Goal: Task Accomplishment & Management: Use online tool/utility

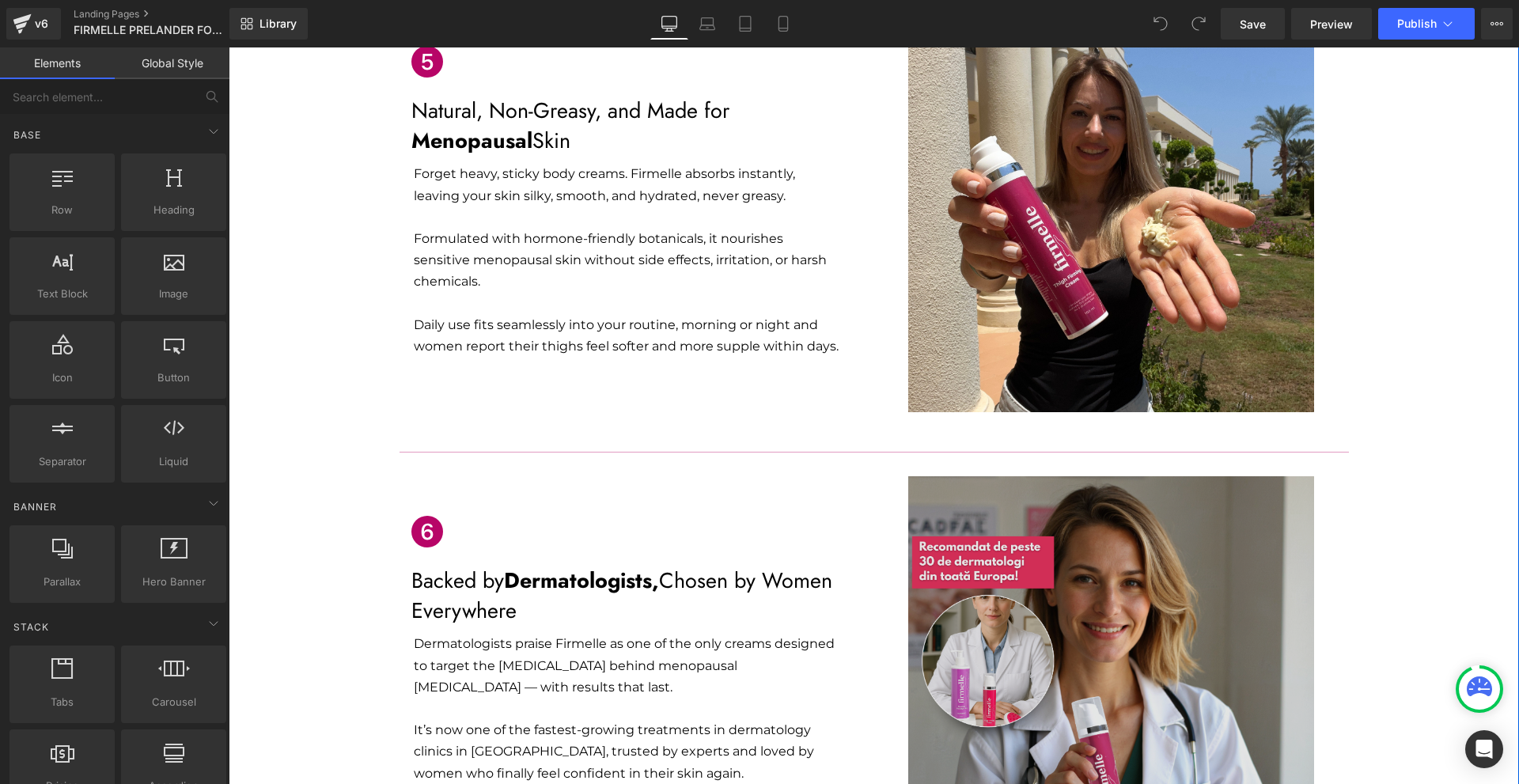
scroll to position [2372, 0]
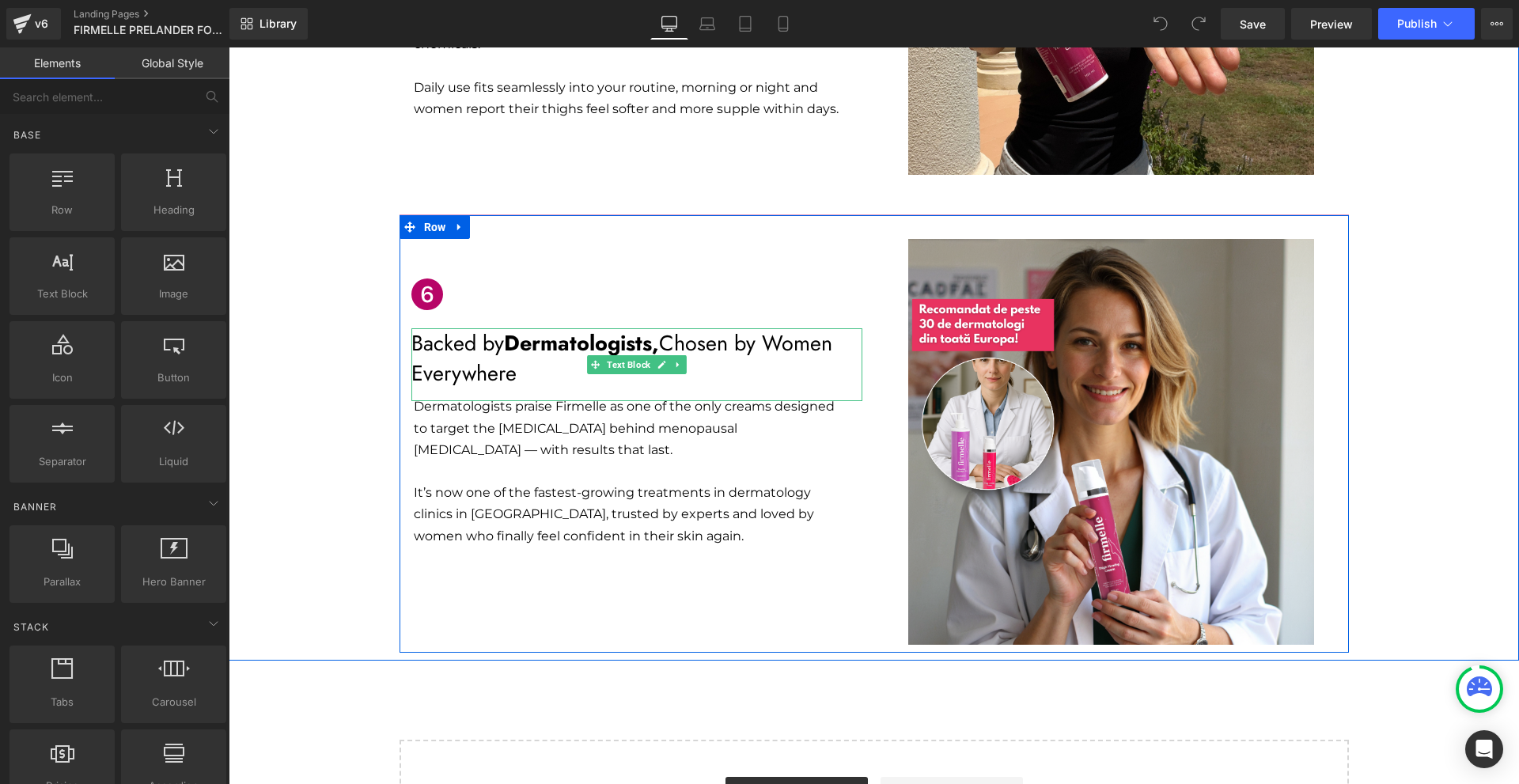
click at [491, 328] on p "Backed by Dermatologists, Chosen by Women Everywhere" at bounding box center [637, 357] width 451 height 60
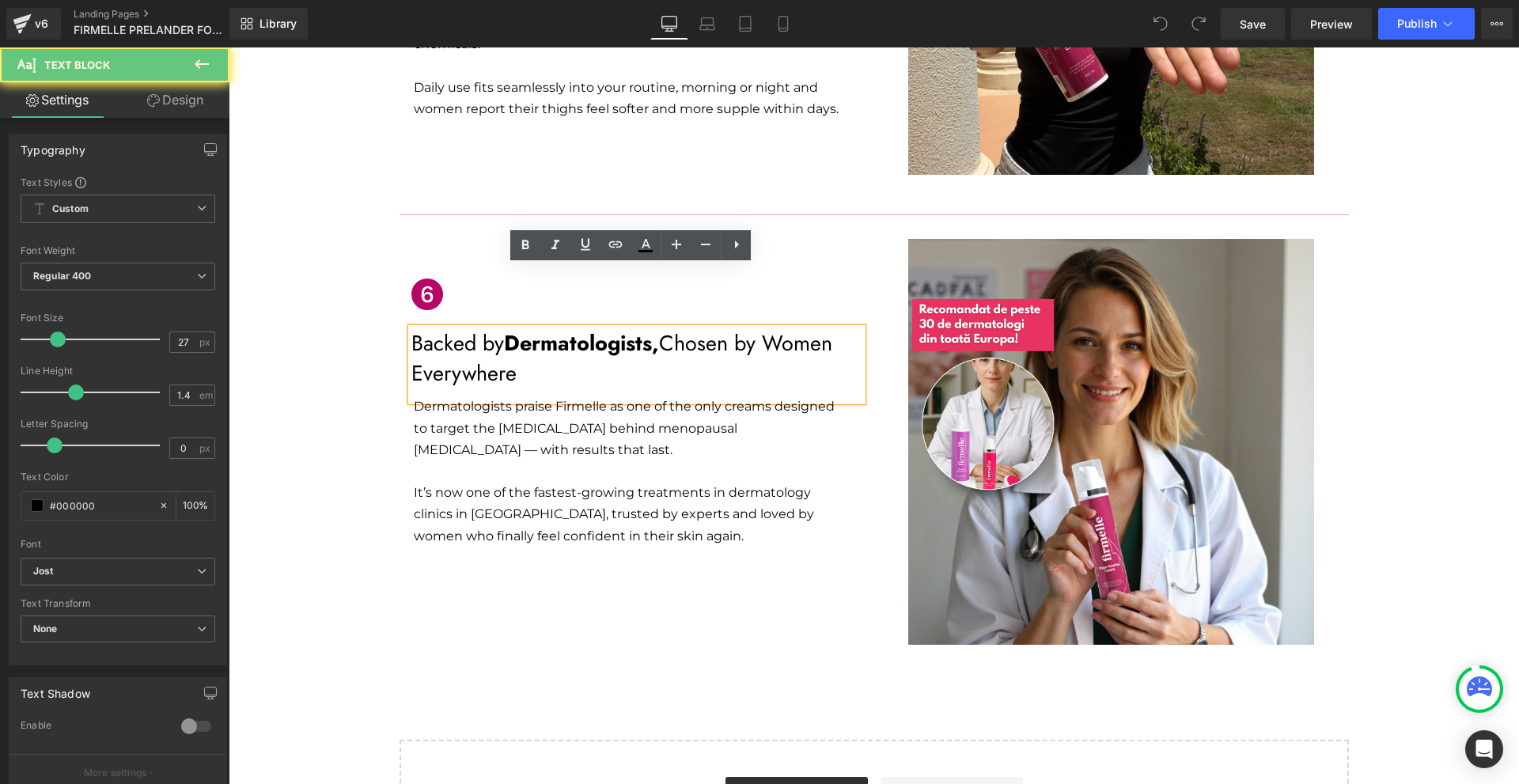
click at [491, 328] on p "Backed by Dermatologists, Chosen by Women Everywhere" at bounding box center [637, 357] width 451 height 60
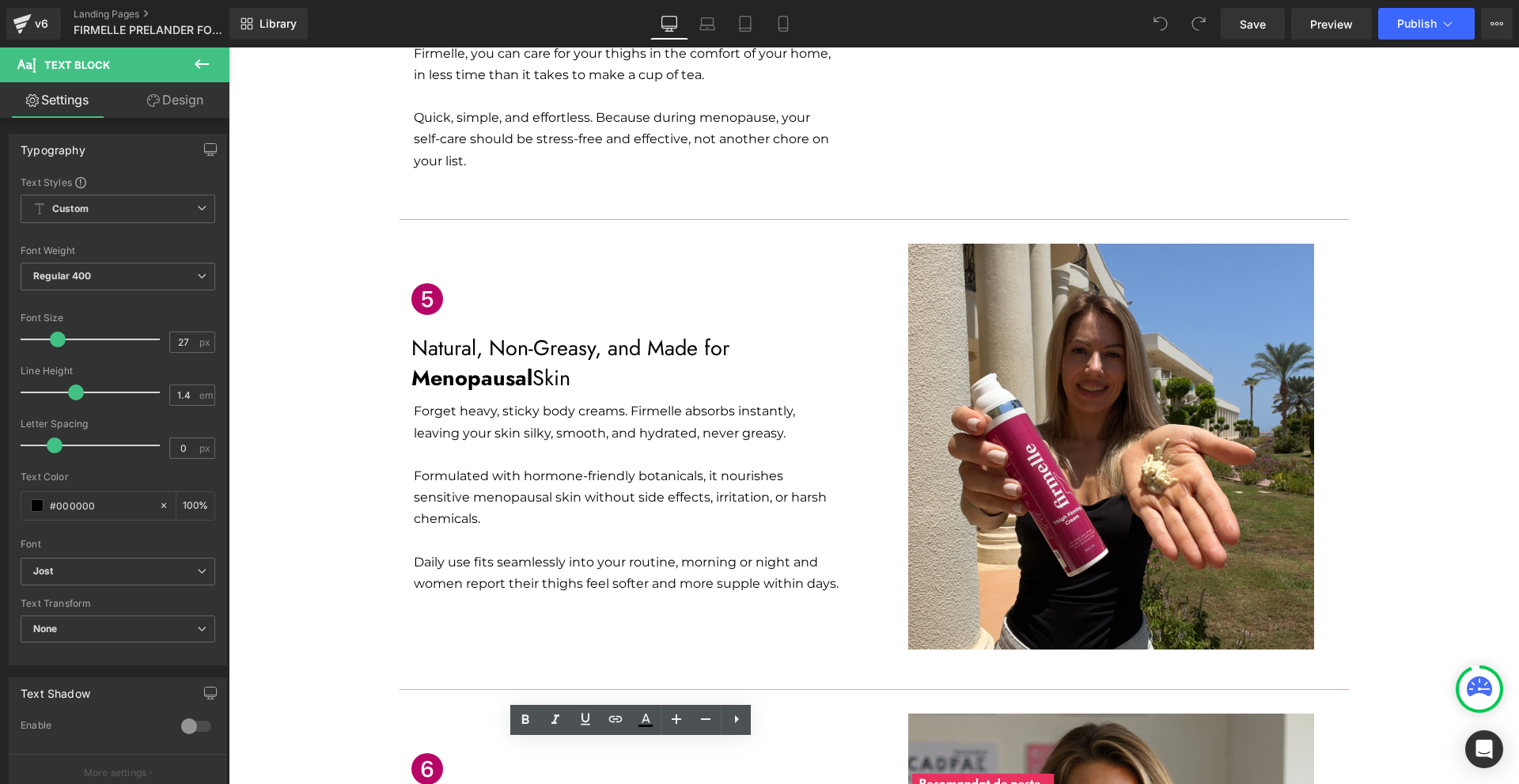
click at [571, 575] on div "Icon Natural, Non-Greasy, and Made for Menopausal Skin Text Block Forget heavy,…" at bounding box center [874, 438] width 949 height 438
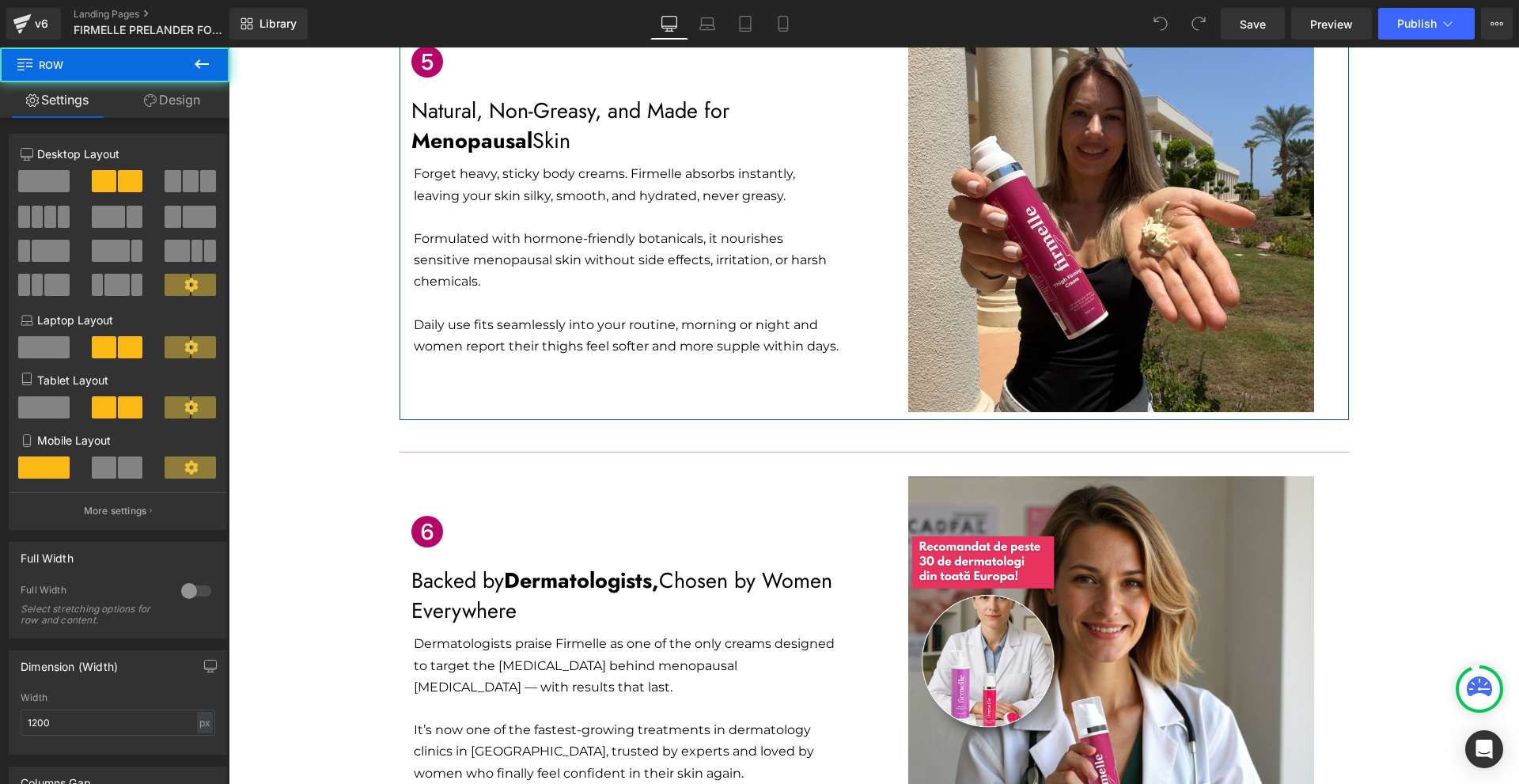
scroll to position [2293, 0]
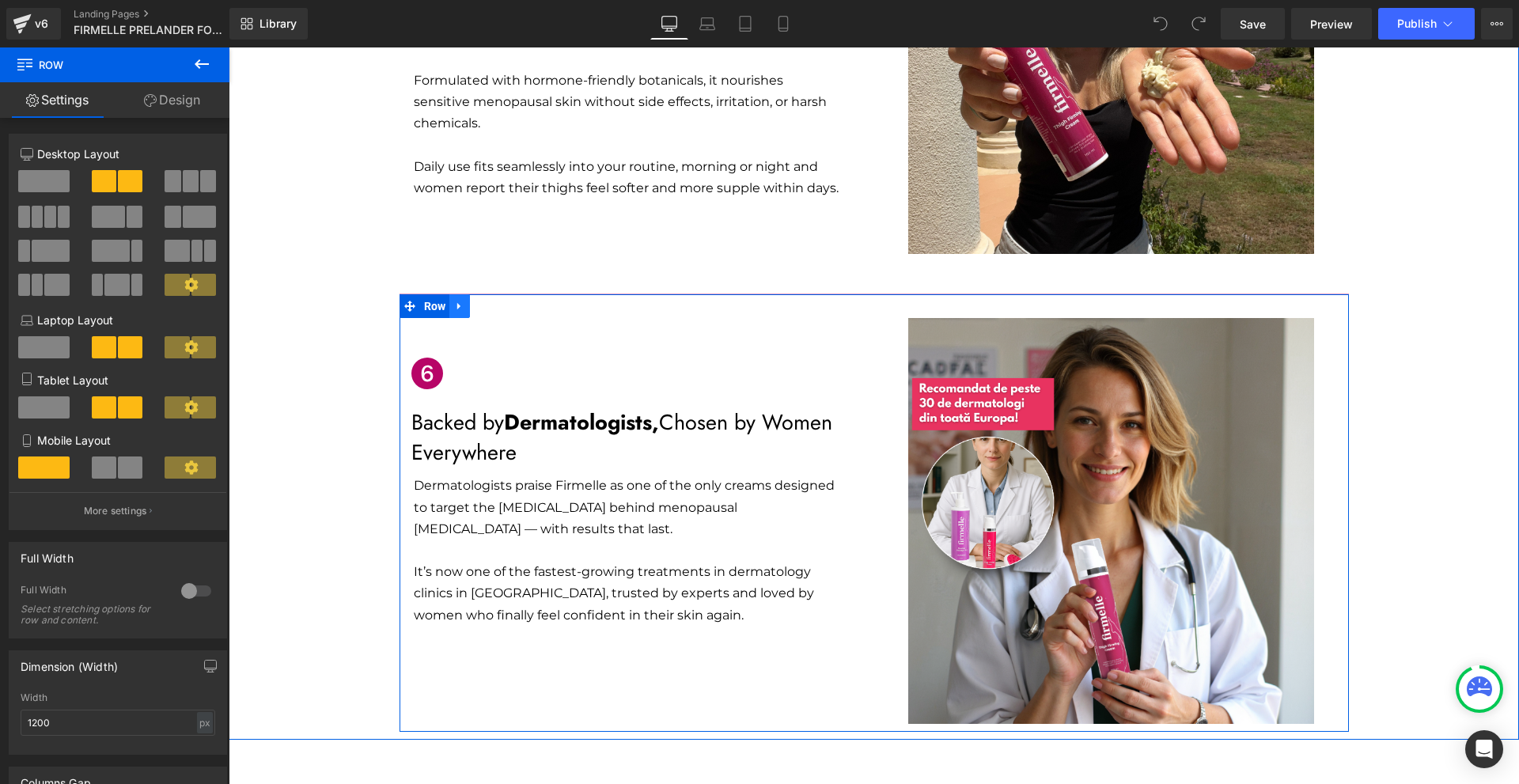
click at [450, 294] on link at bounding box center [460, 306] width 20 height 24
click at [484, 294] on link at bounding box center [480, 306] width 20 height 24
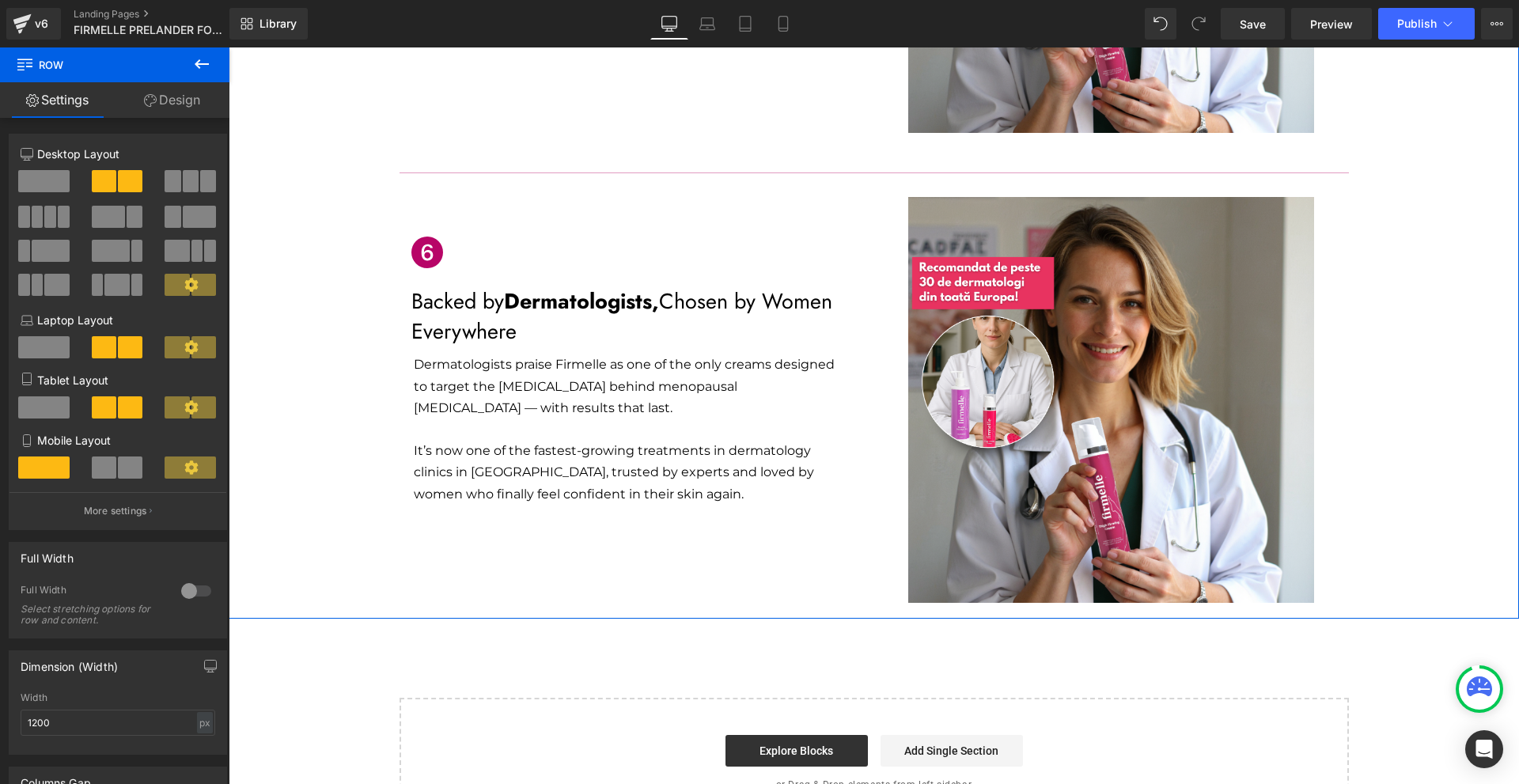
scroll to position [2567, 0]
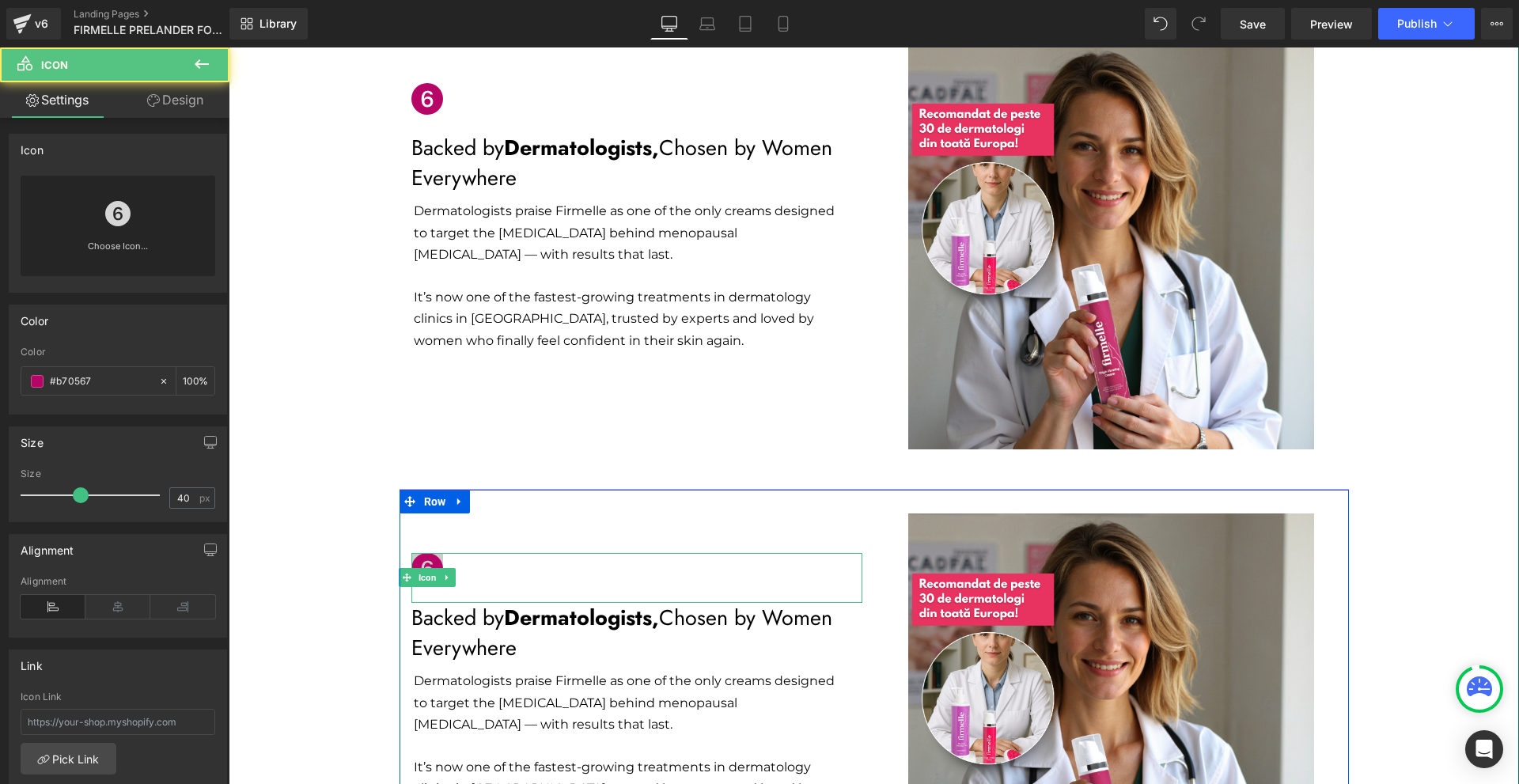
click at [423, 553] on div "Icon" at bounding box center [637, 577] width 451 height 50
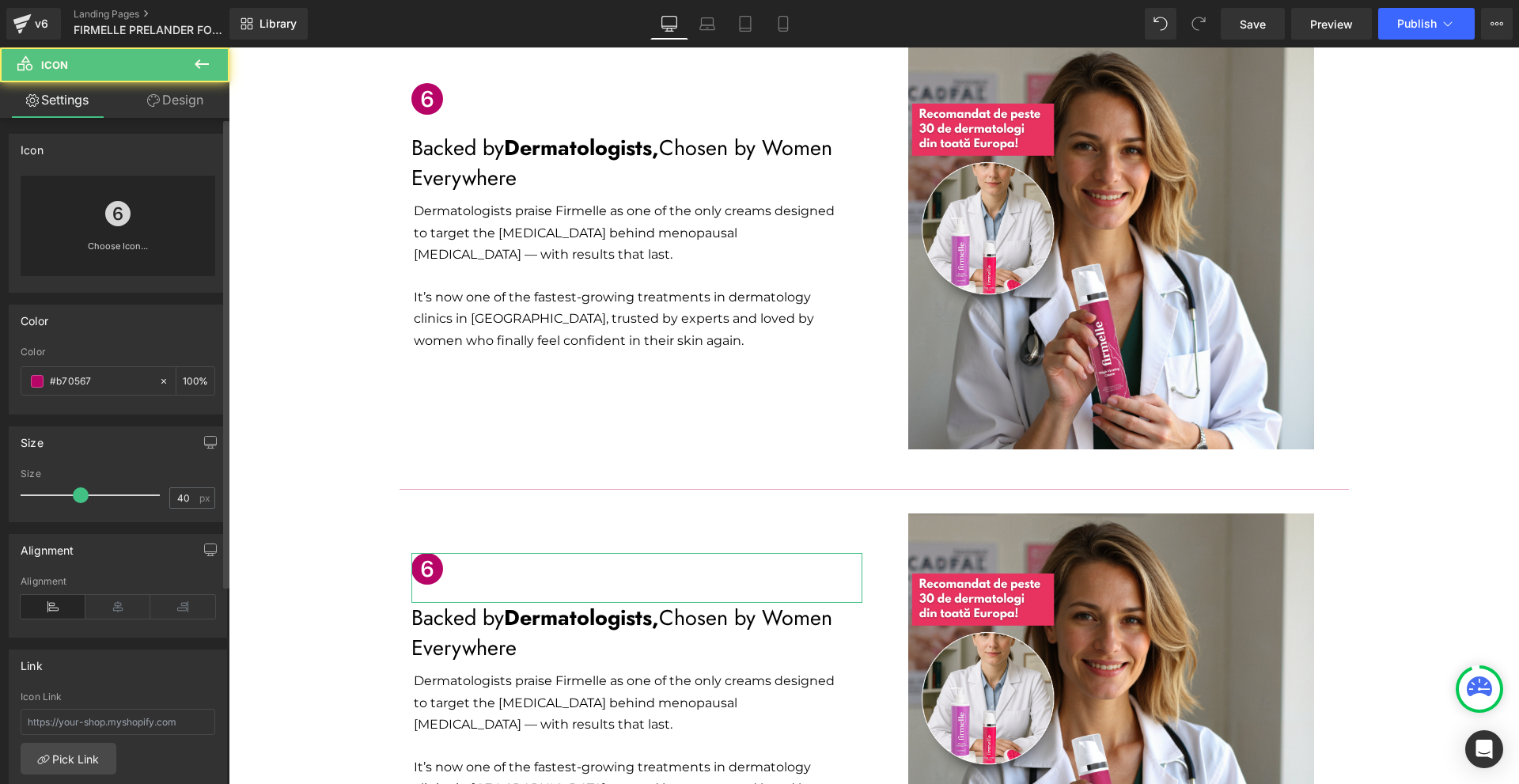
click at [89, 251] on link "Choose Icon..." at bounding box center [117, 258] width 194 height 37
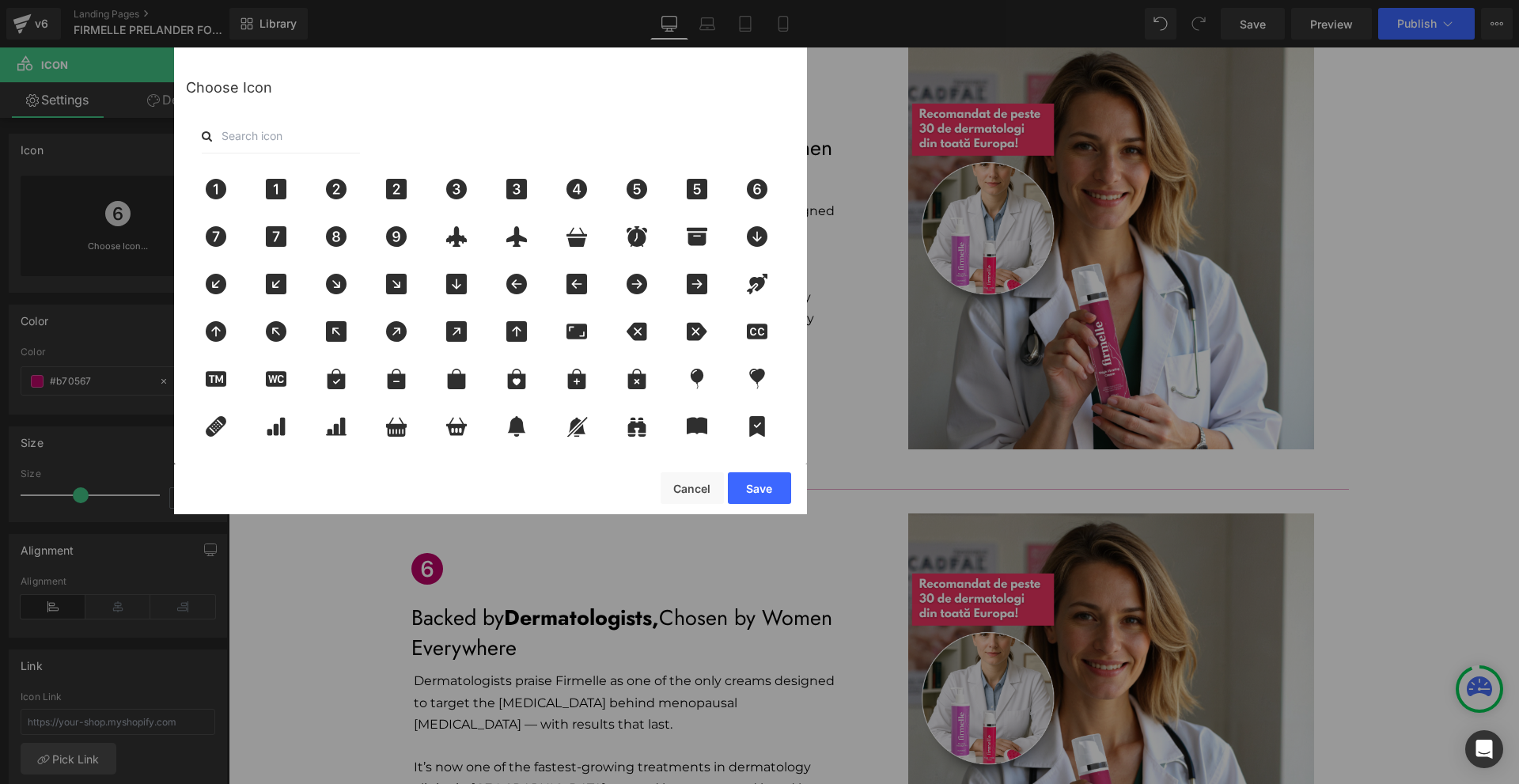
click at [283, 131] on input "text" at bounding box center [281, 135] width 158 height 35
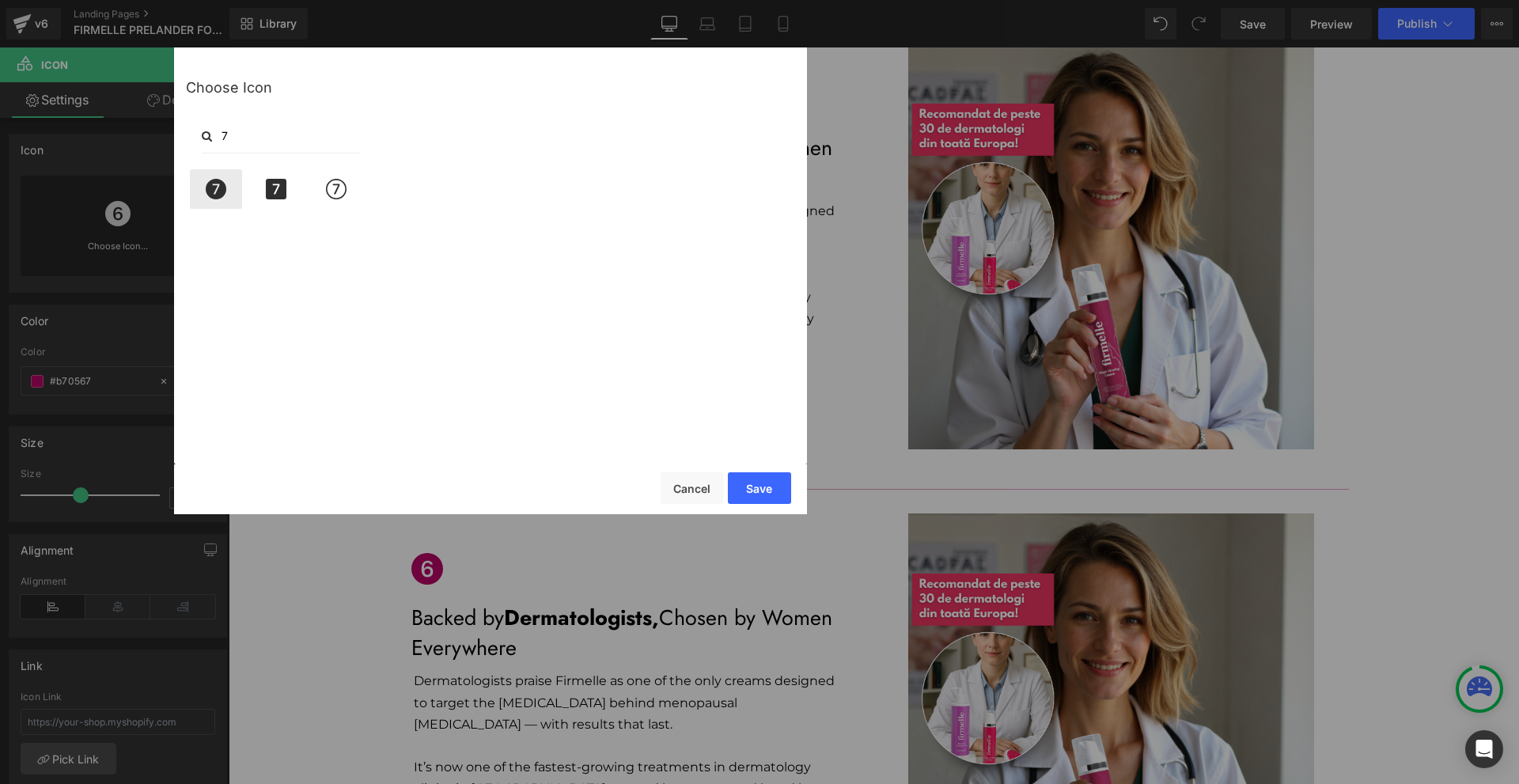
type input "7"
click at [217, 197] on icon at bounding box center [216, 189] width 20 height 20
click at [780, 486] on button "Save" at bounding box center [759, 487] width 63 height 31
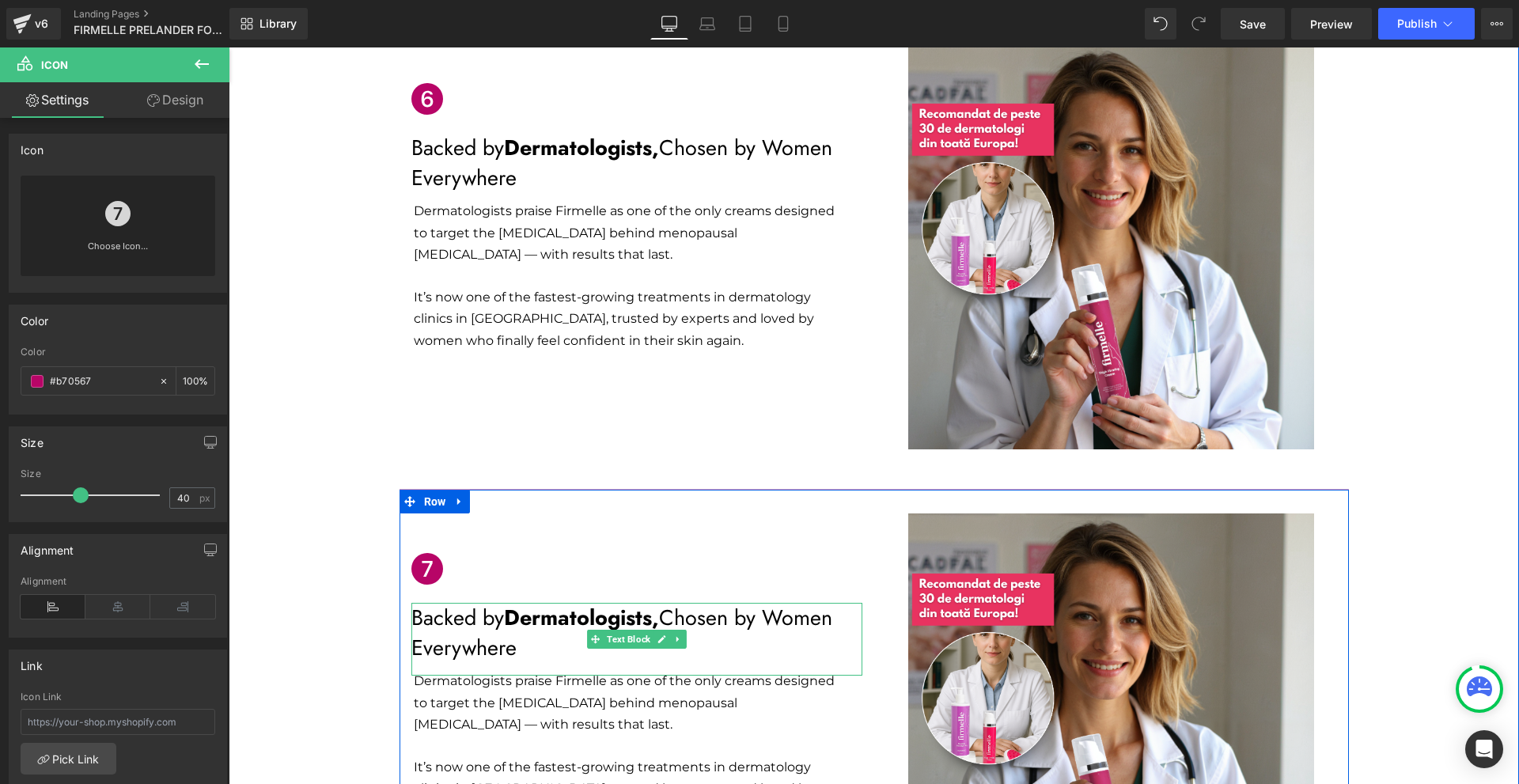
scroll to position [2889, 0]
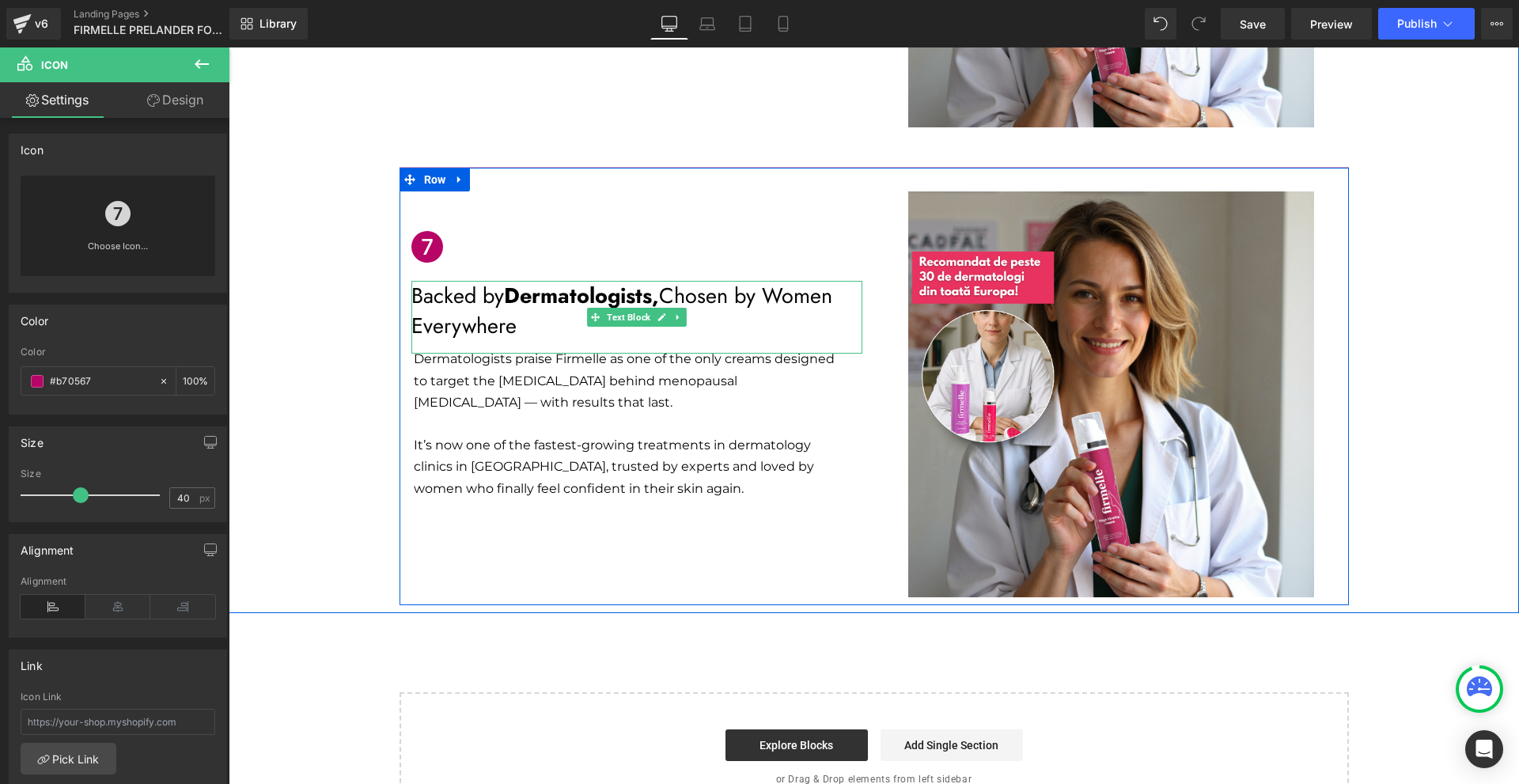
click at [500, 280] on p "Backed by Dermatologists, Chosen by Women Everywhere" at bounding box center [637, 310] width 451 height 60
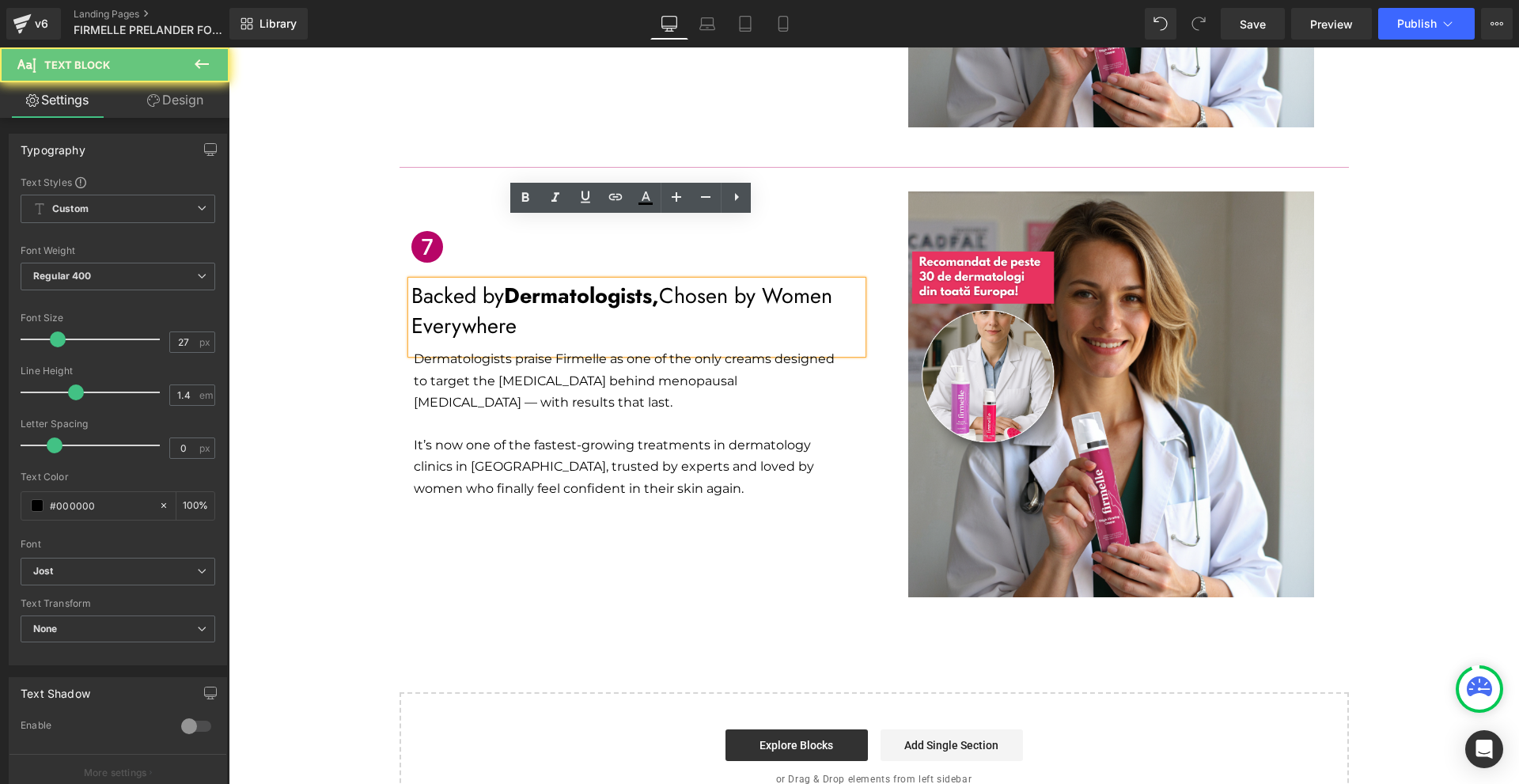
click at [500, 280] on p "Backed by Dermatologists, Chosen by Women Everywhere" at bounding box center [637, 310] width 451 height 60
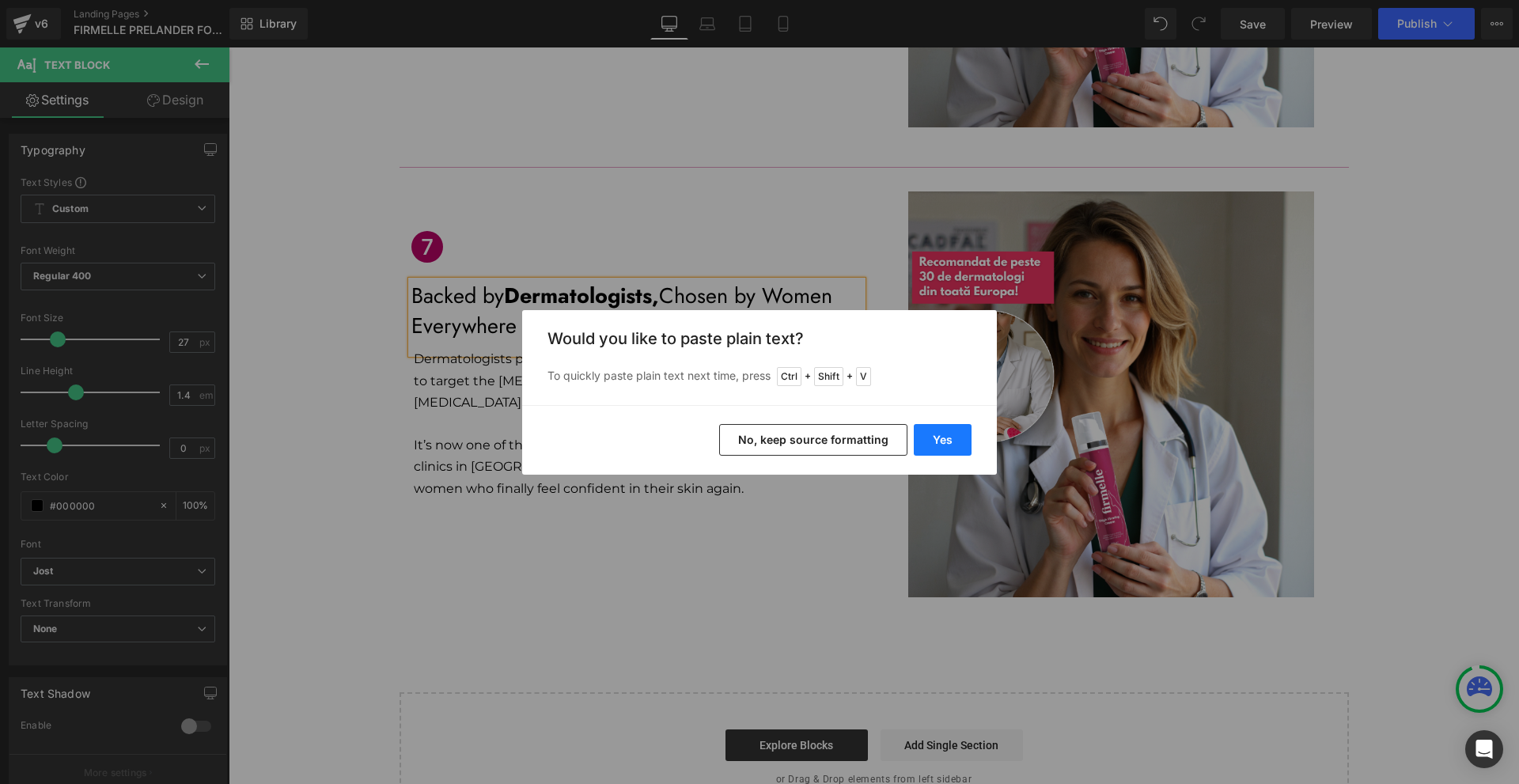
click at [948, 439] on button "Yes" at bounding box center [943, 439] width 57 height 31
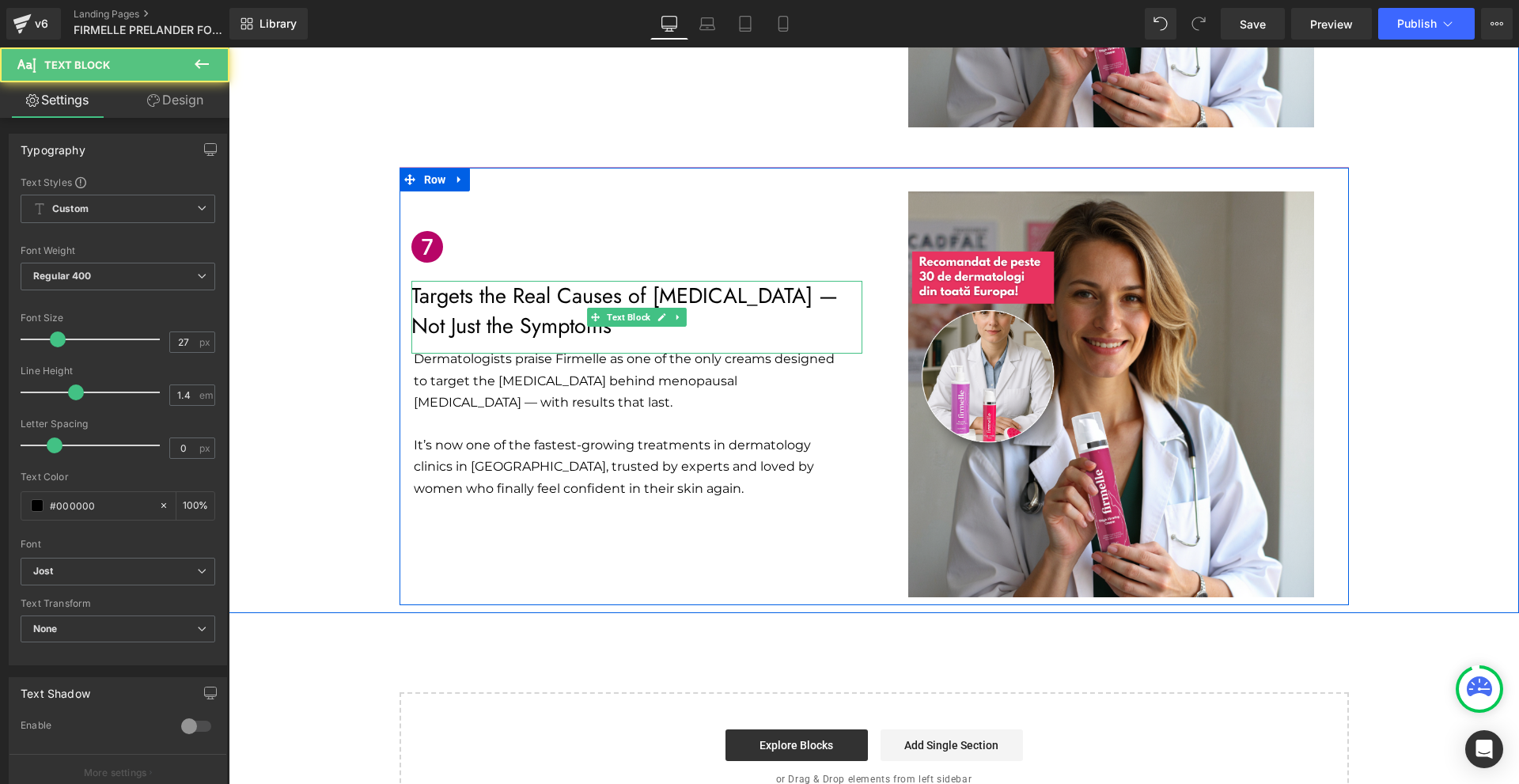
click at [429, 280] on p "Targets the Real Causes of [MEDICAL_DATA] — Not Just the Symptoms" at bounding box center [637, 310] width 451 height 60
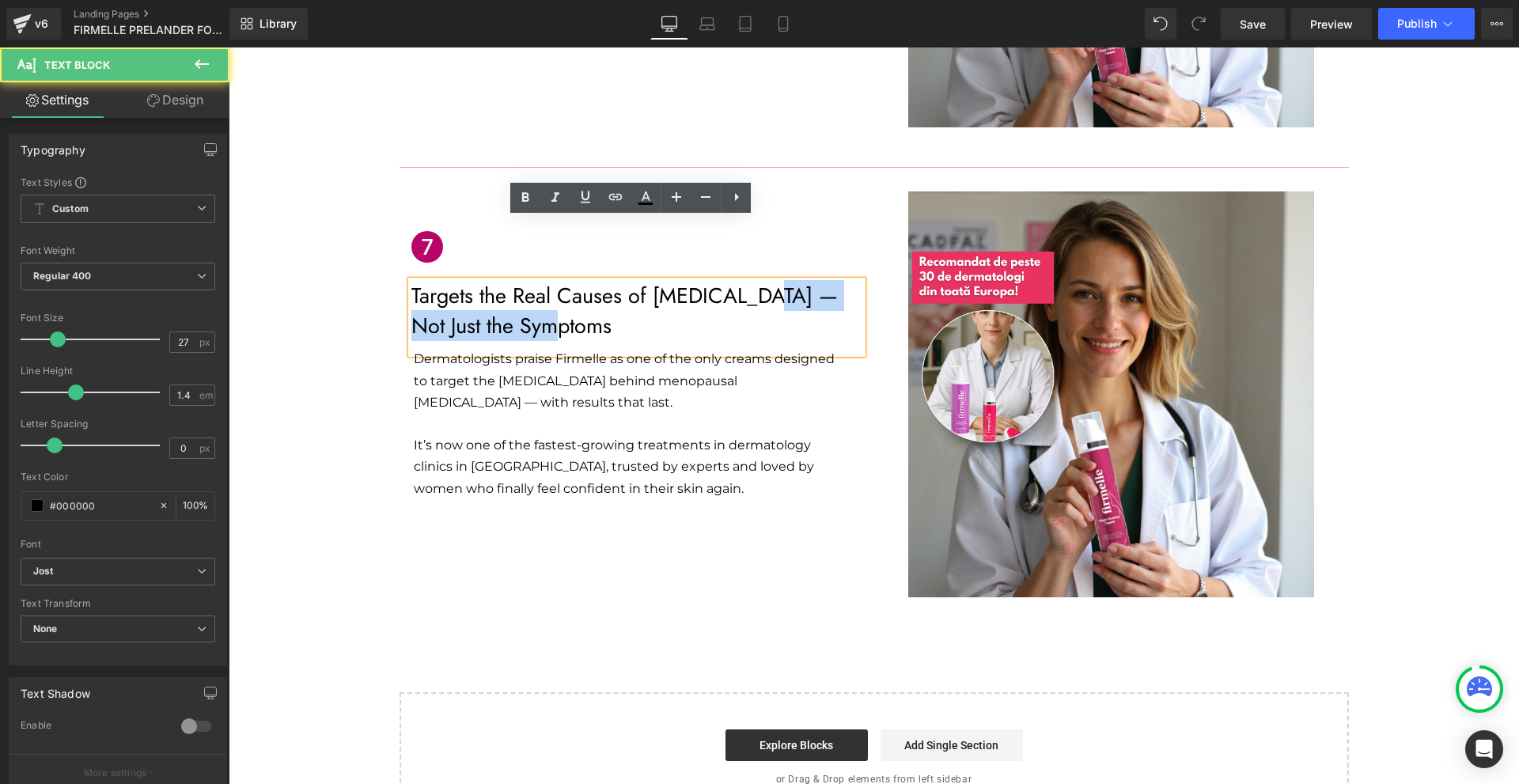
drag, startPoint x: 747, startPoint y: 235, endPoint x: 802, endPoint y: 262, distance: 61.3
click at [802, 280] on p "Targets the Real Causes of [MEDICAL_DATA] — Not Just the Symptoms" at bounding box center [637, 310] width 451 height 60
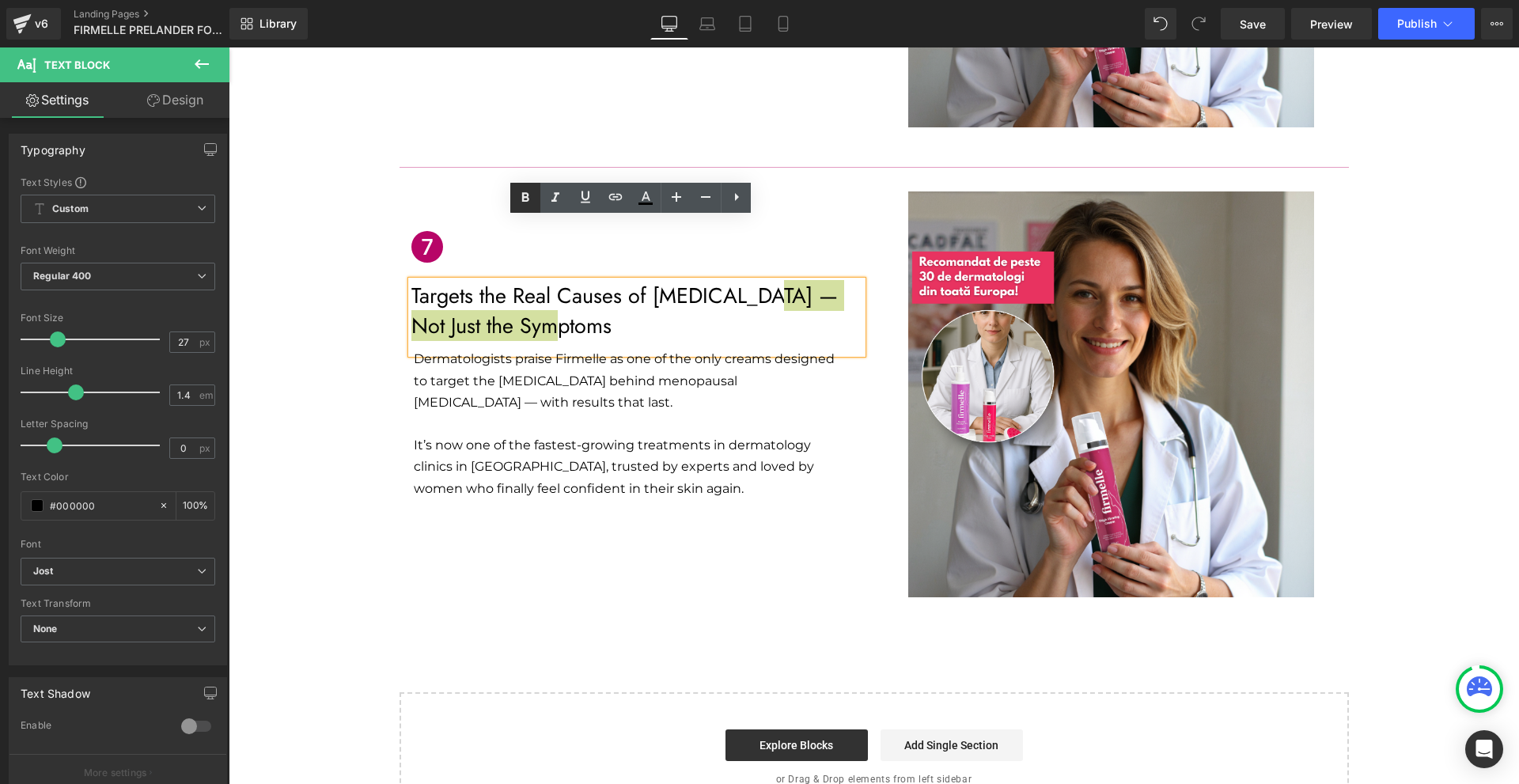
click at [0, 0] on icon at bounding box center [0, 0] width 0 height 0
click at [674, 537] on div "Icon Targets the Real Causes of [MEDICAL_DATA] — Not Just the Symptoms Text Blo…" at bounding box center [874, 385] width 949 height 438
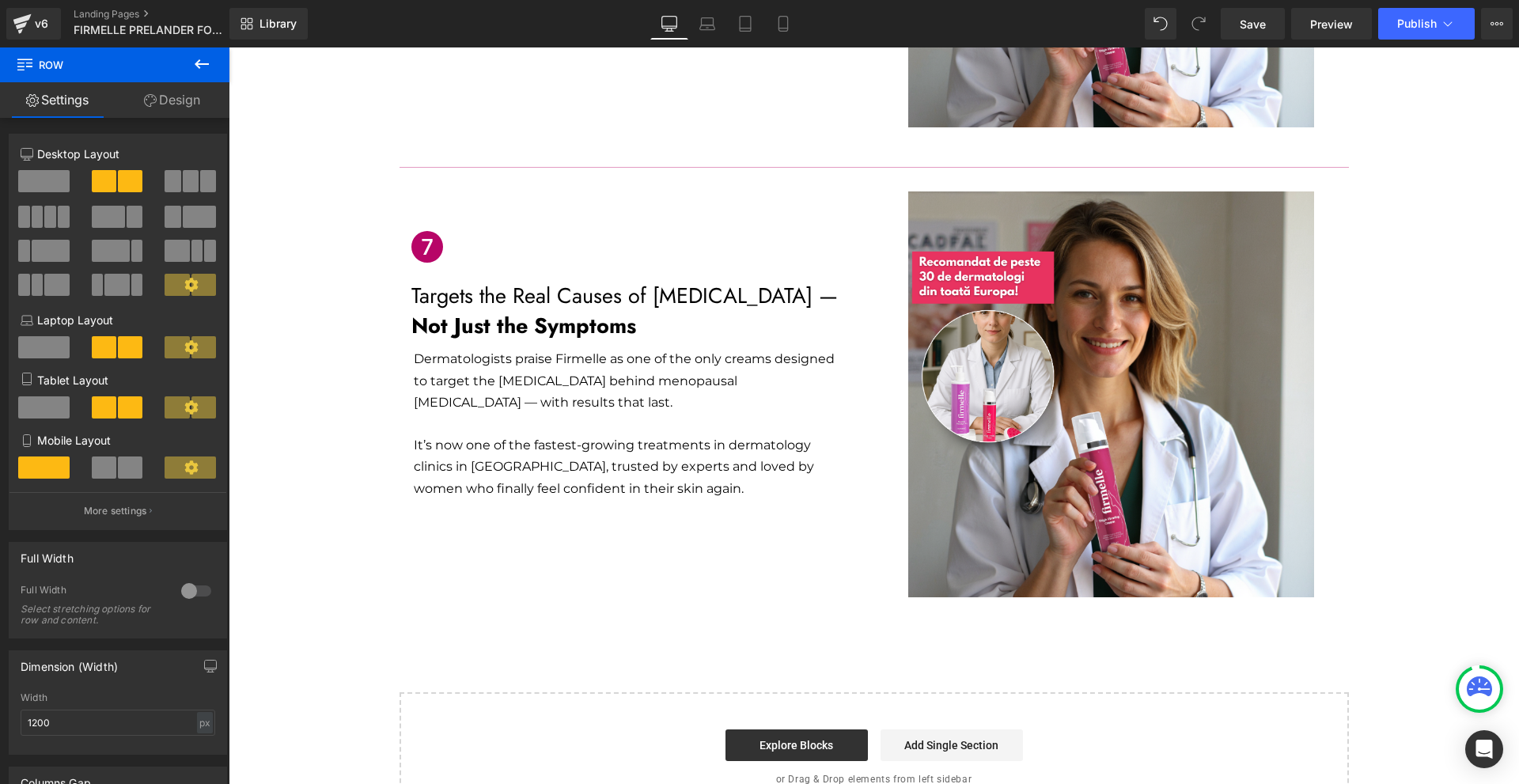
click at [446, 348] on p "Dermatologists praise Firmelle as one of the only creams designed to target the…" at bounding box center [626, 380] width 425 height 65
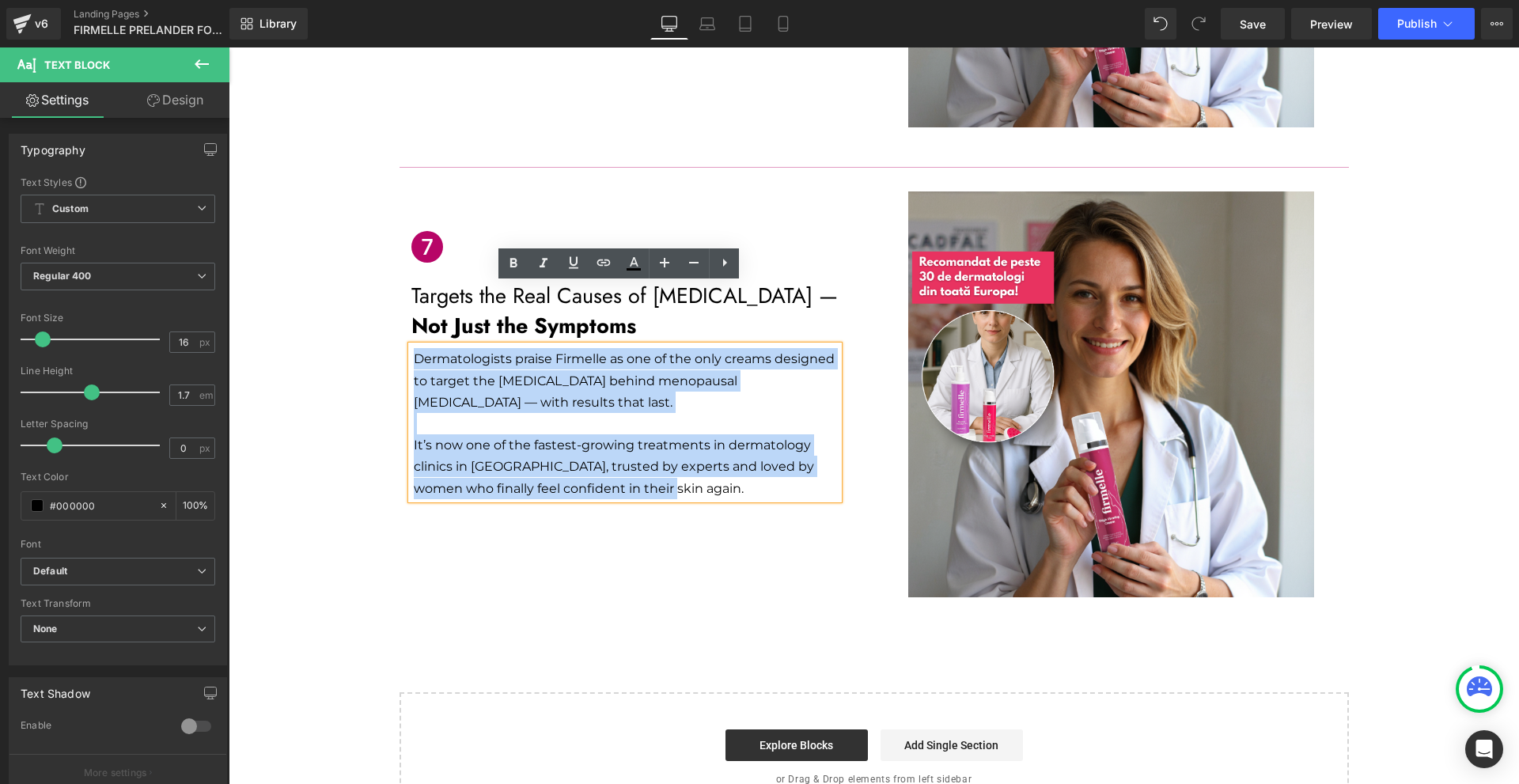
drag, startPoint x: 412, startPoint y: 297, endPoint x: 708, endPoint y: 427, distance: 323.3
click at [708, 427] on div "Dermatologists praise Firmelle as one of the only creams designed to target the…" at bounding box center [625, 422] width 427 height 153
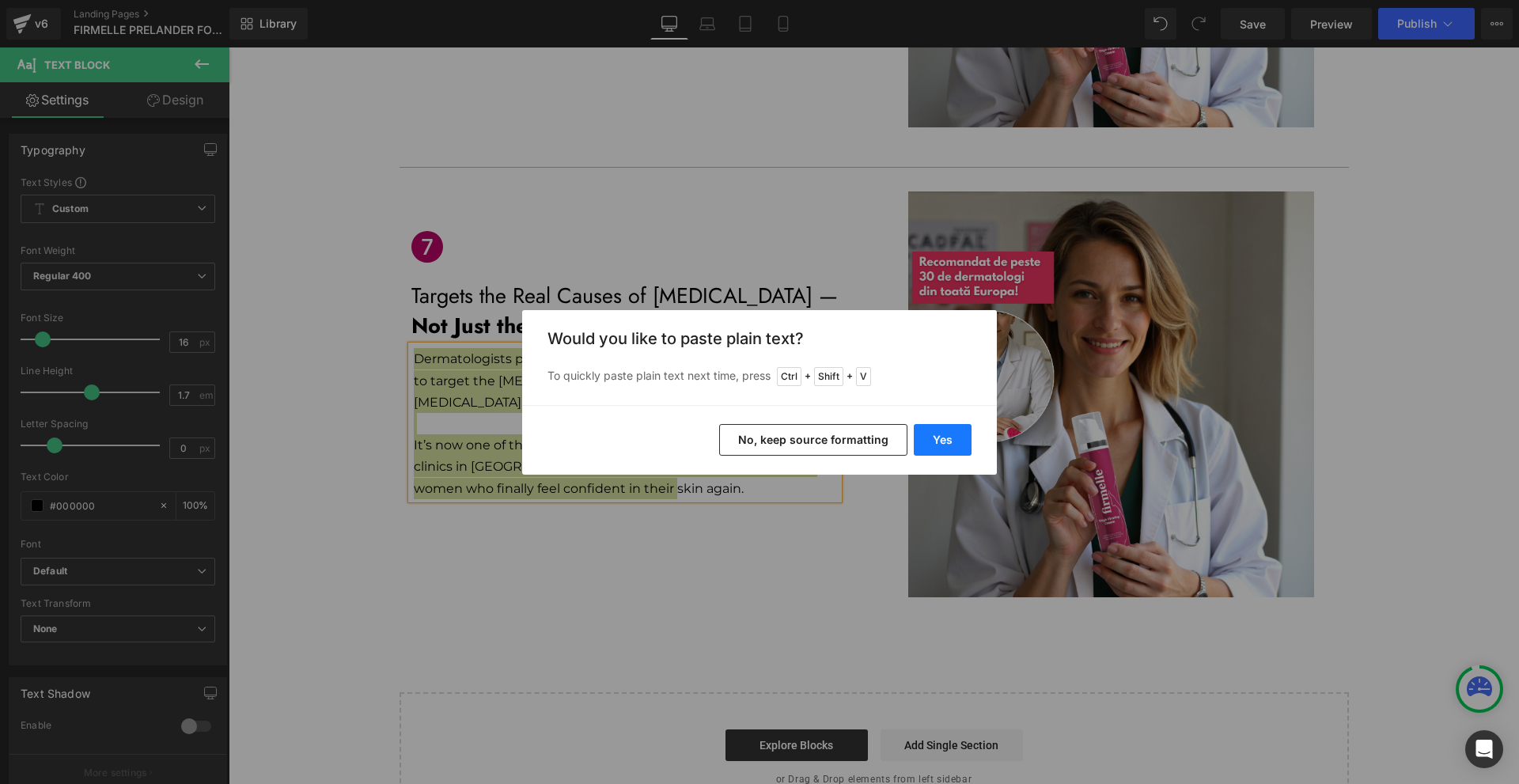
click at [945, 434] on button "Yes" at bounding box center [943, 439] width 57 height 31
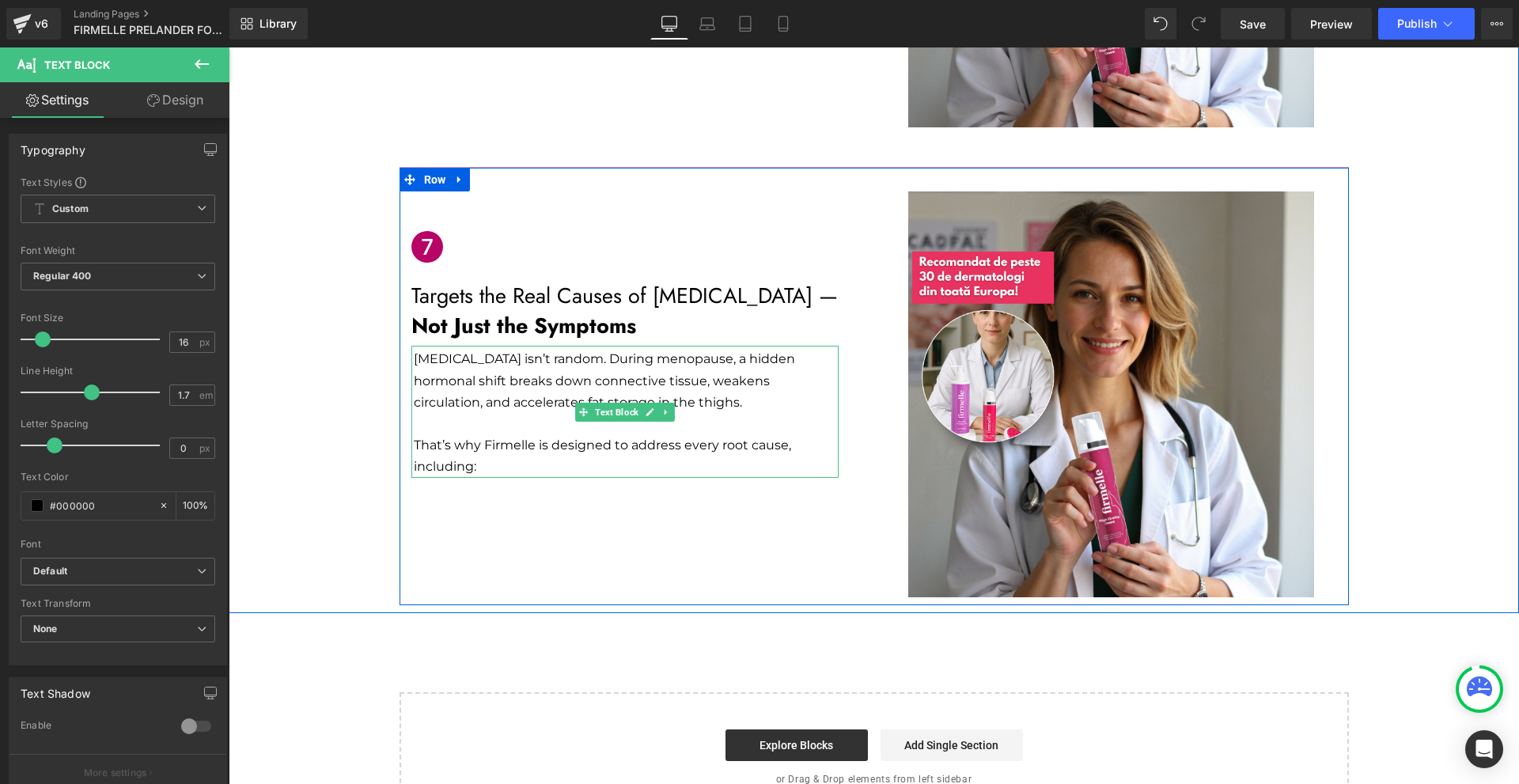
click at [484, 434] on p "That’s why Firmelle is designed to address every root cause, including:" at bounding box center [626, 455] width 425 height 43
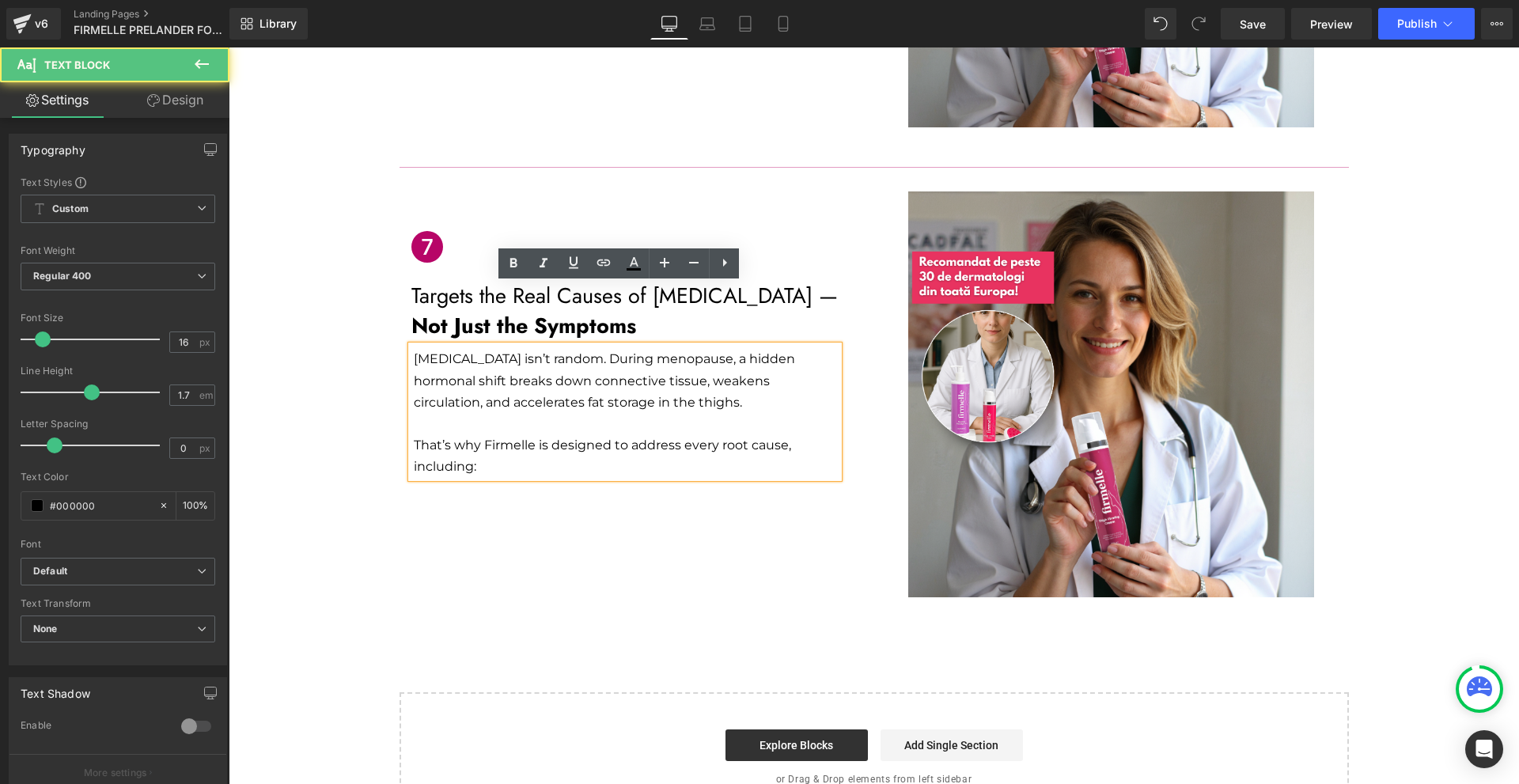
click at [638, 463] on div "Icon Targets the Real Causes of [MEDICAL_DATA] — Not Just the Symptoms Text Blo…" at bounding box center [874, 385] width 949 height 438
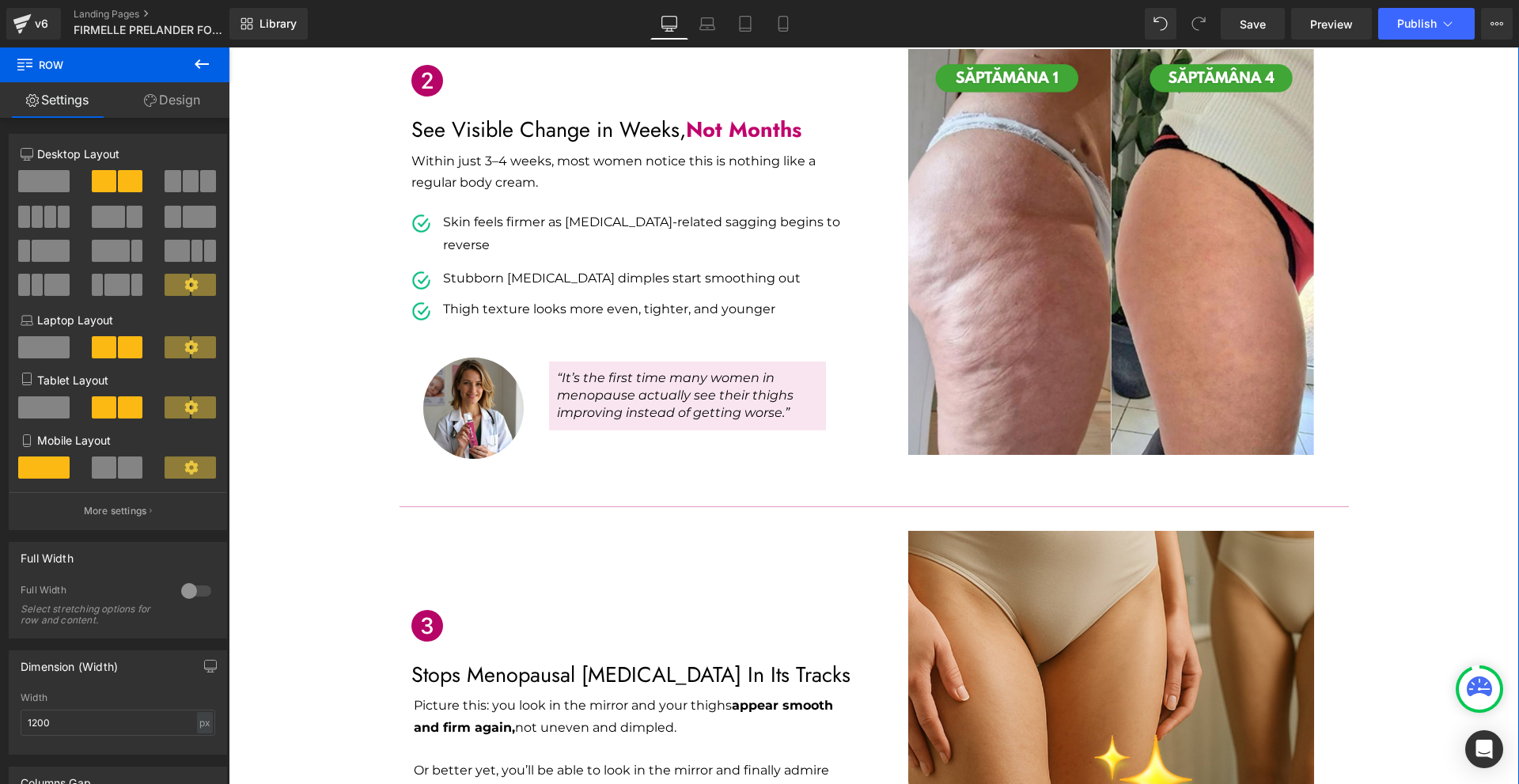
scroll to position [517, 0]
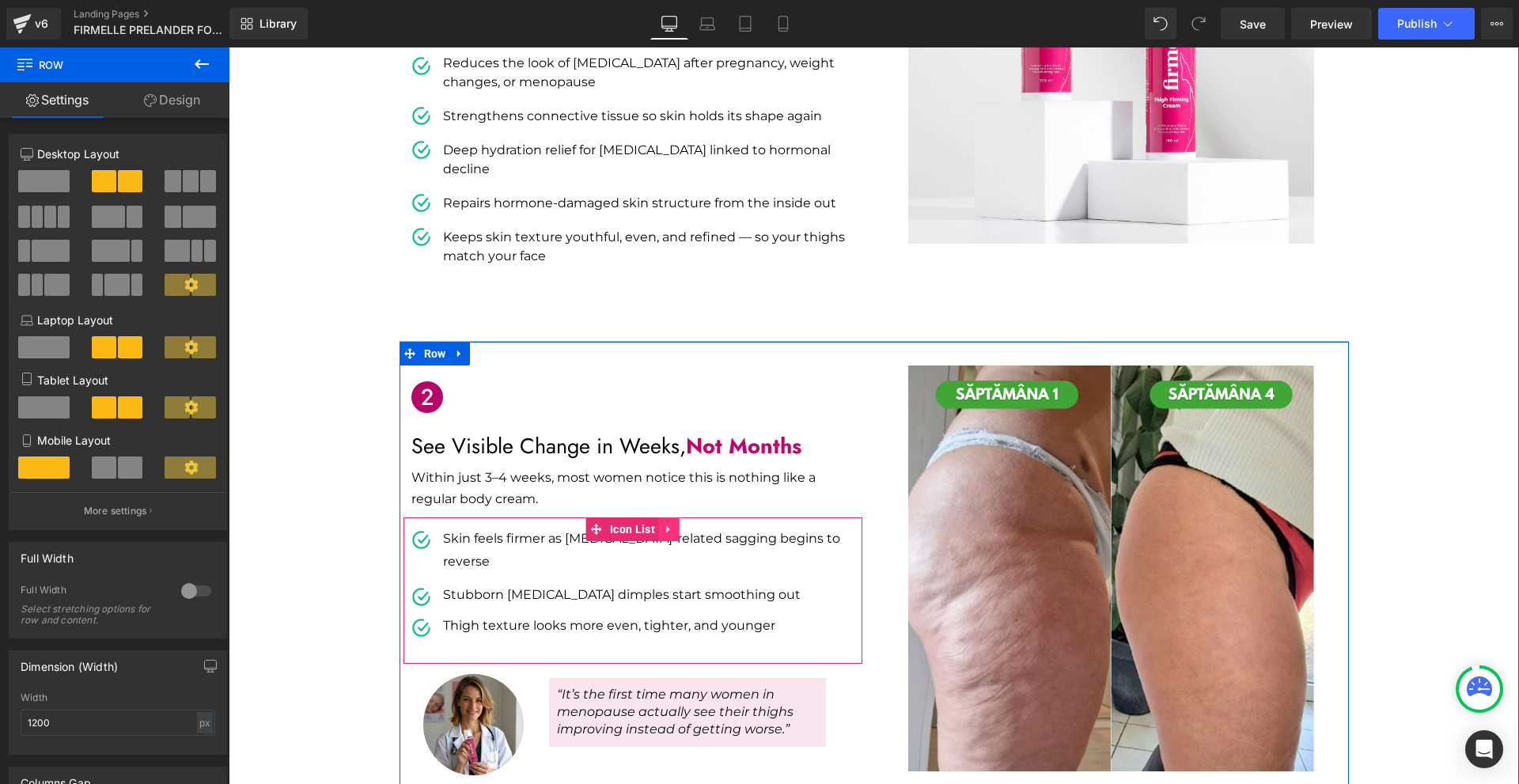
click at [666, 524] on icon at bounding box center [669, 530] width 11 height 12
click at [657, 524] on icon at bounding box center [658, 529] width 11 height 11
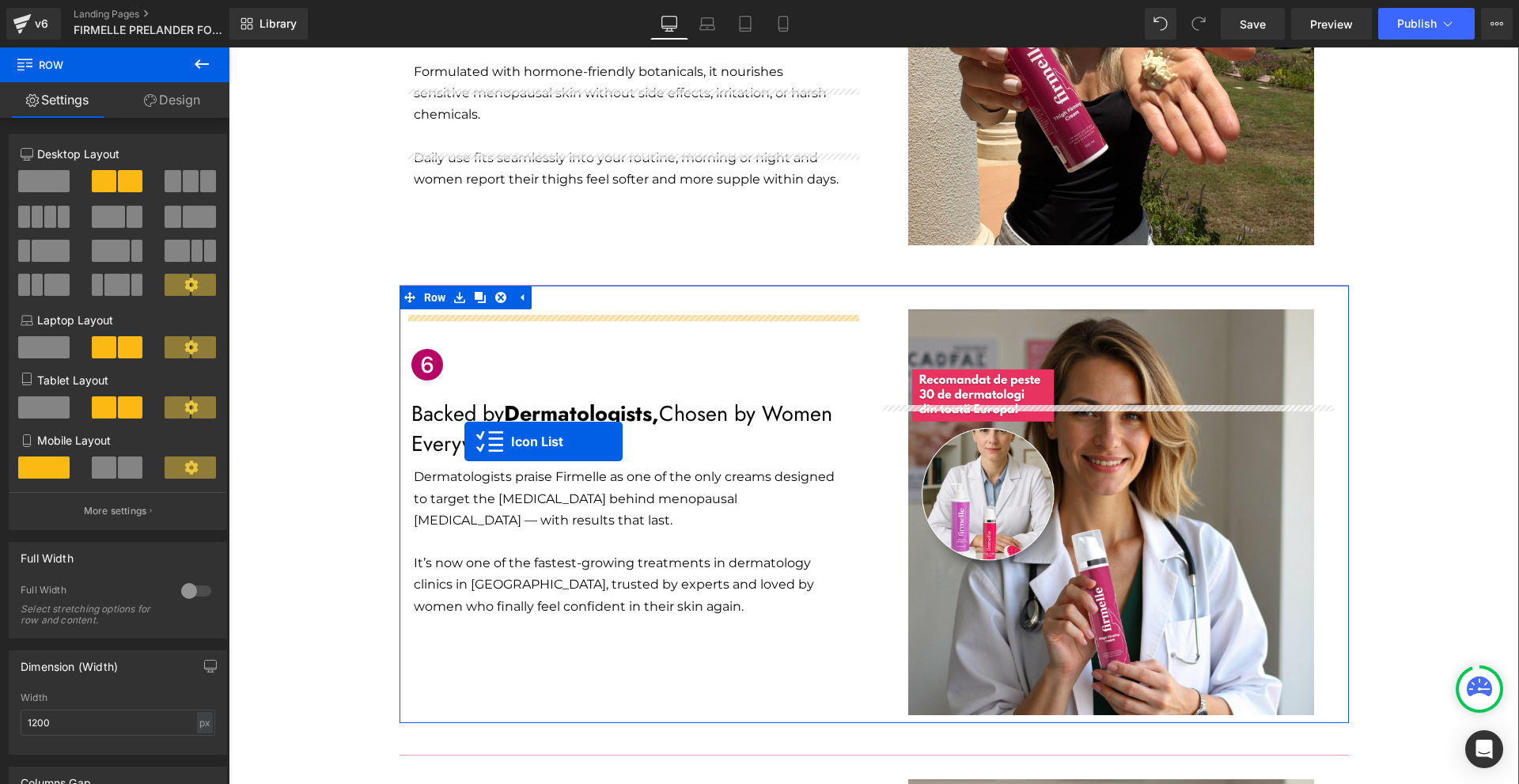
scroll to position [2736, 0]
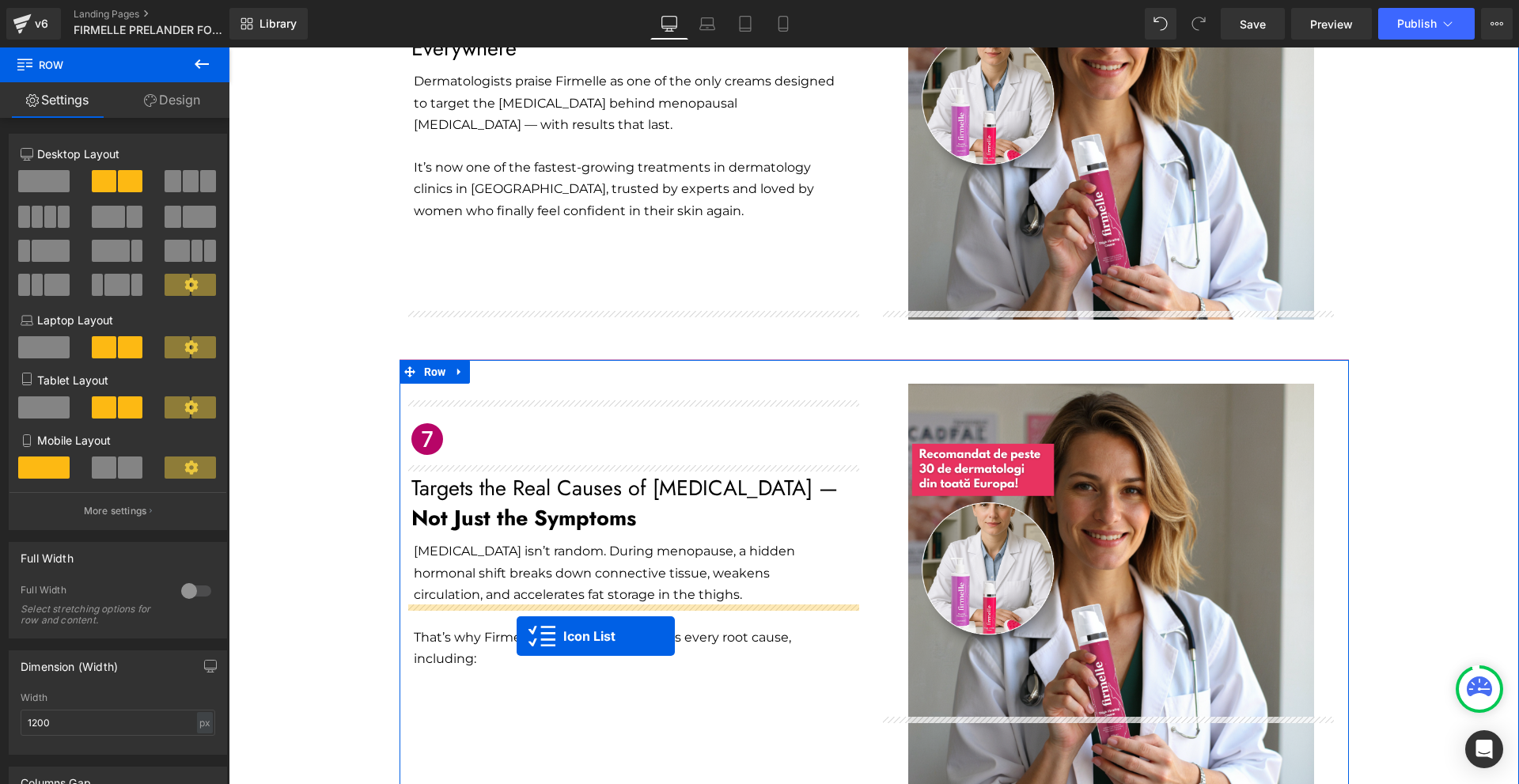
drag, startPoint x: 601, startPoint y: 362, endPoint x: 516, endPoint y: 636, distance: 286.9
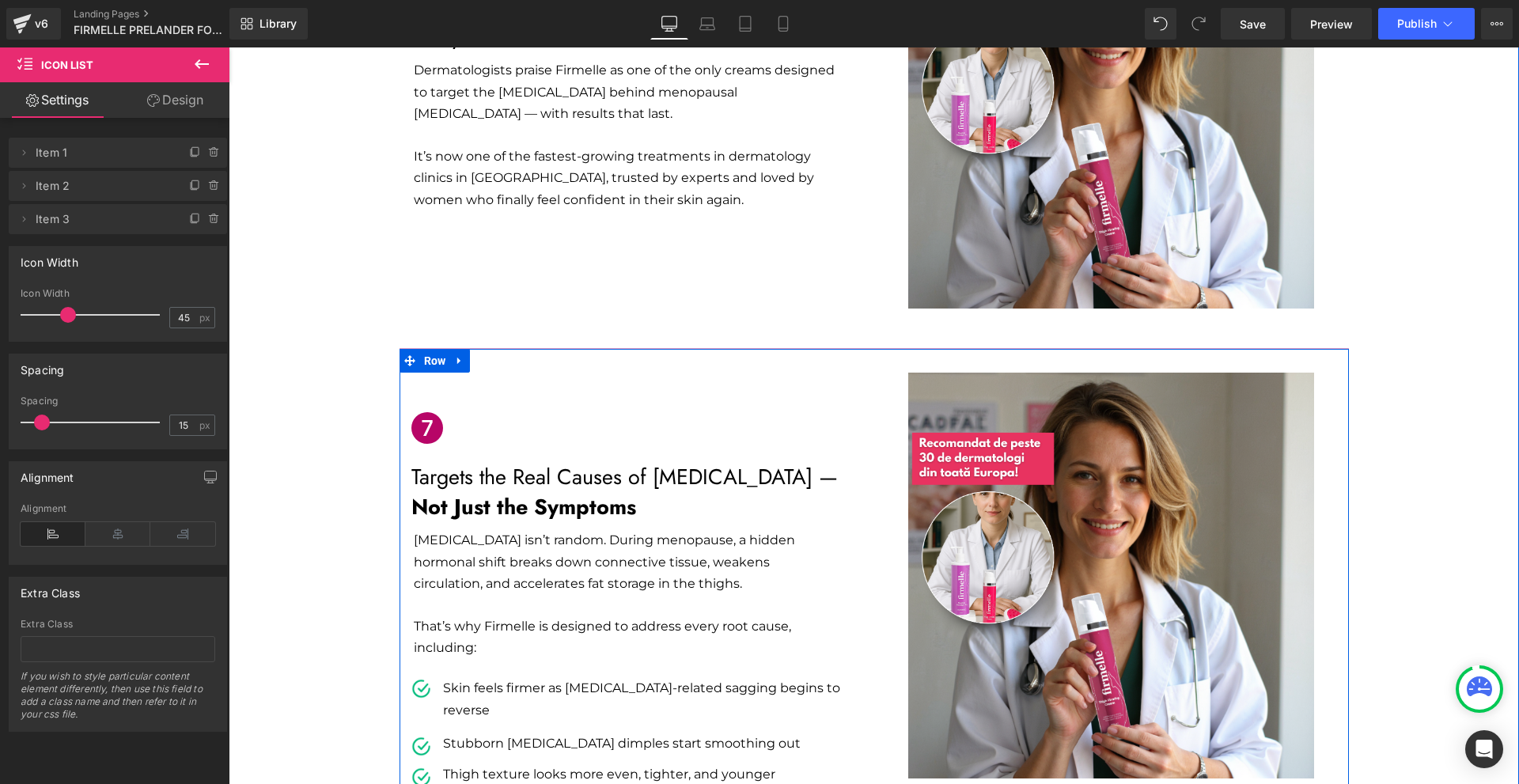
click at [476, 677] on p "Skin feels firmer as [MEDICAL_DATA]-related sagging begins to reverse" at bounding box center [653, 700] width 419 height 46
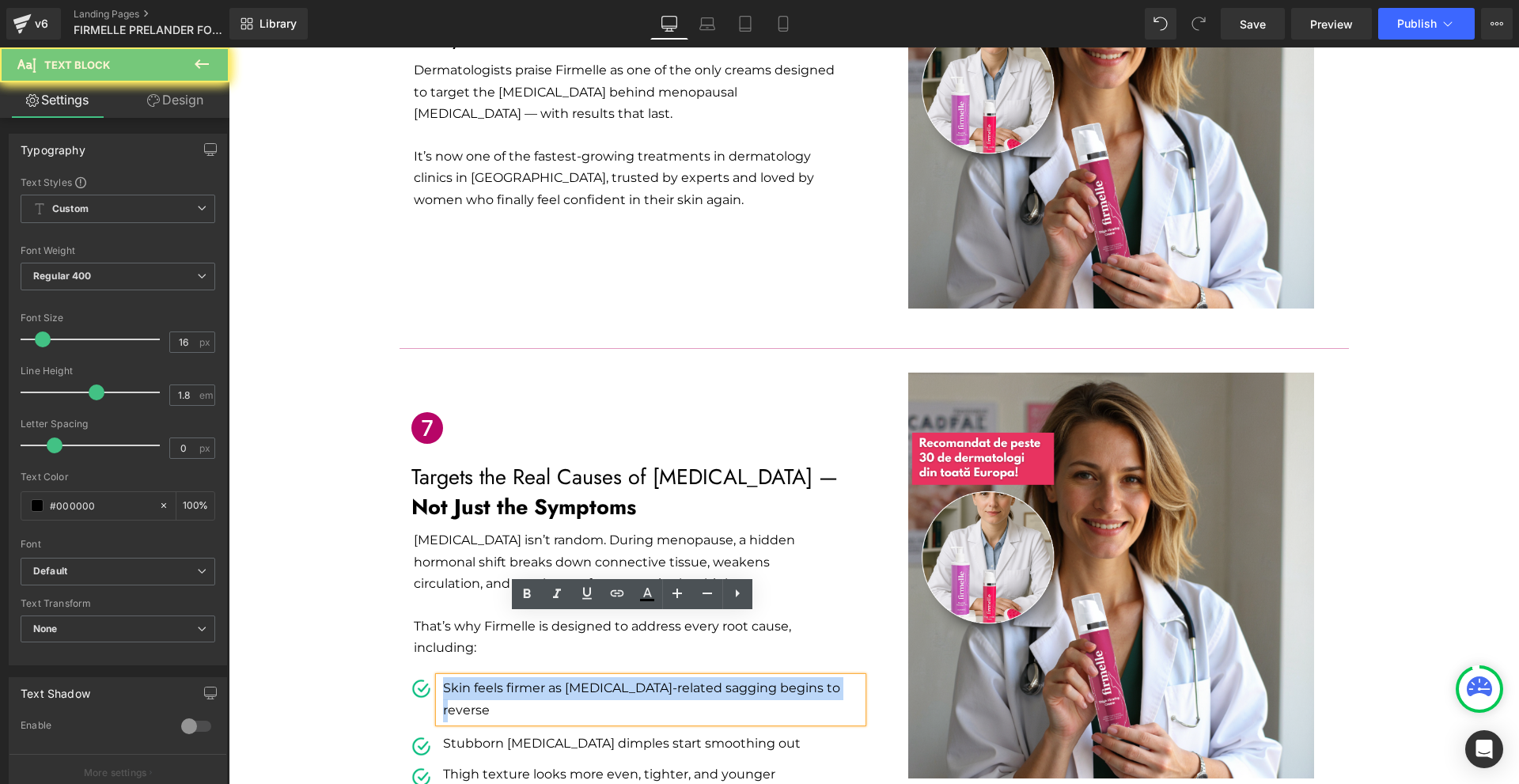
click at [476, 677] on p "Skin feels firmer as [MEDICAL_DATA]-related sagging begins to reverse" at bounding box center [653, 700] width 419 height 46
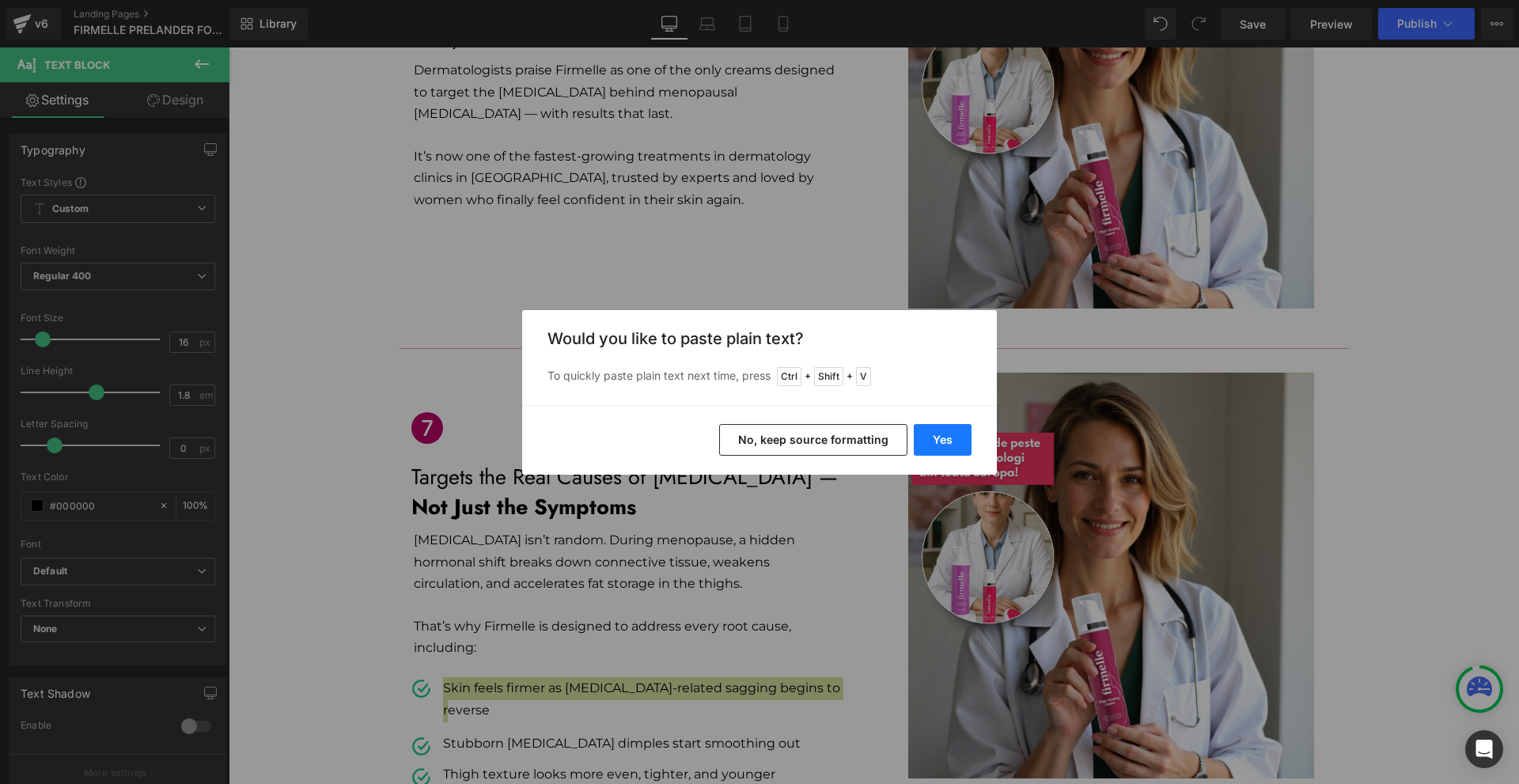
drag, startPoint x: 931, startPoint y: 444, endPoint x: 611, endPoint y: 464, distance: 320.6
click at [931, 444] on button "Yes" at bounding box center [943, 439] width 57 height 31
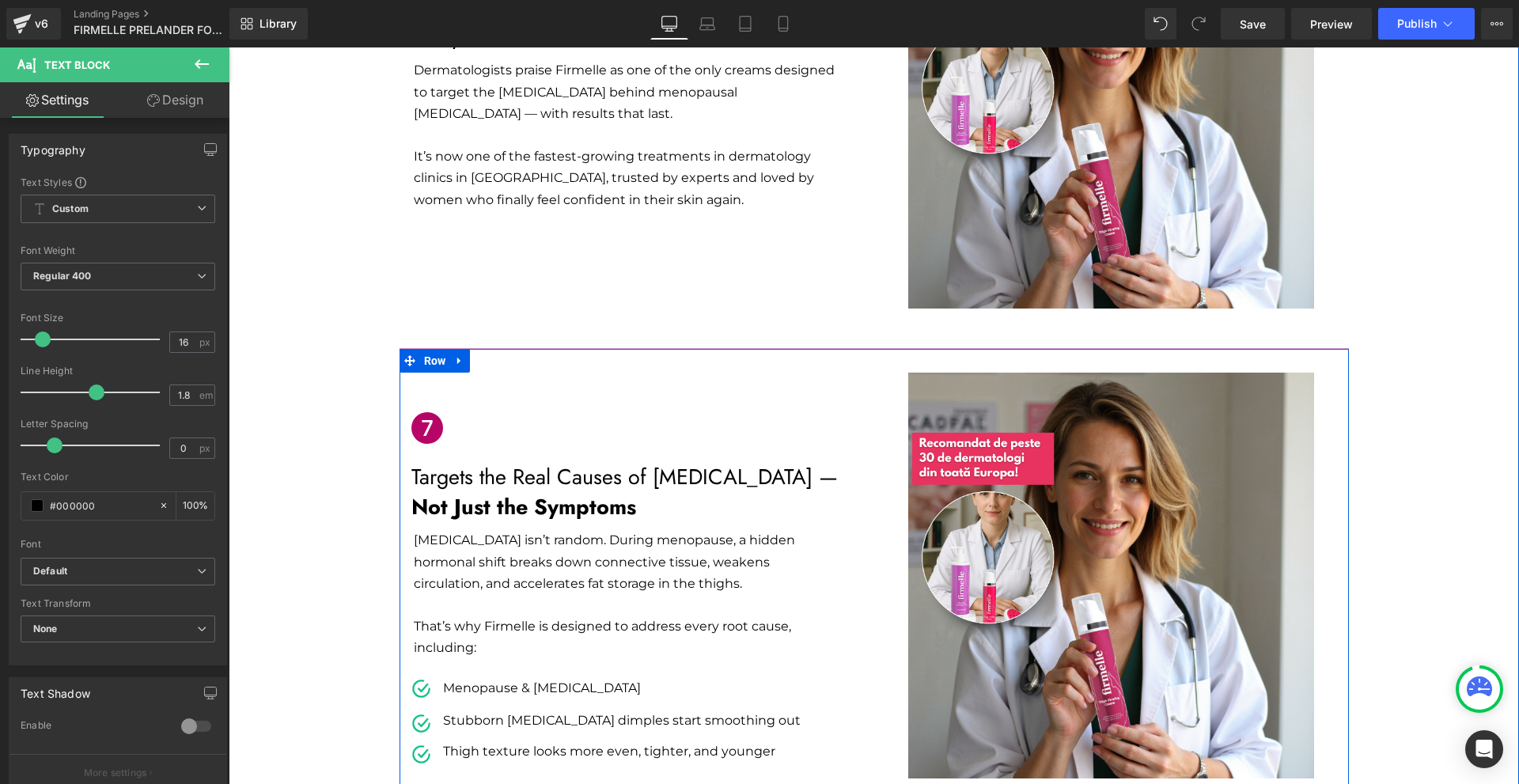
scroll to position [2787, 0]
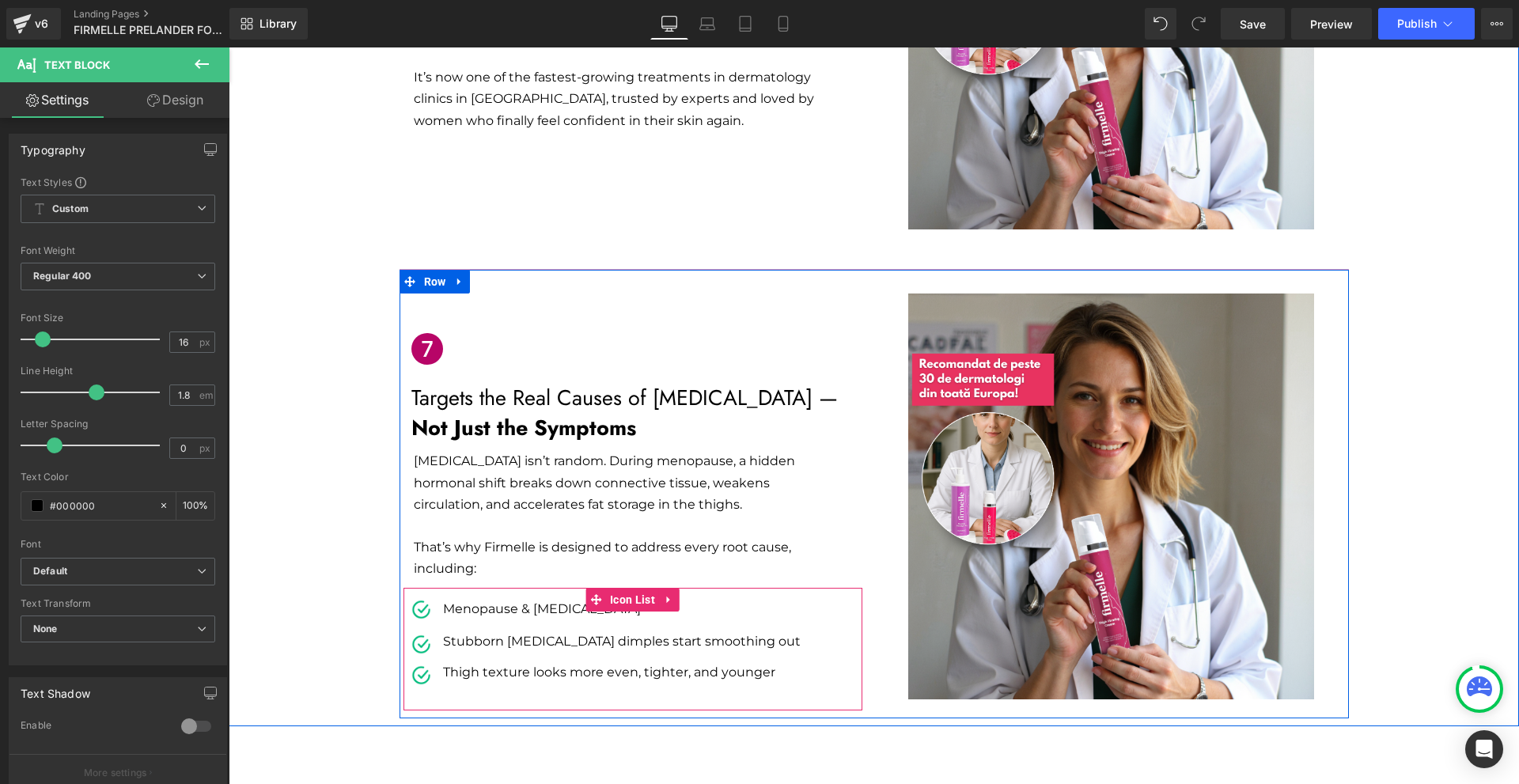
click at [449, 632] on p "Stubborn [MEDICAL_DATA] dimples start smoothing out" at bounding box center [621, 641] width 358 height 19
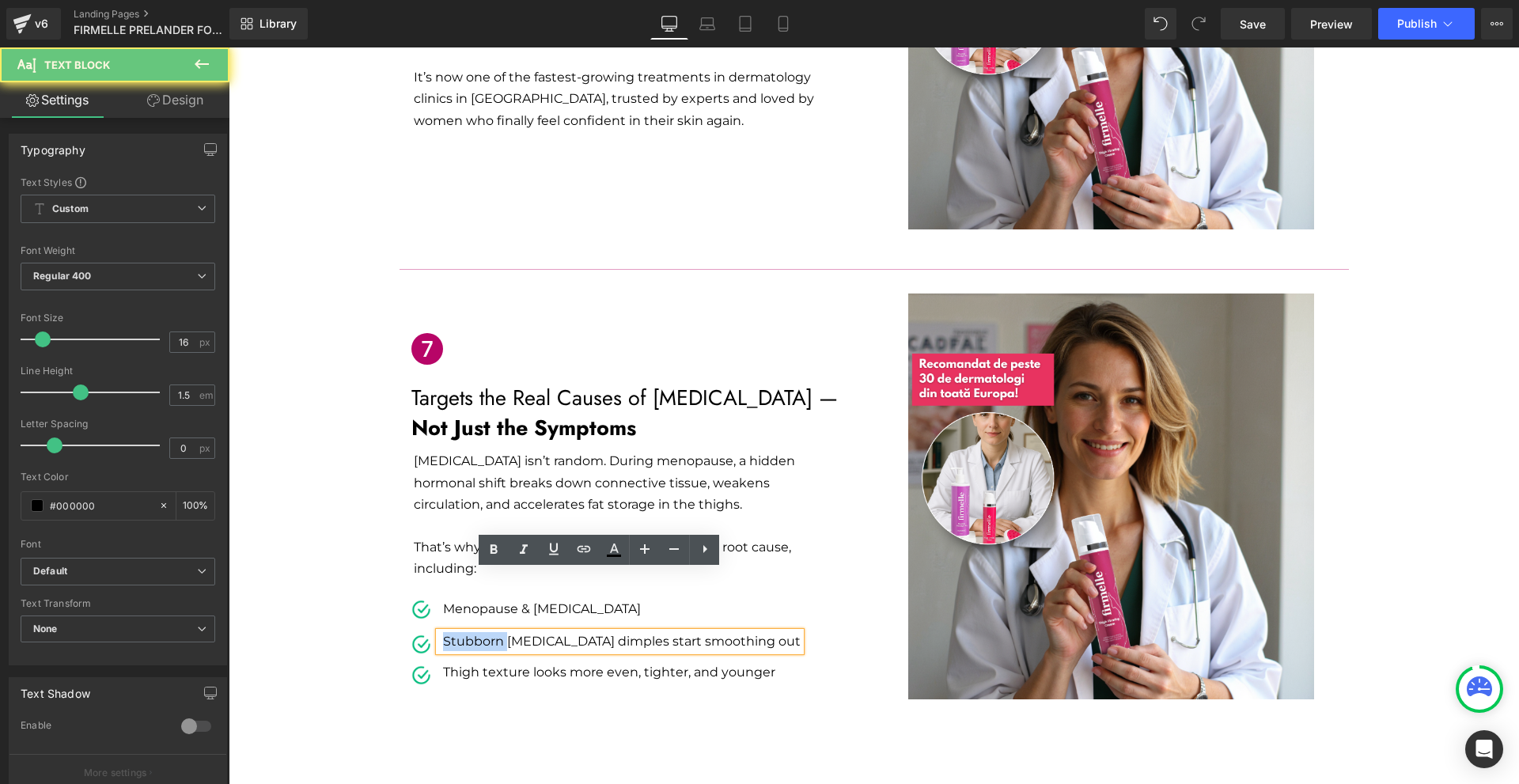
click at [449, 632] on p "Stubborn [MEDICAL_DATA] dimples start smoothing out" at bounding box center [621, 641] width 358 height 19
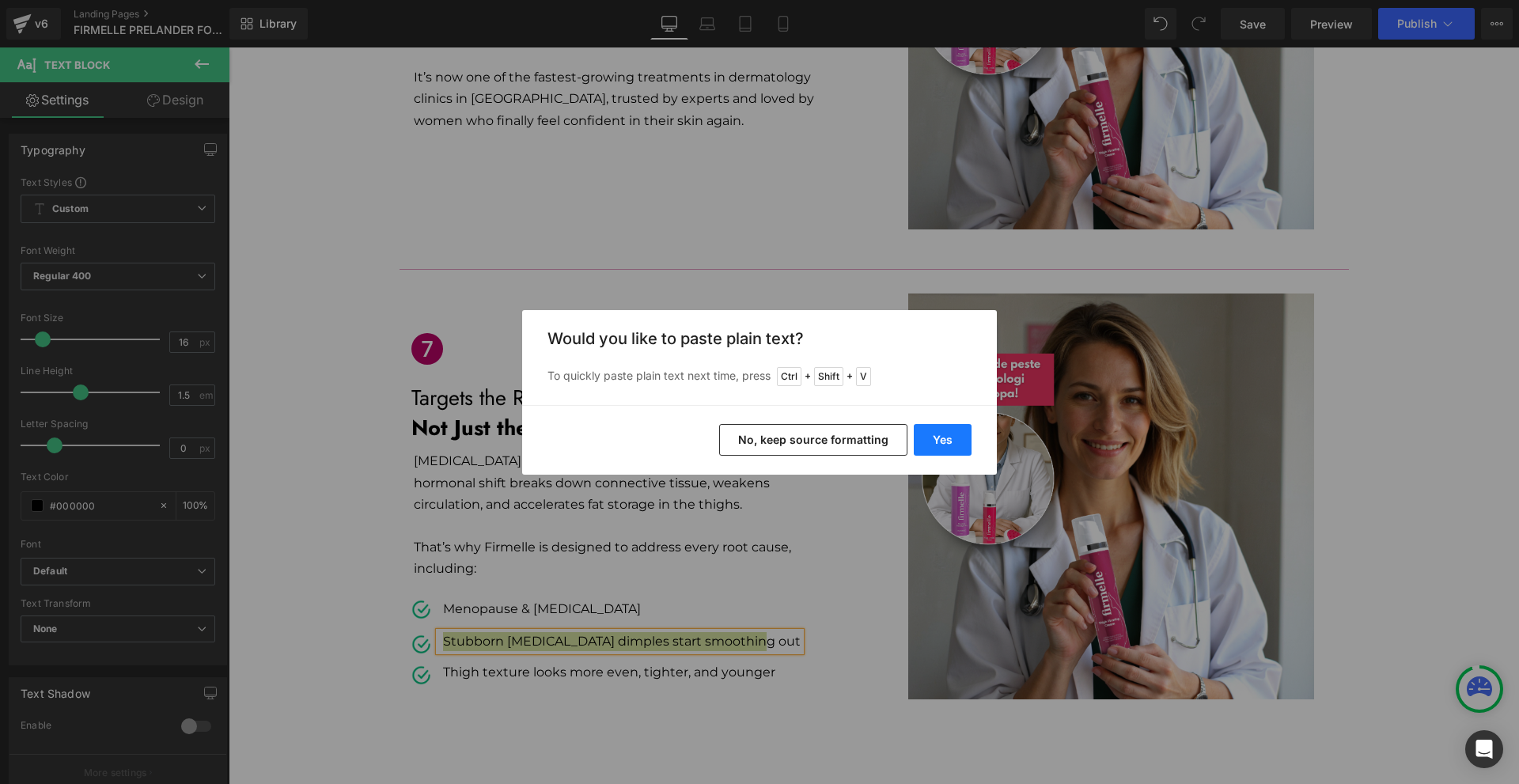
drag, startPoint x: 725, startPoint y: 384, endPoint x: 955, endPoint y: 432, distance: 235.0
click at [955, 432] on button "Yes" at bounding box center [943, 439] width 57 height 31
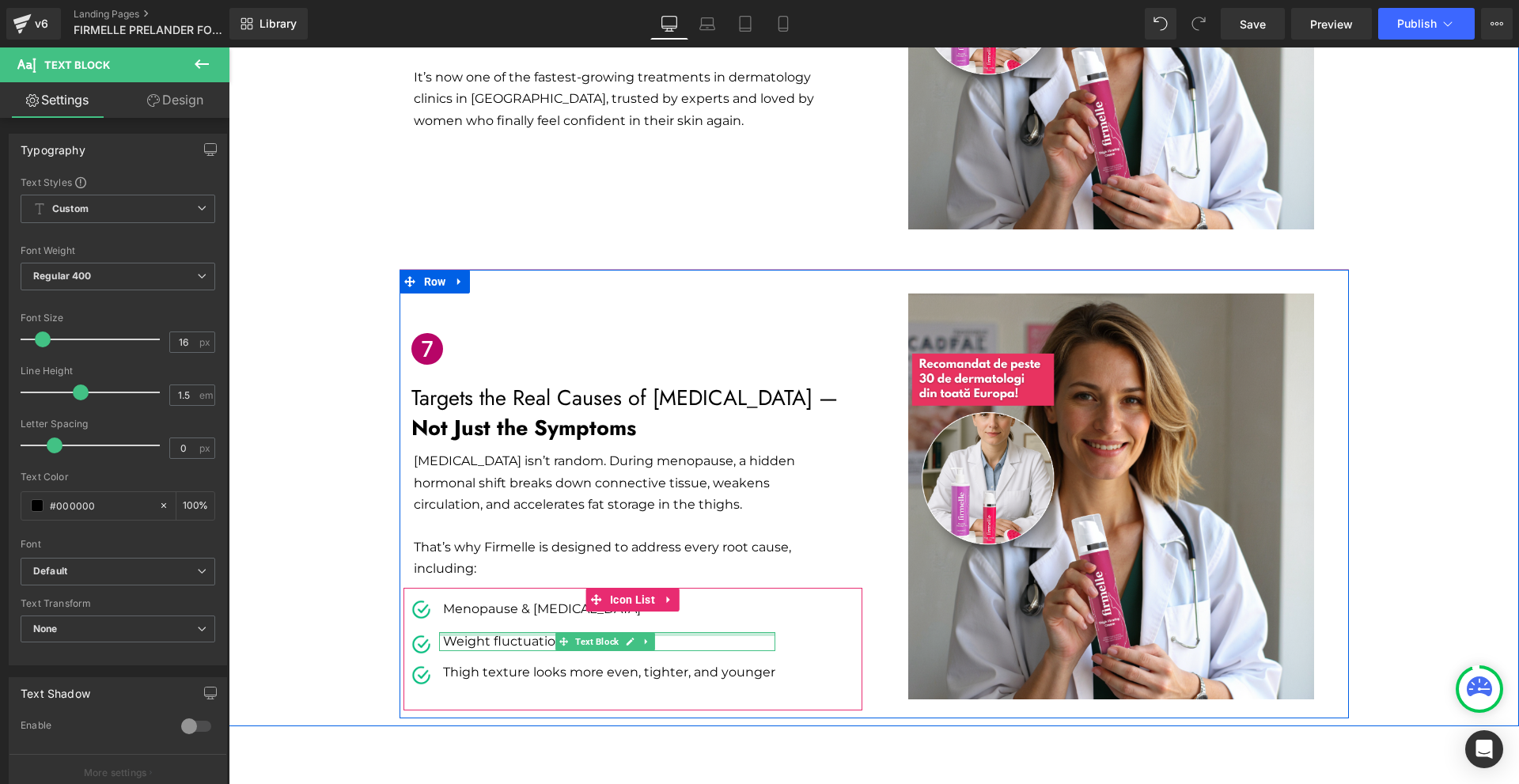
click at [464, 632] on p "Weight fluctuations" at bounding box center [609, 641] width 332 height 19
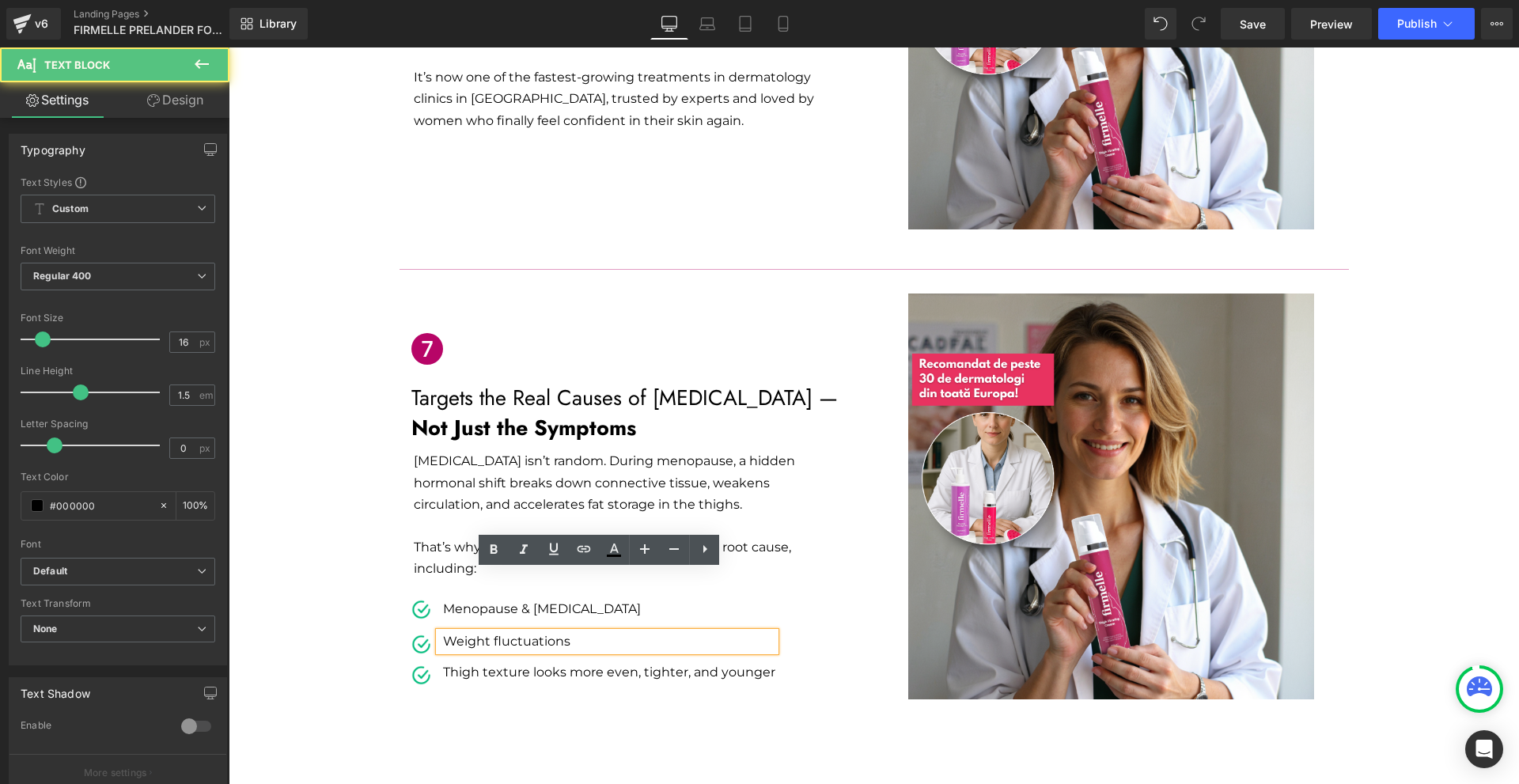
click at [464, 662] on p "Thigh texture looks more even, tighter, and younger" at bounding box center [609, 672] width 332 height 19
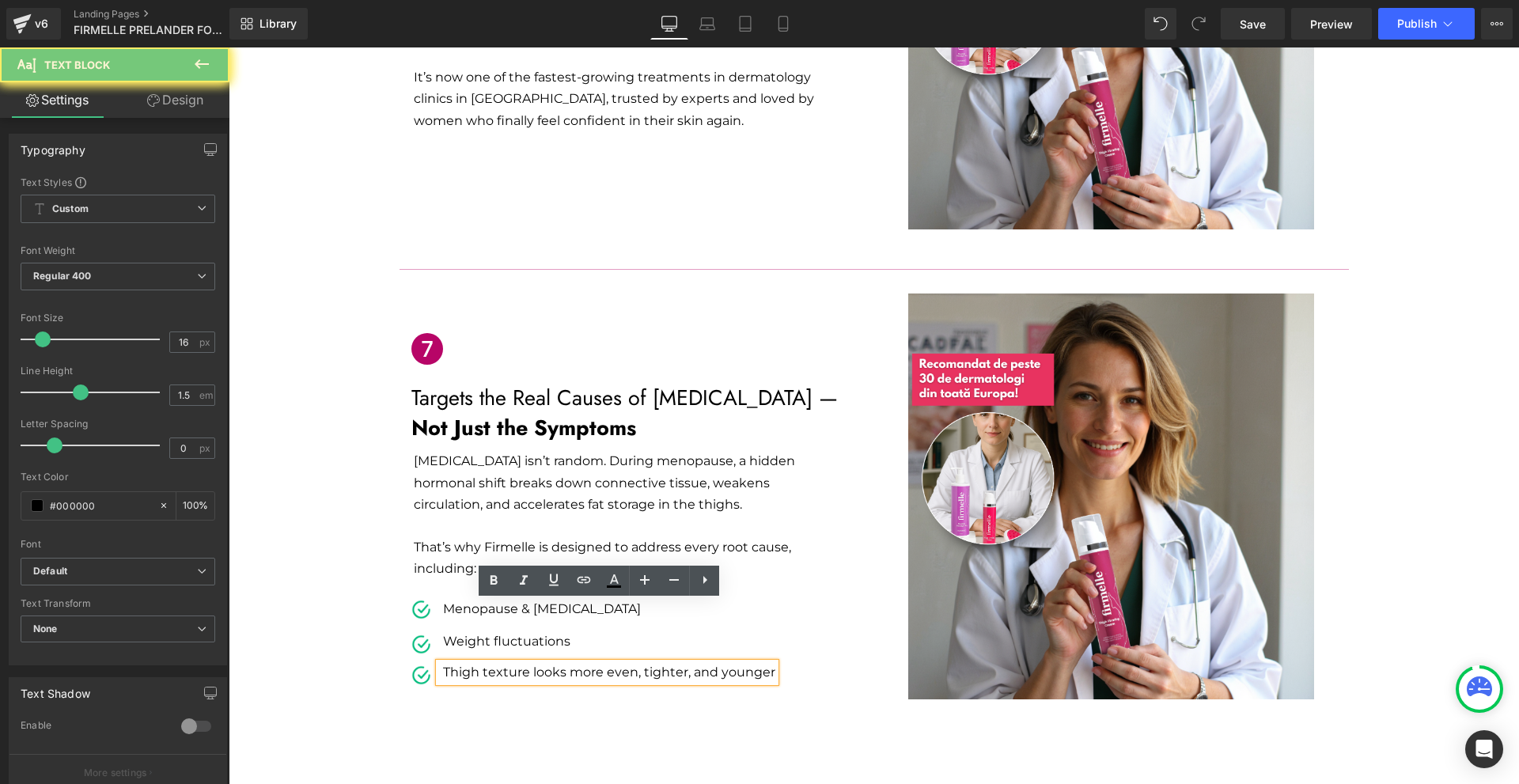
click at [464, 662] on p "Thigh texture looks more even, tighter, and younger" at bounding box center [609, 672] width 332 height 19
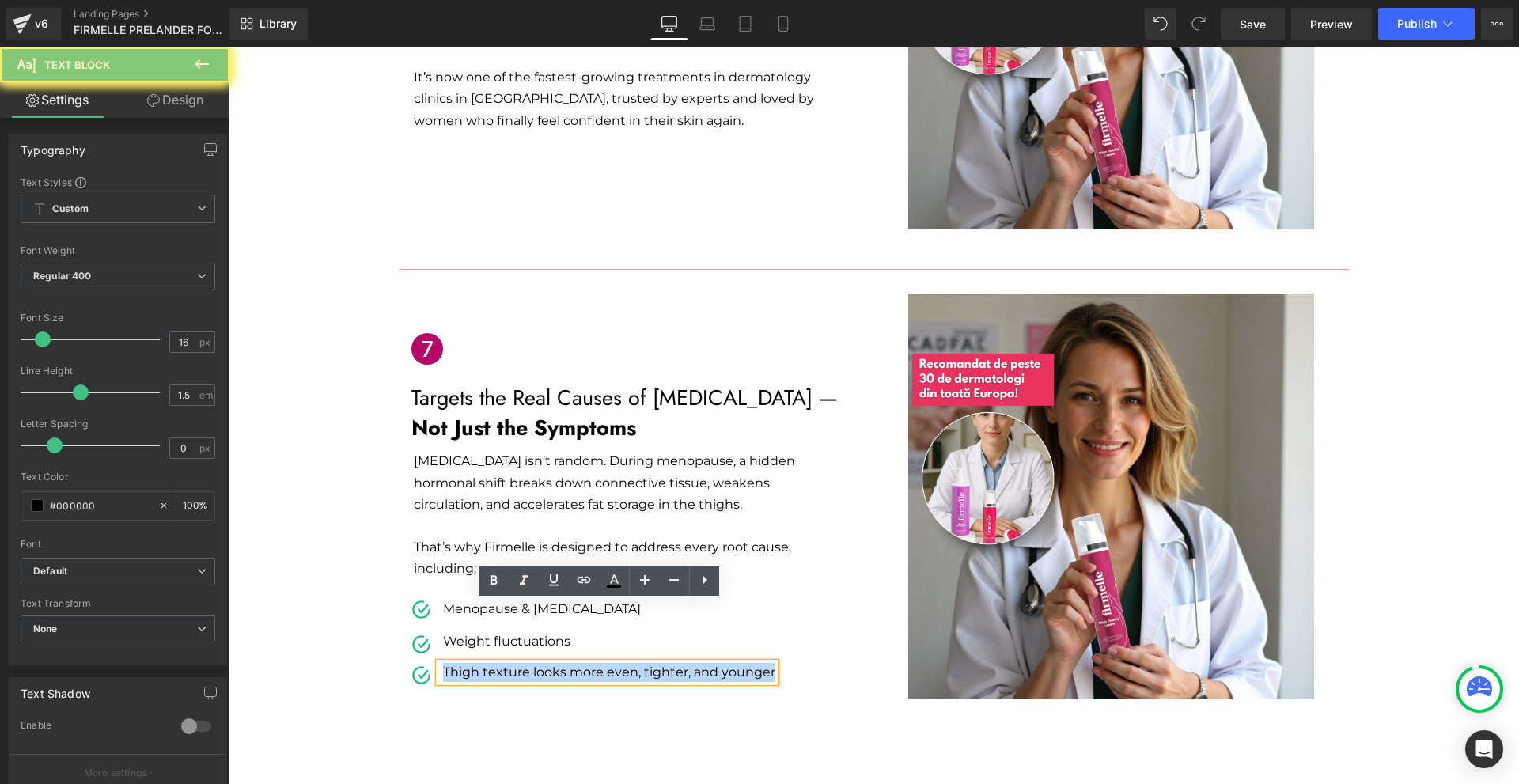
click at [464, 662] on p "Thigh texture looks more even, tighter, and younger" at bounding box center [609, 672] width 332 height 19
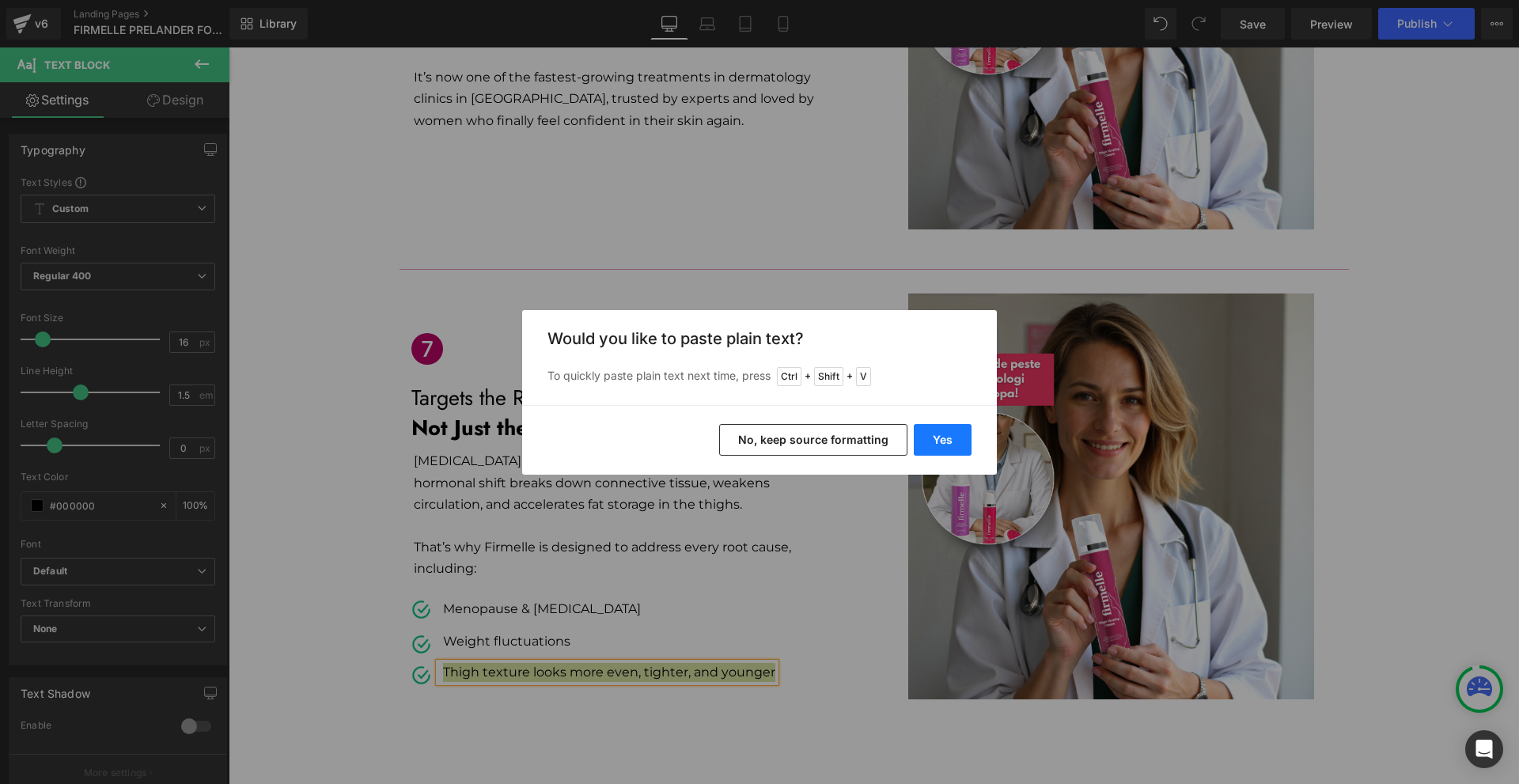
drag, startPoint x: 945, startPoint y: 444, endPoint x: 687, endPoint y: 470, distance: 259.3
click at [945, 444] on button "Yes" at bounding box center [943, 439] width 57 height 31
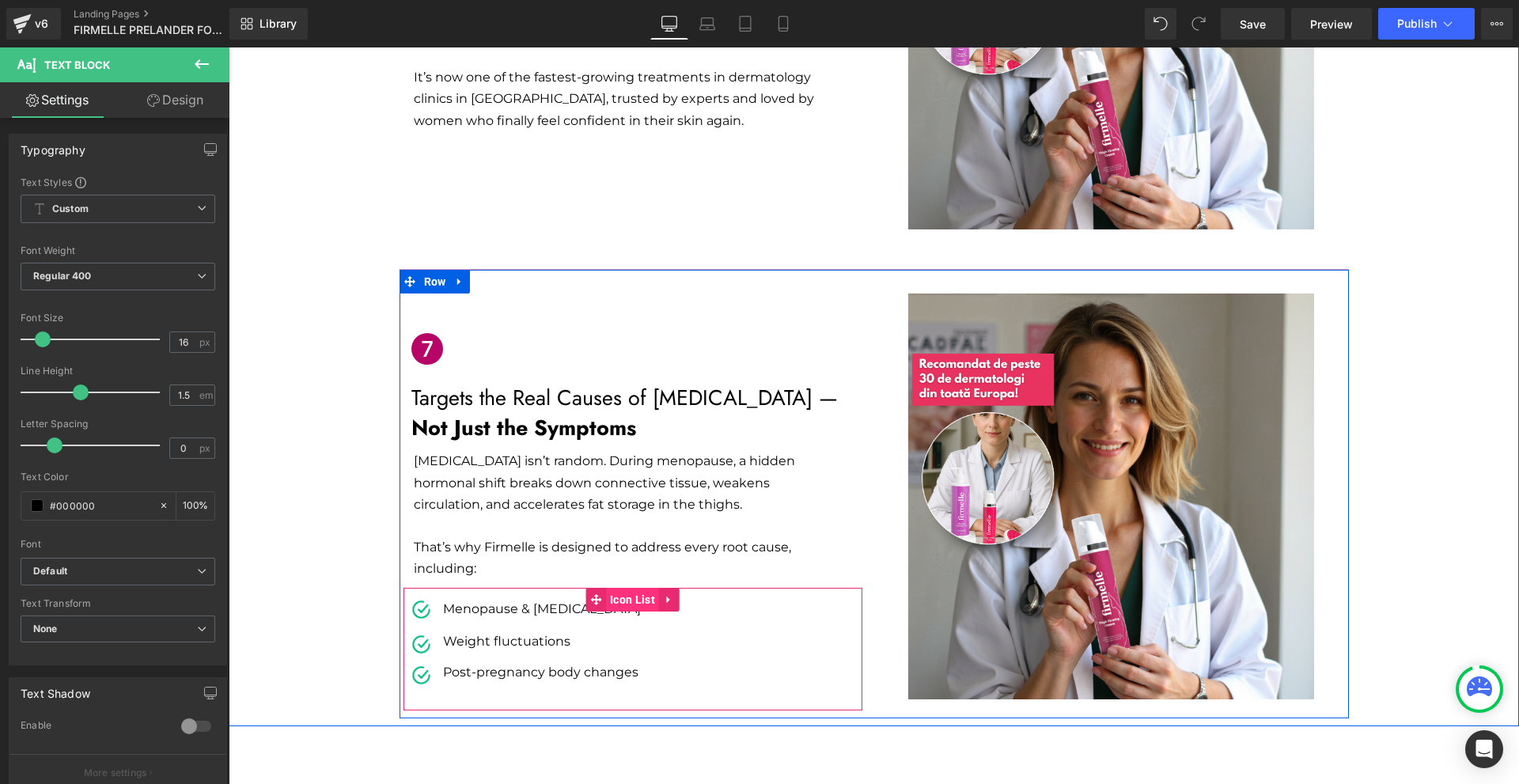
click at [633, 587] on span "Icon List" at bounding box center [632, 599] width 53 height 24
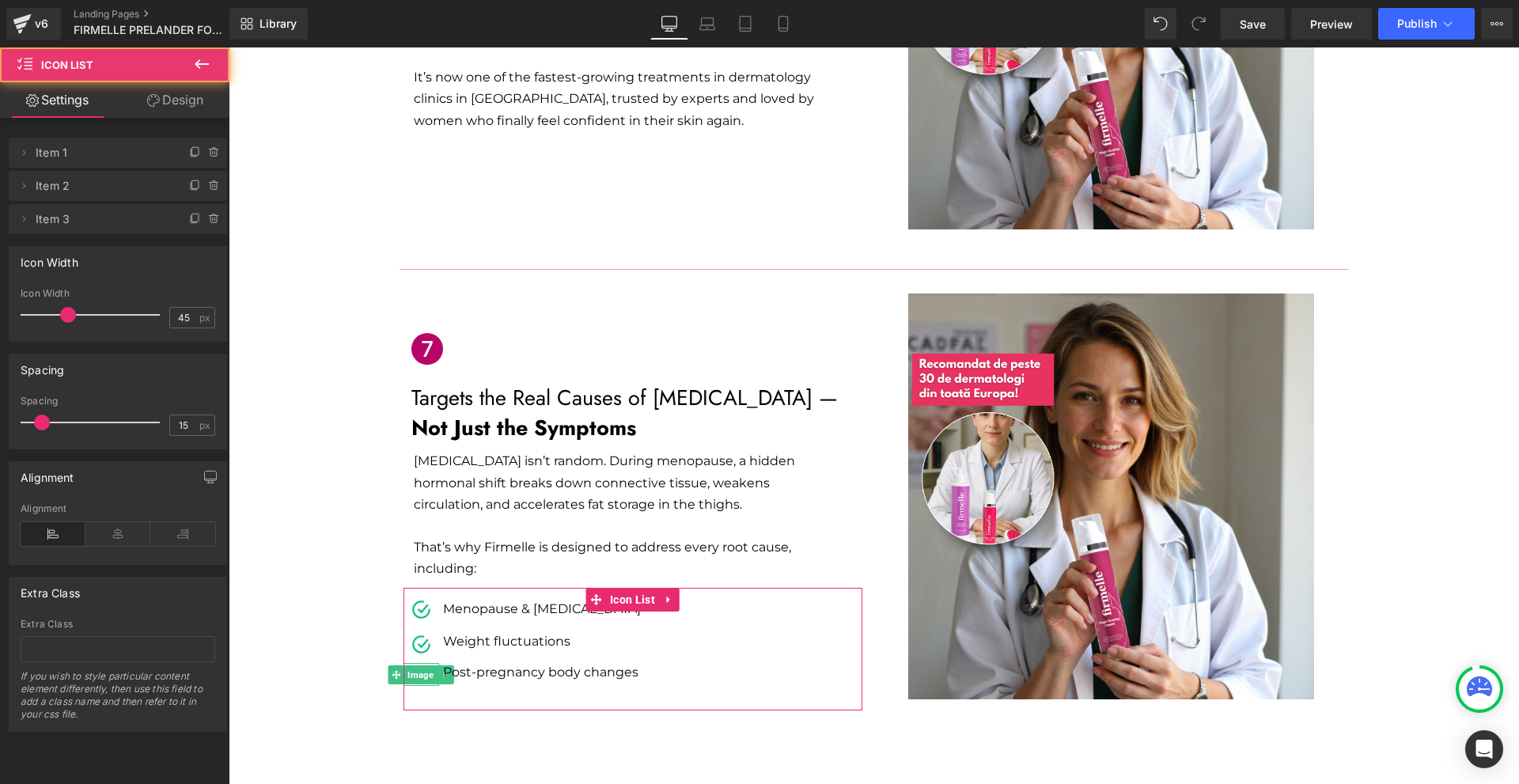
click at [172, 232] on li "Delete Cancel Item 3 Item 3 Name Item 3" at bounding box center [117, 219] width 218 height 30
drag, startPoint x: 85, startPoint y: 270, endPoint x: 190, endPoint y: 221, distance: 115.9
click at [192, 221] on icon at bounding box center [194, 217] width 6 height 8
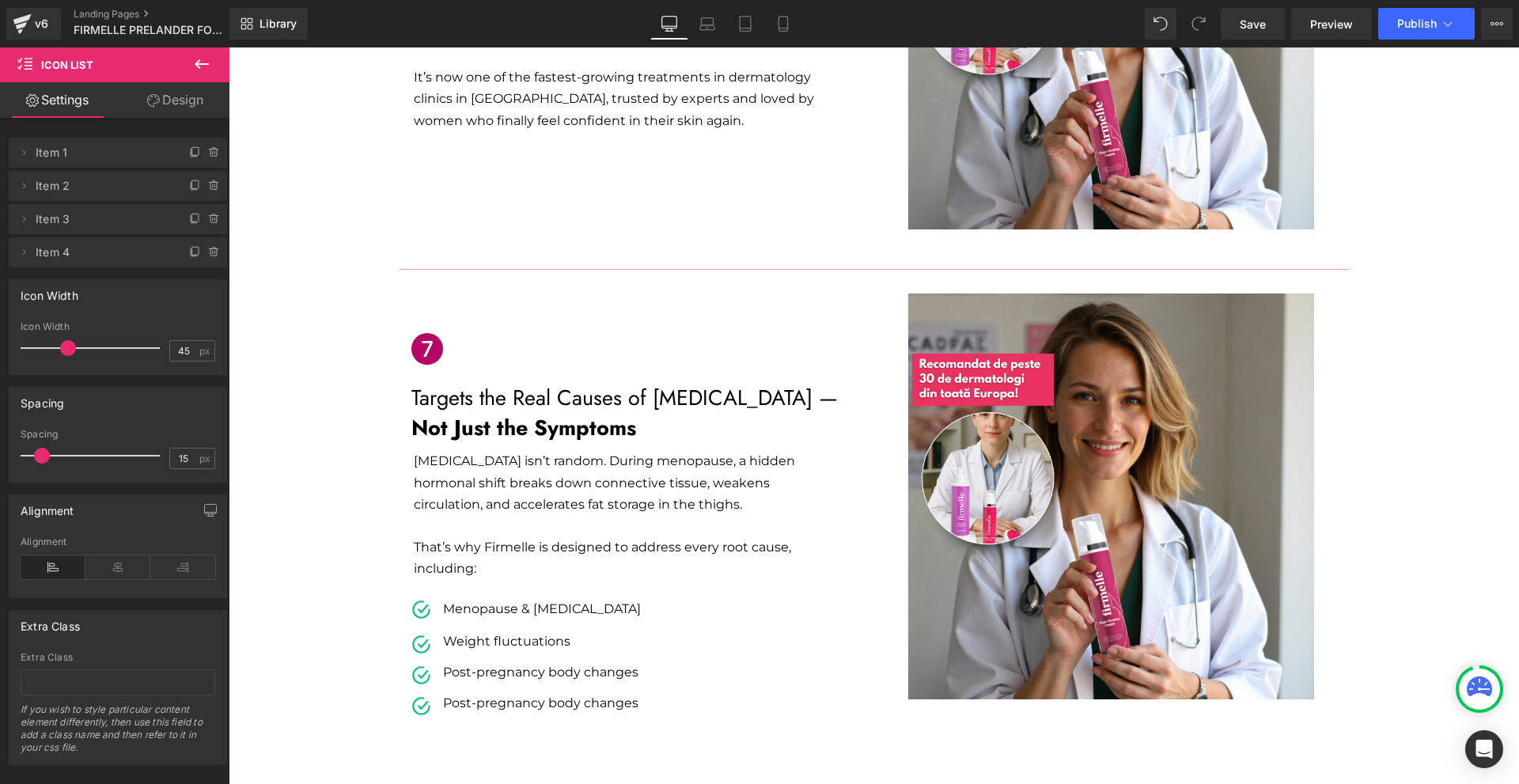
click at [228, 47] on div at bounding box center [228, 47] width 0 height 0
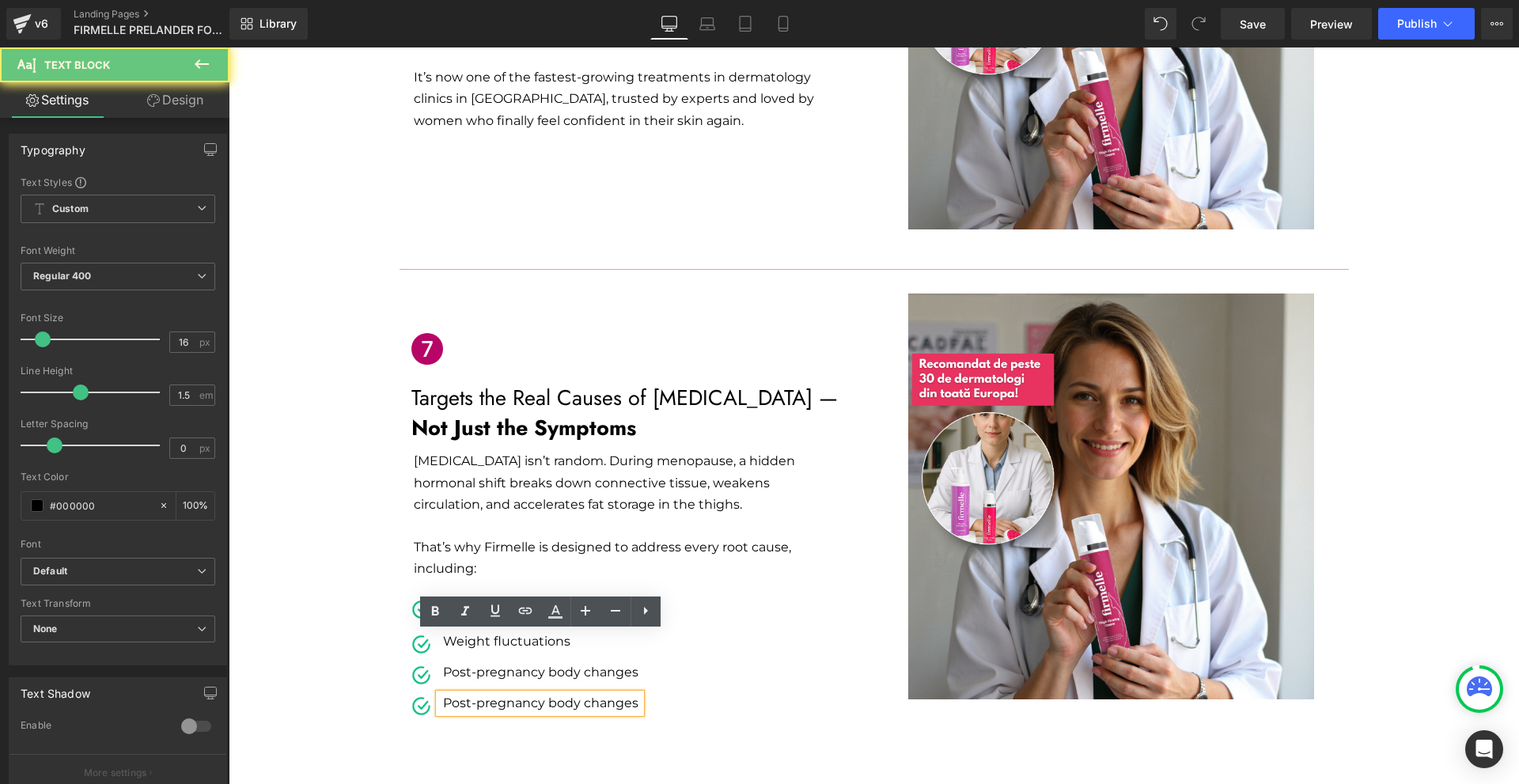
click at [464, 694] on p "Post-pregnancy body changes" at bounding box center [542, 703] width 198 height 19
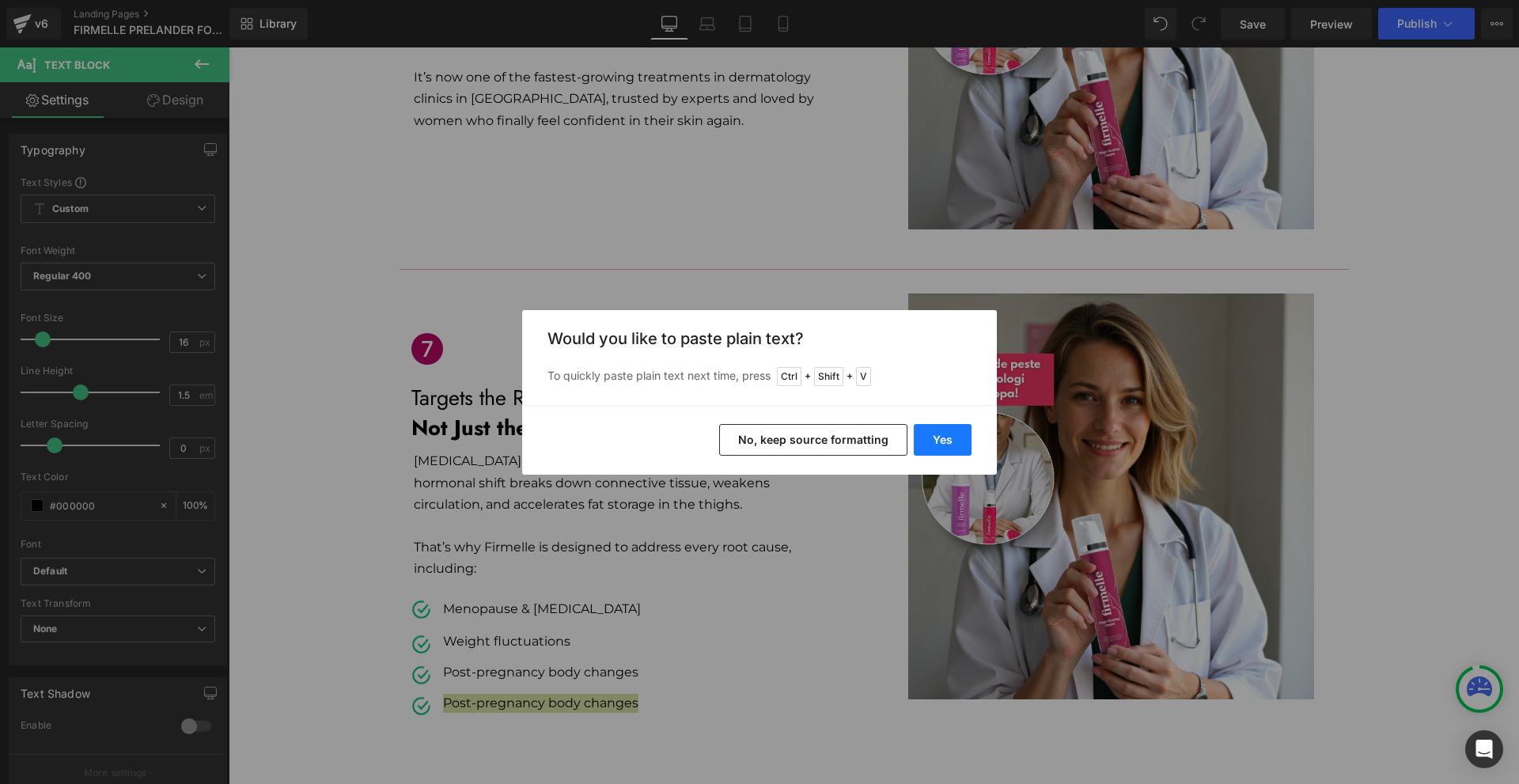
drag, startPoint x: 929, startPoint y: 442, endPoint x: 690, endPoint y: 405, distance: 241.8
click at [929, 442] on button "Yes" at bounding box center [943, 439] width 57 height 31
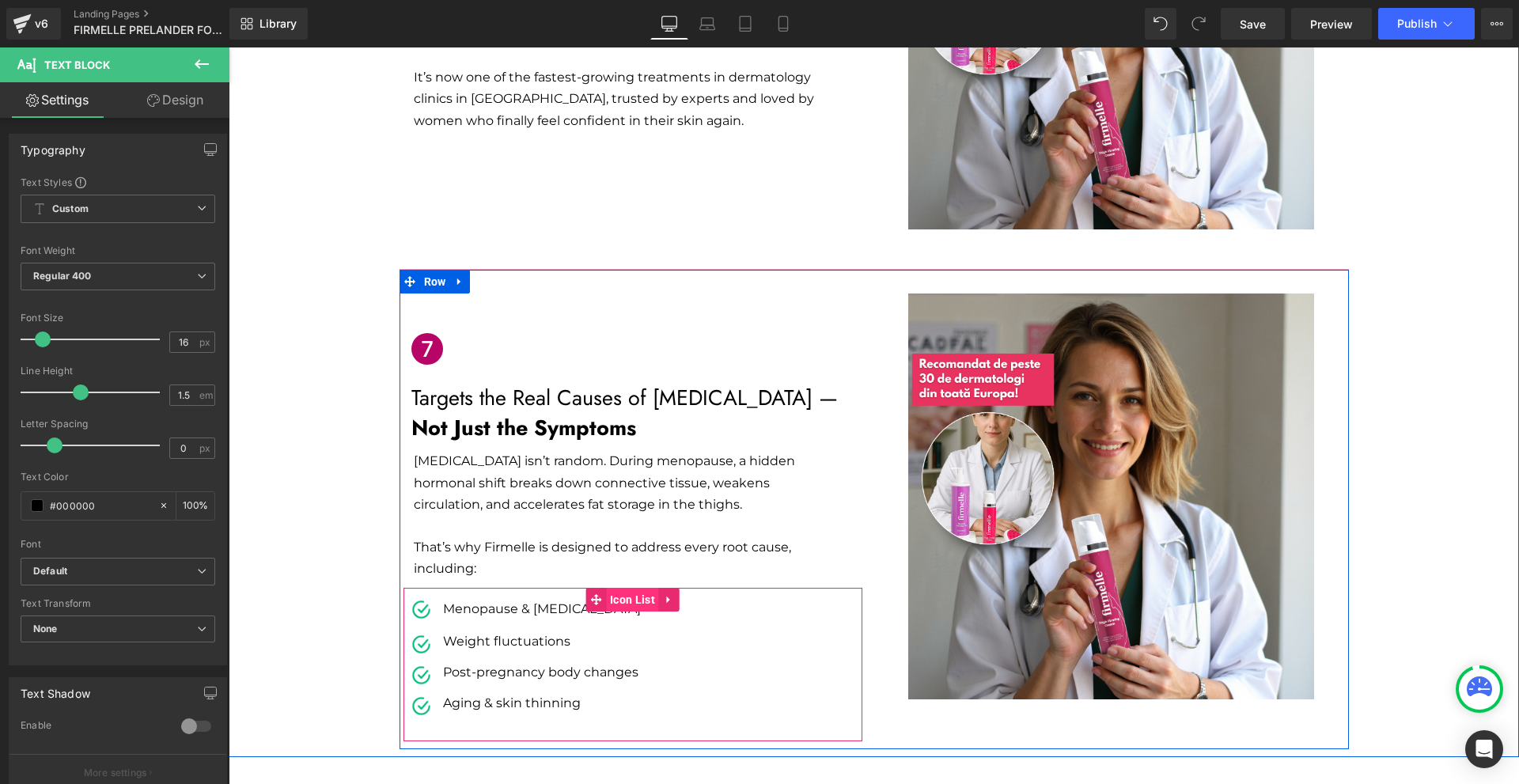
click at [621, 587] on span "Icon List" at bounding box center [632, 599] width 53 height 24
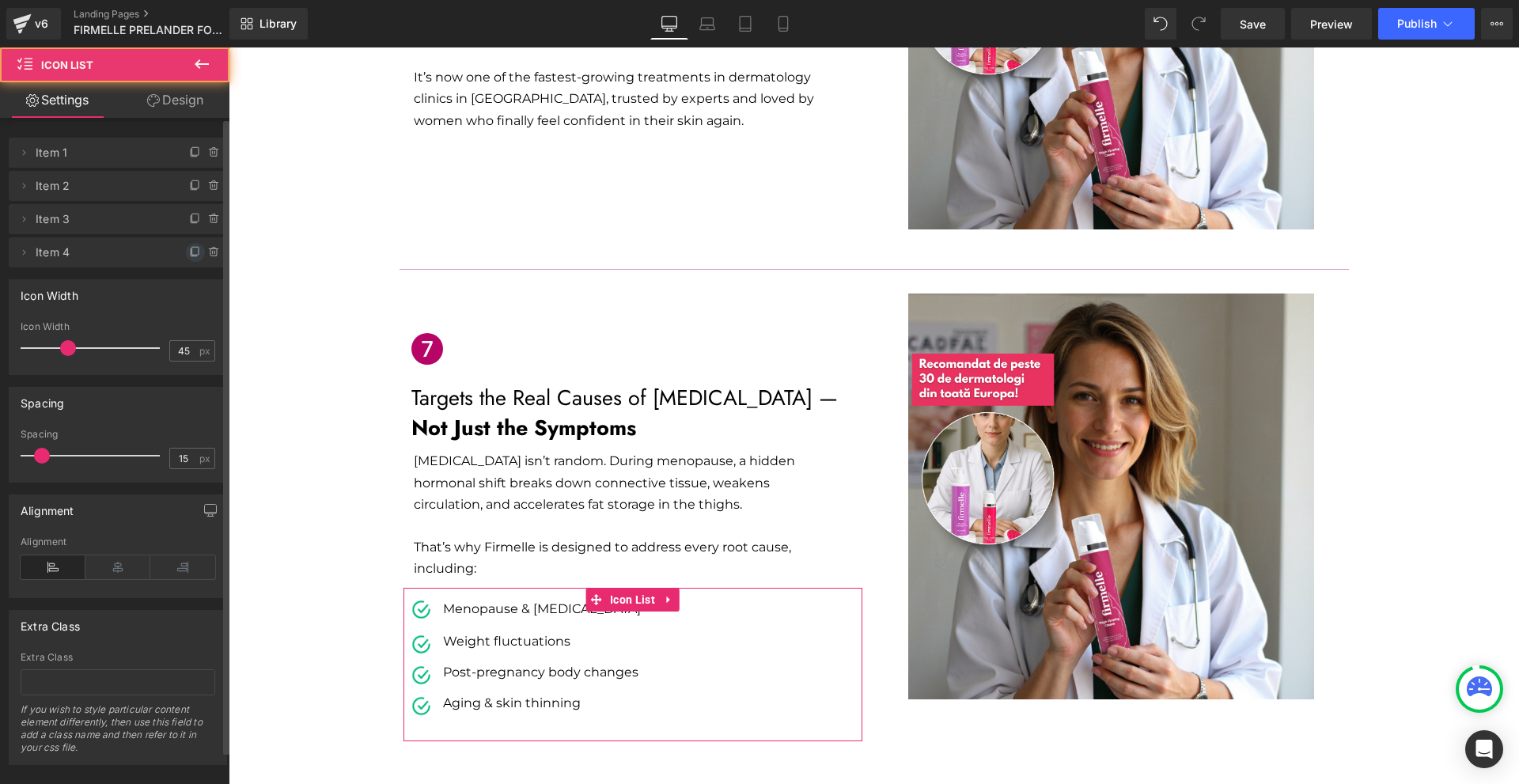
click at [189, 252] on icon at bounding box center [195, 252] width 13 height 13
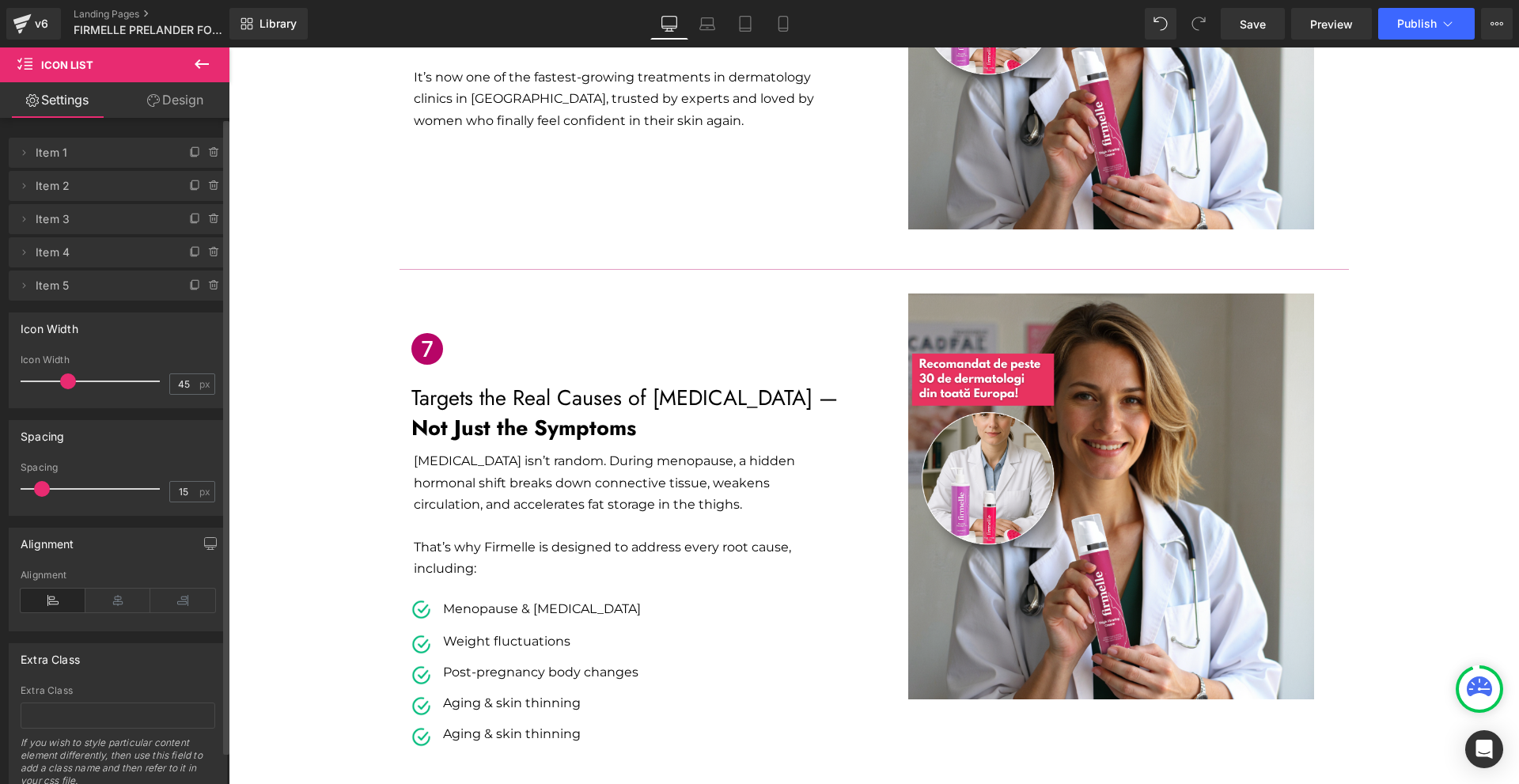
scroll to position [2866, 0]
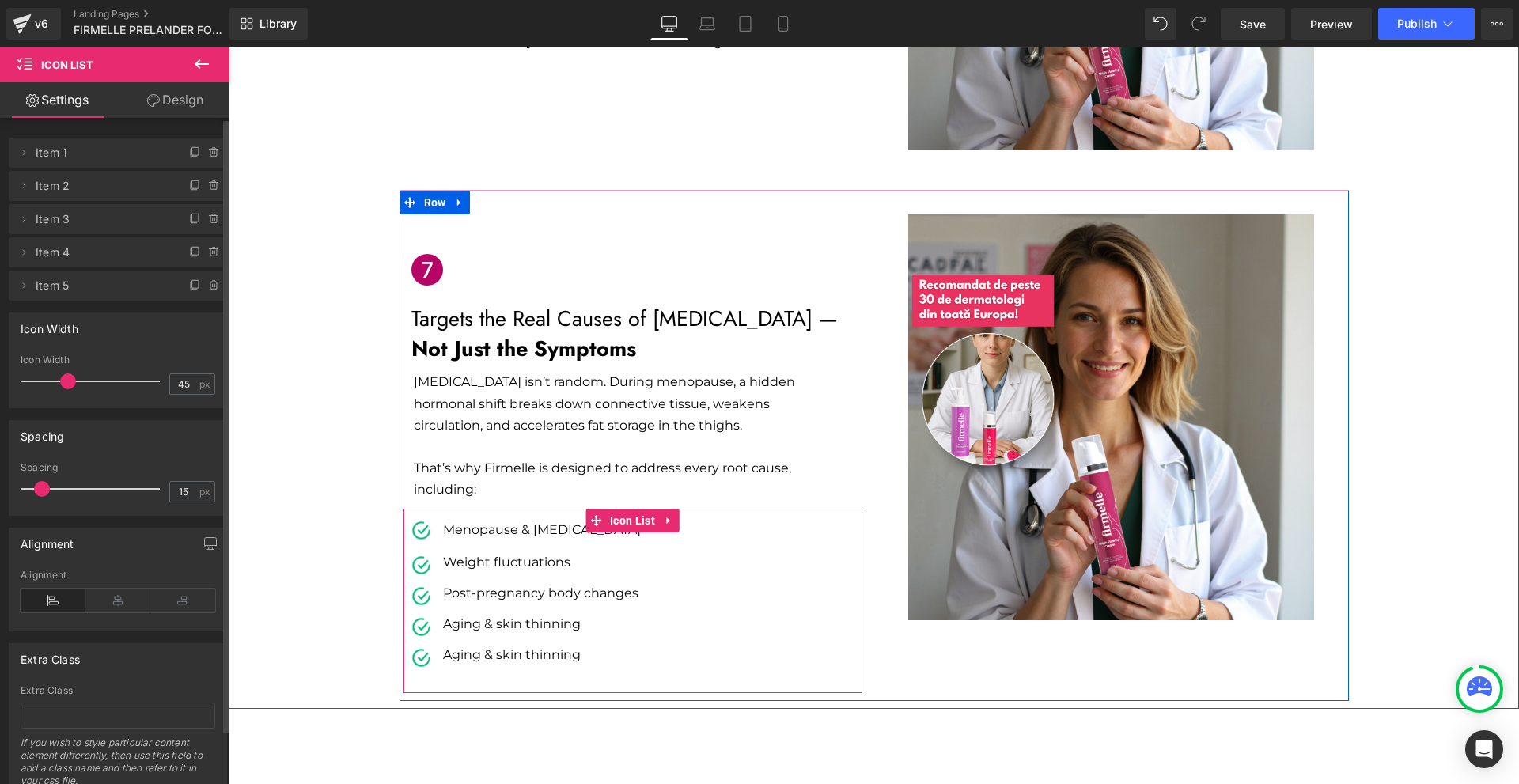
click at [450, 645] on p "Aging & skin thinning" at bounding box center [542, 655] width 198 height 19
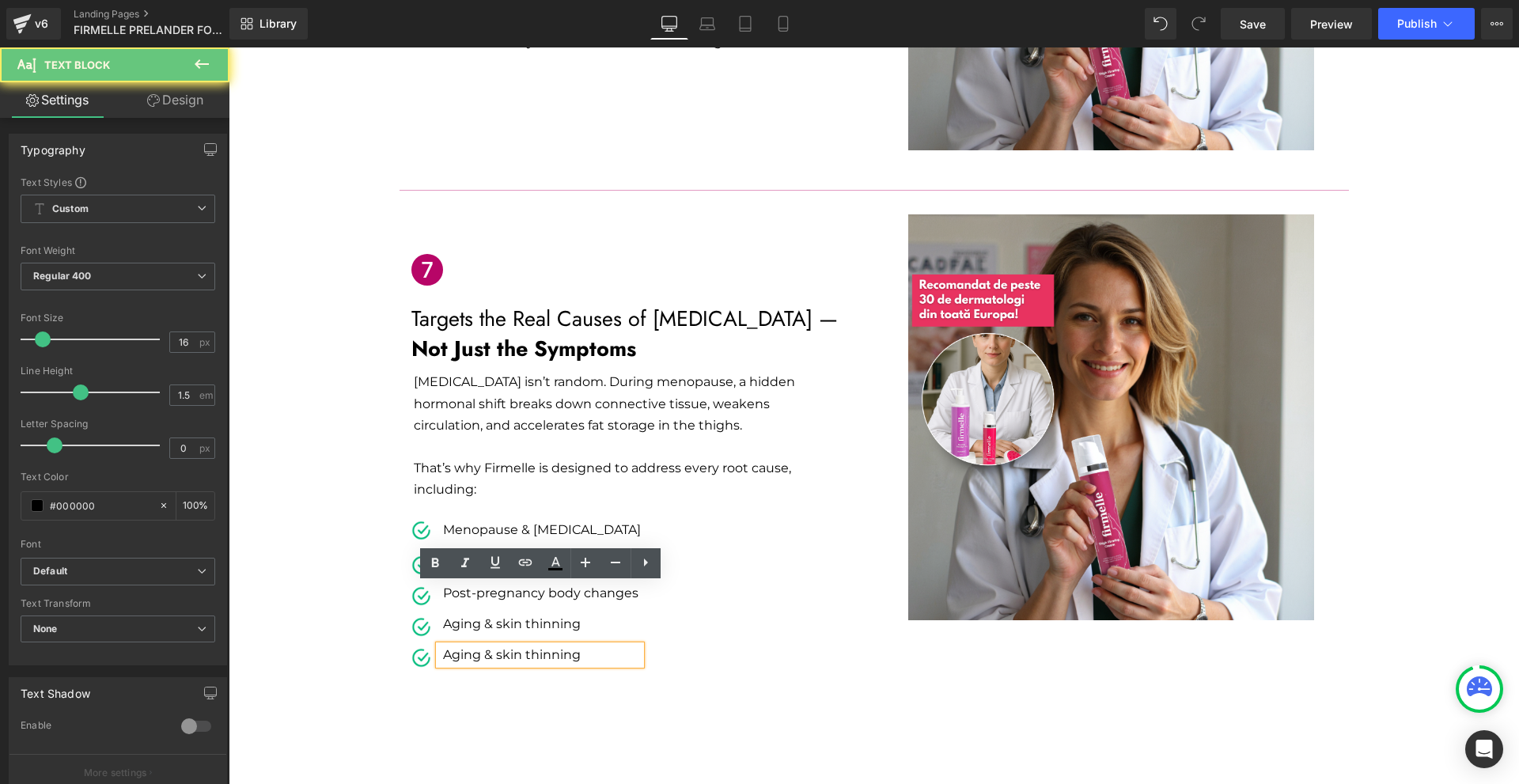
click at [450, 645] on p "Aging & skin thinning" at bounding box center [542, 655] width 198 height 19
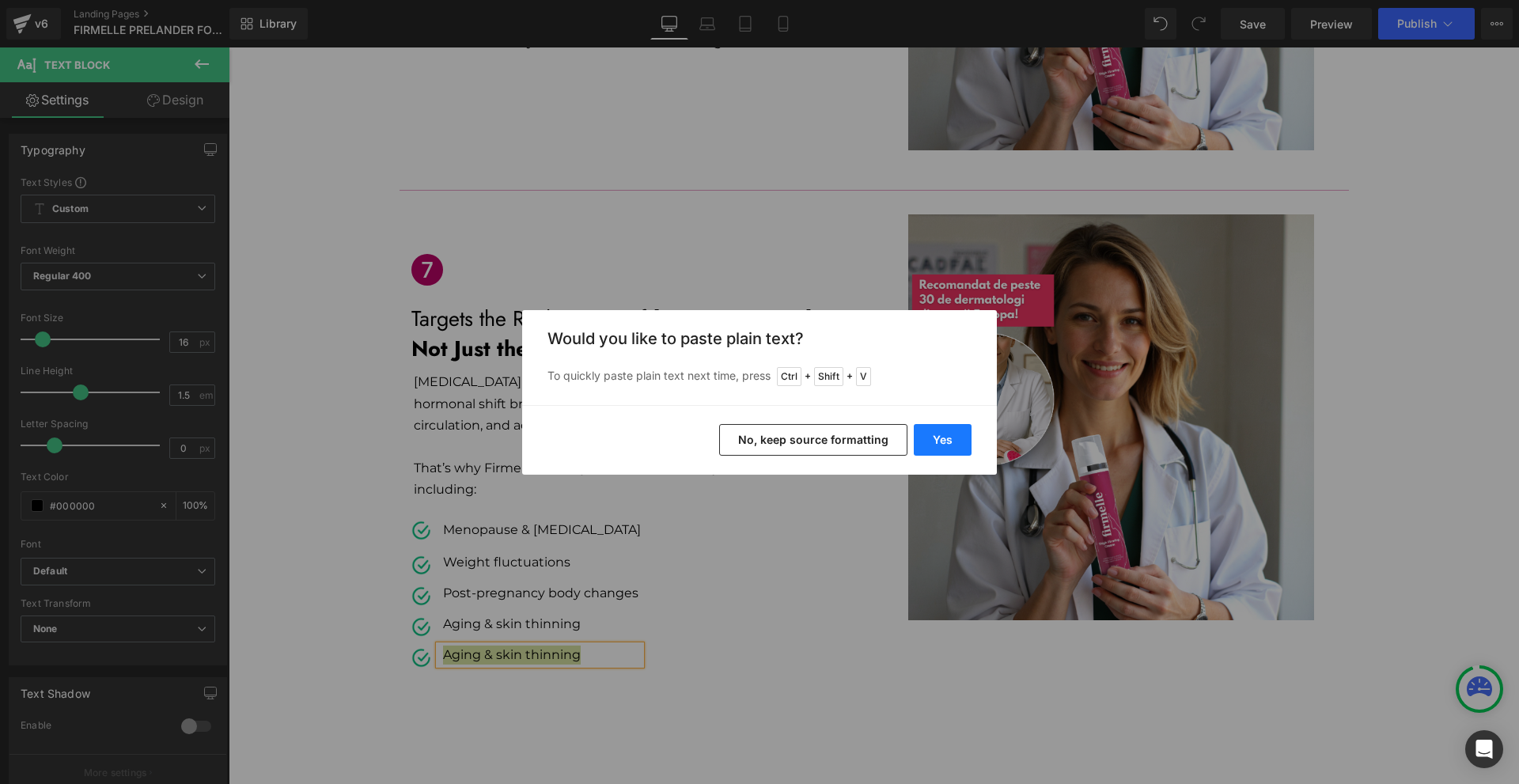
click at [921, 433] on button "Yes" at bounding box center [943, 439] width 57 height 31
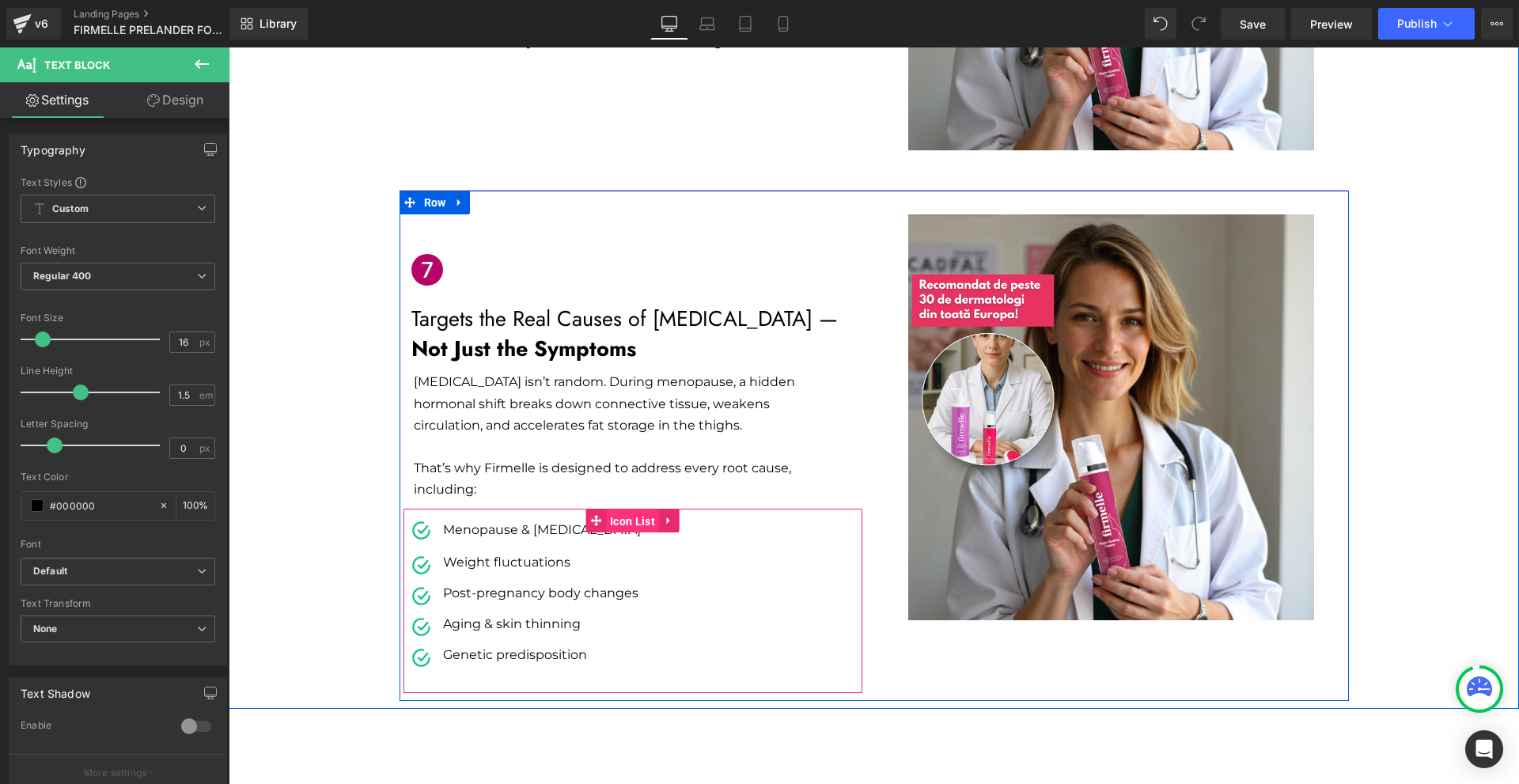
click at [625, 509] on span "Icon List" at bounding box center [632, 521] width 53 height 24
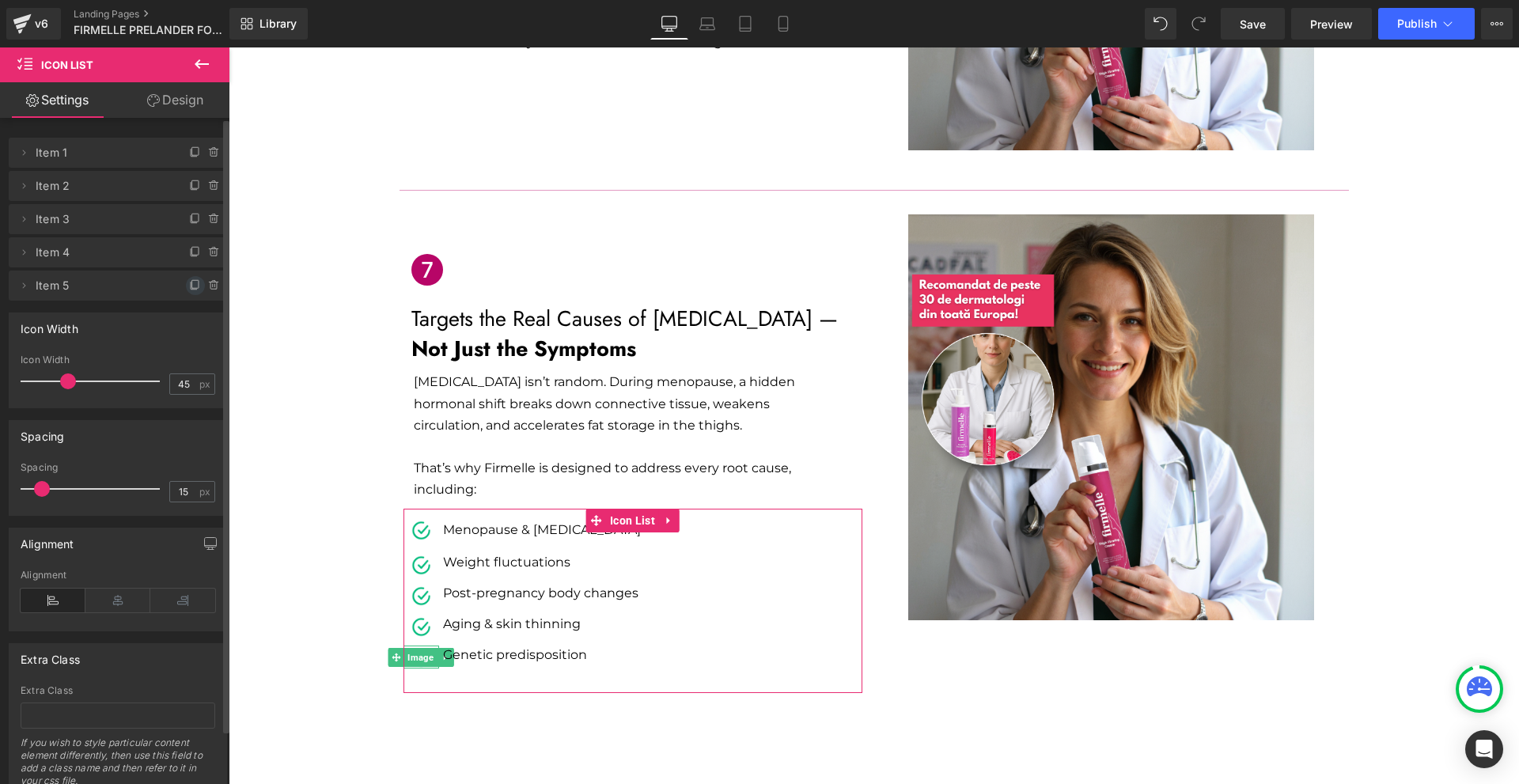
click at [189, 286] on icon at bounding box center [195, 285] width 13 height 13
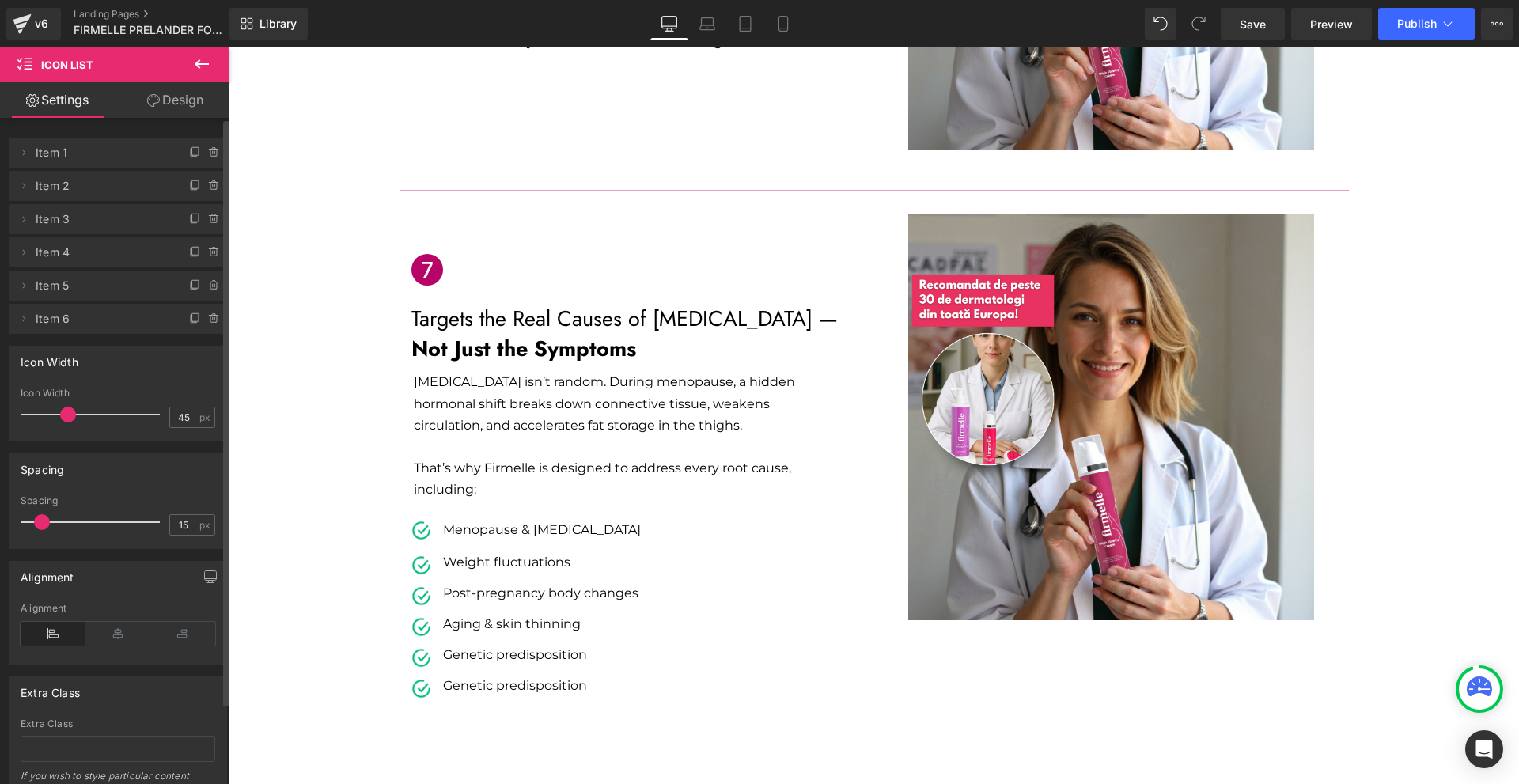
click at [462, 676] on p "Genetic predisposition" at bounding box center [542, 685] width 198 height 19
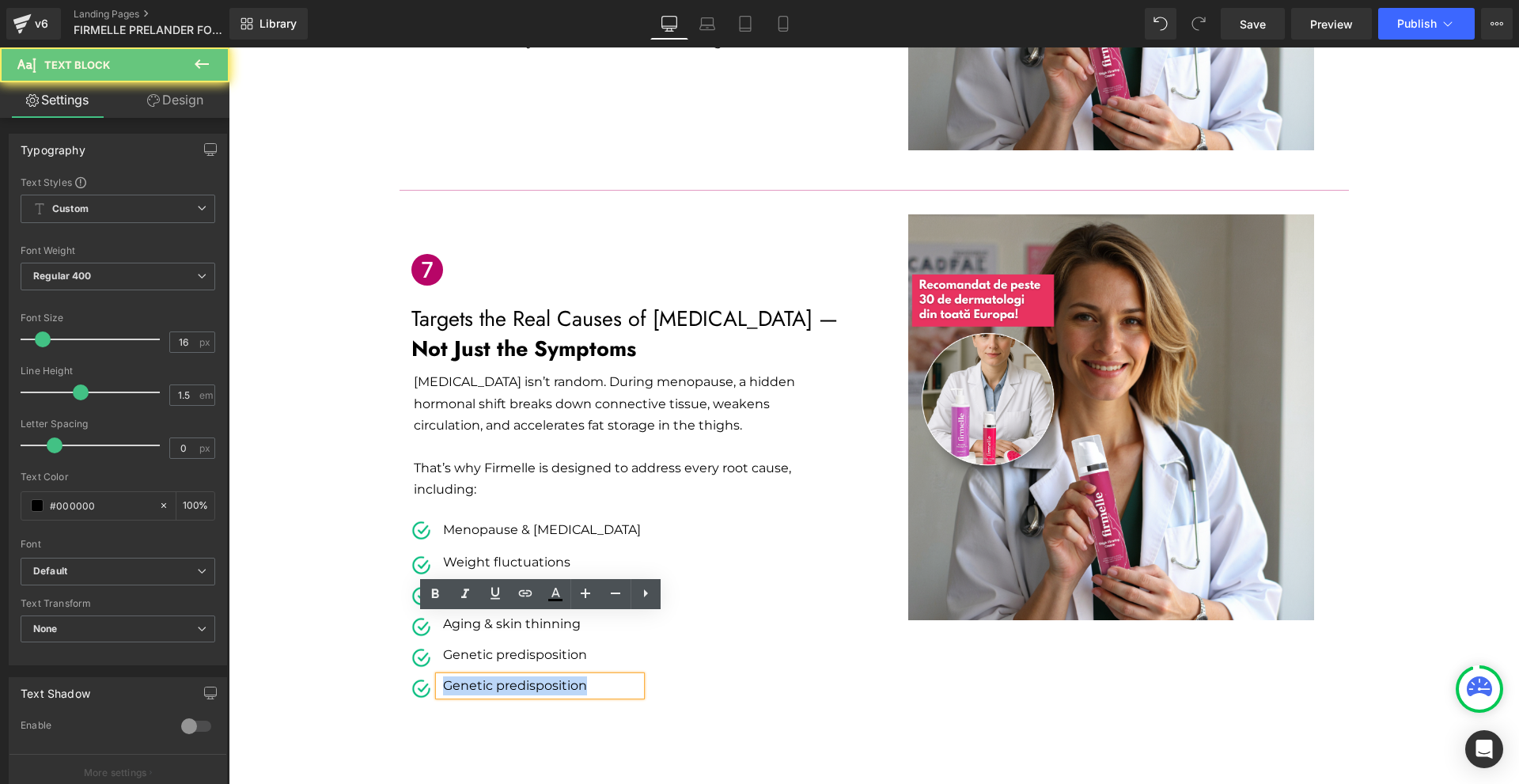
click at [462, 676] on p "Genetic predisposition" at bounding box center [542, 685] width 198 height 19
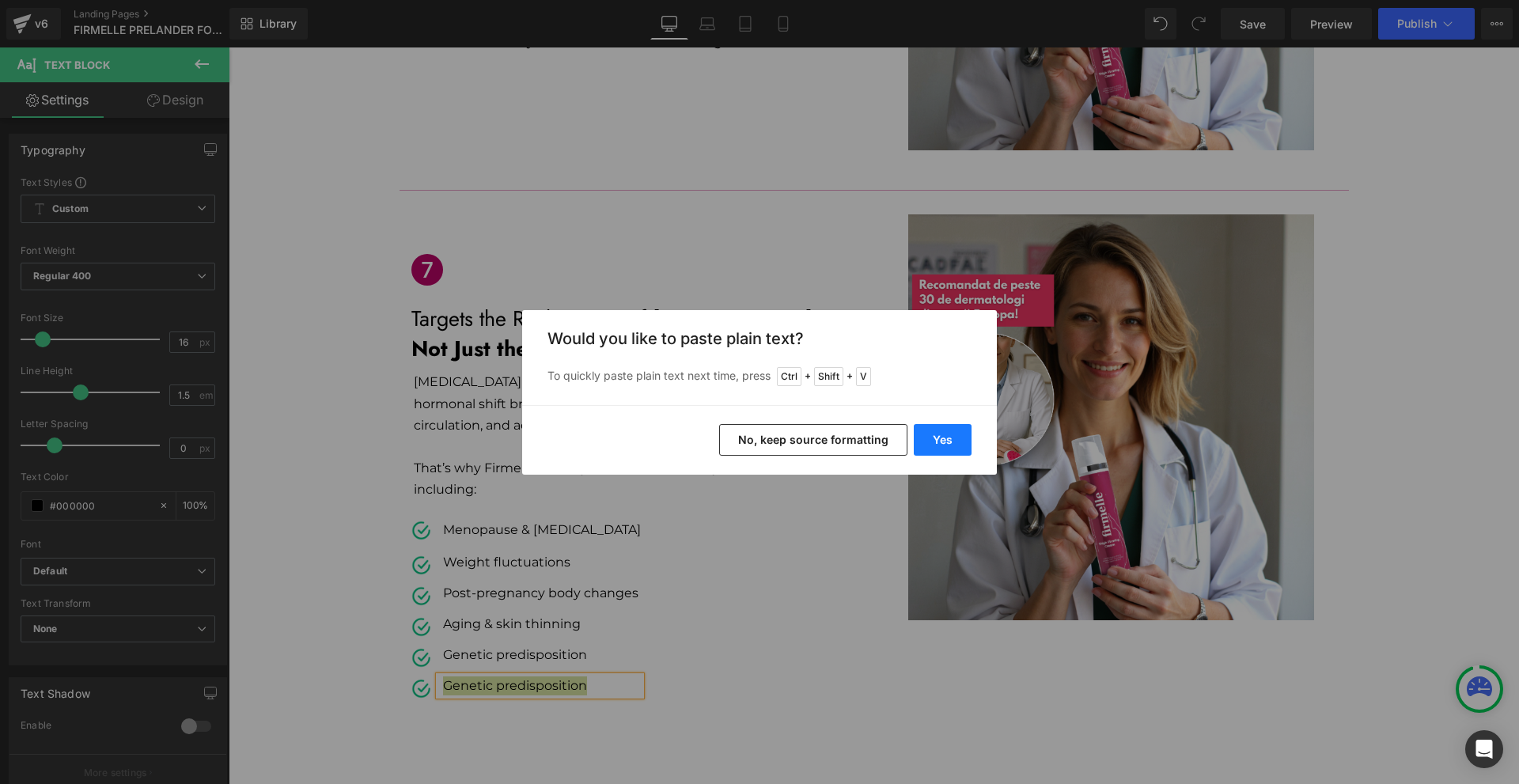
click at [927, 429] on button "Yes" at bounding box center [943, 439] width 57 height 31
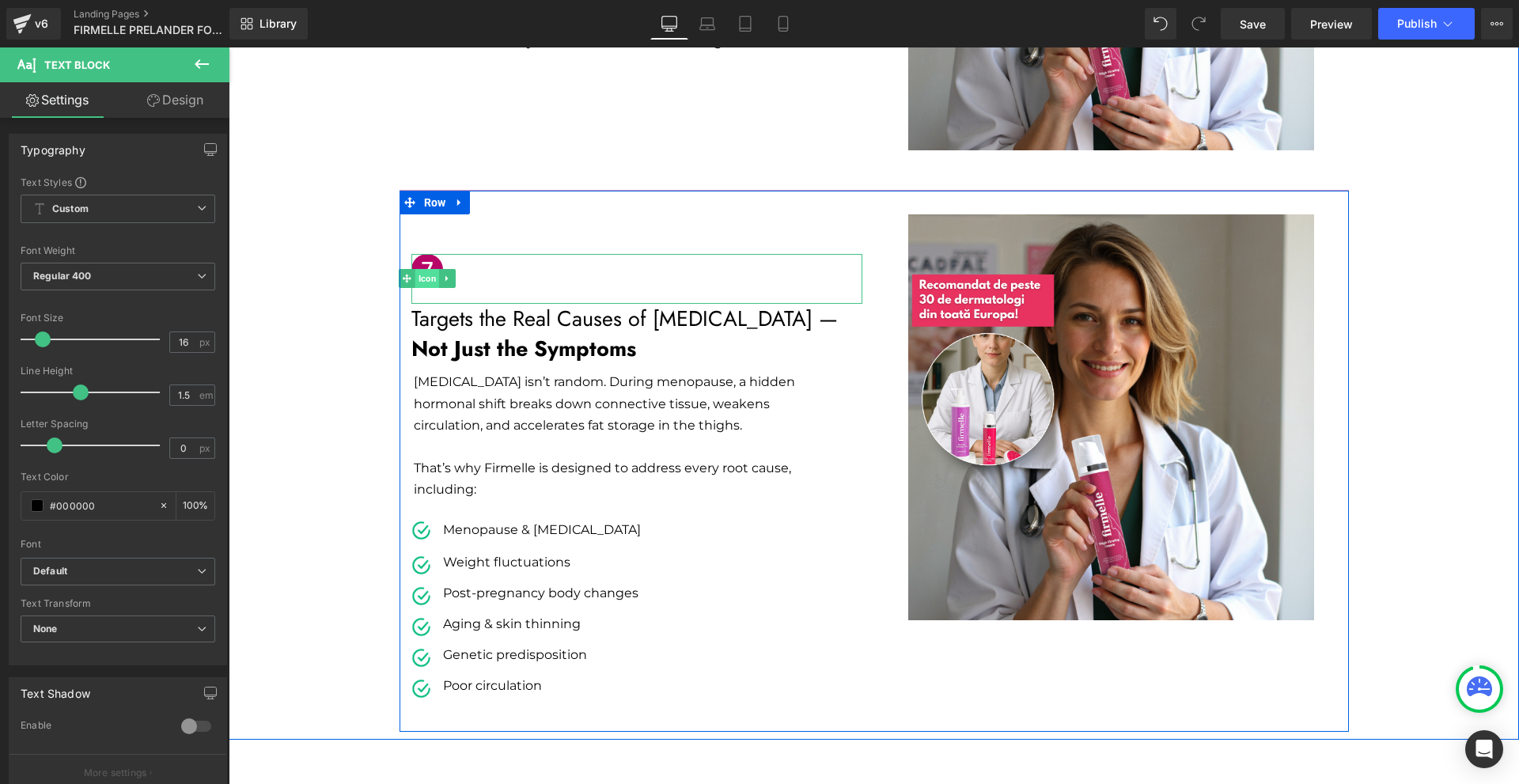
click at [423, 269] on span "Icon" at bounding box center [426, 278] width 25 height 19
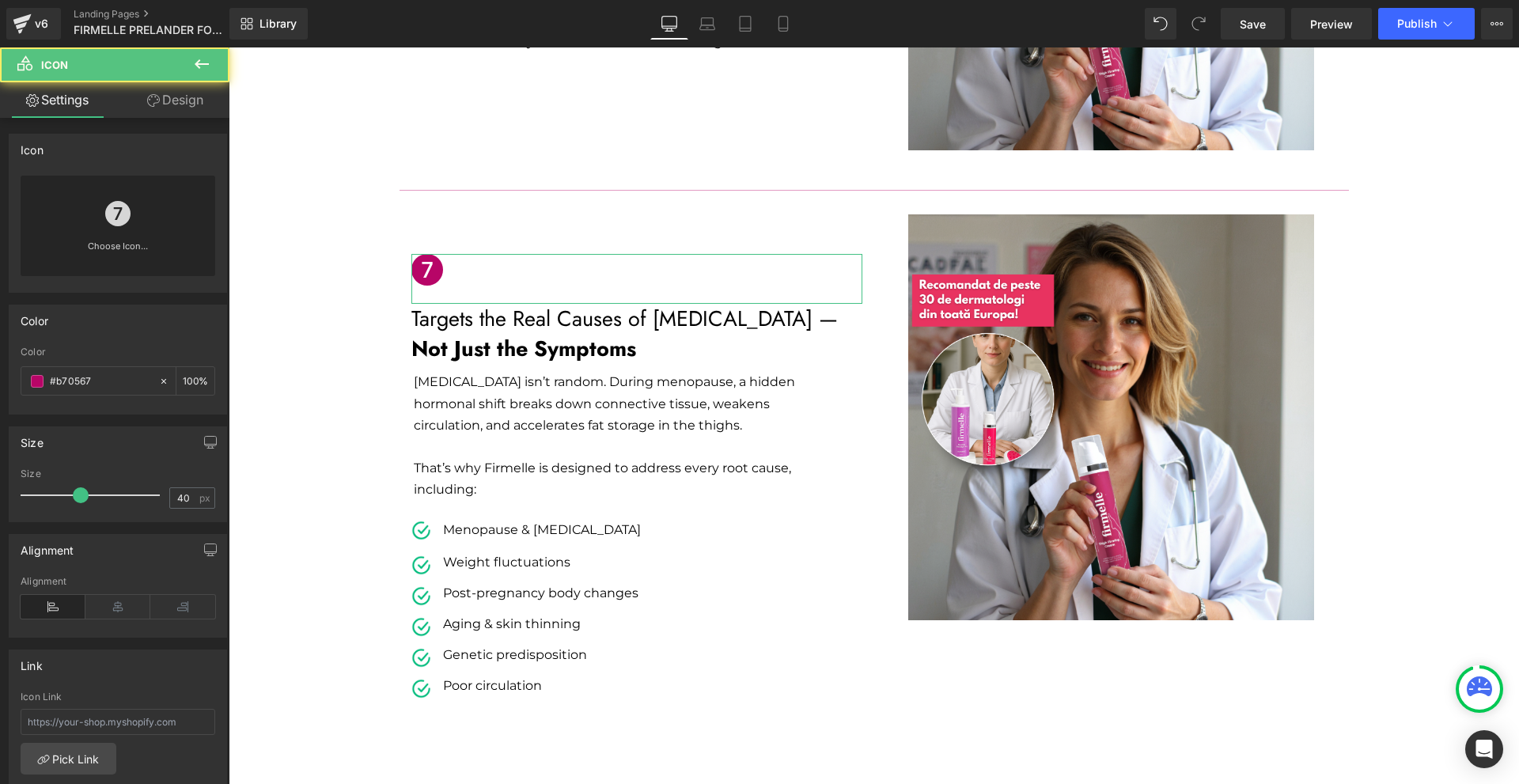
click at [166, 101] on link "Design" at bounding box center [175, 100] width 115 height 35
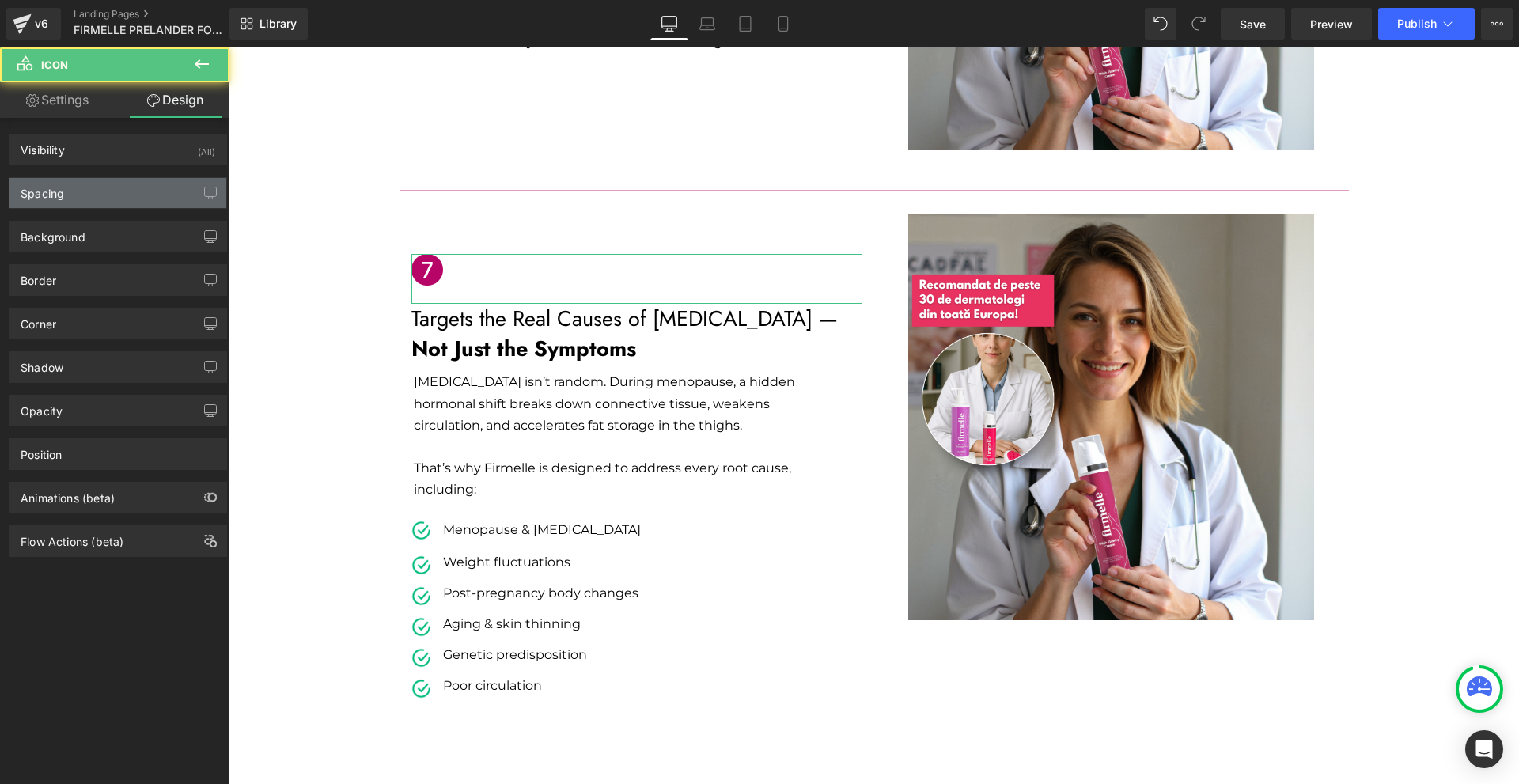
click at [104, 191] on div "Spacing" at bounding box center [117, 193] width 216 height 30
type input "50"
type input "0"
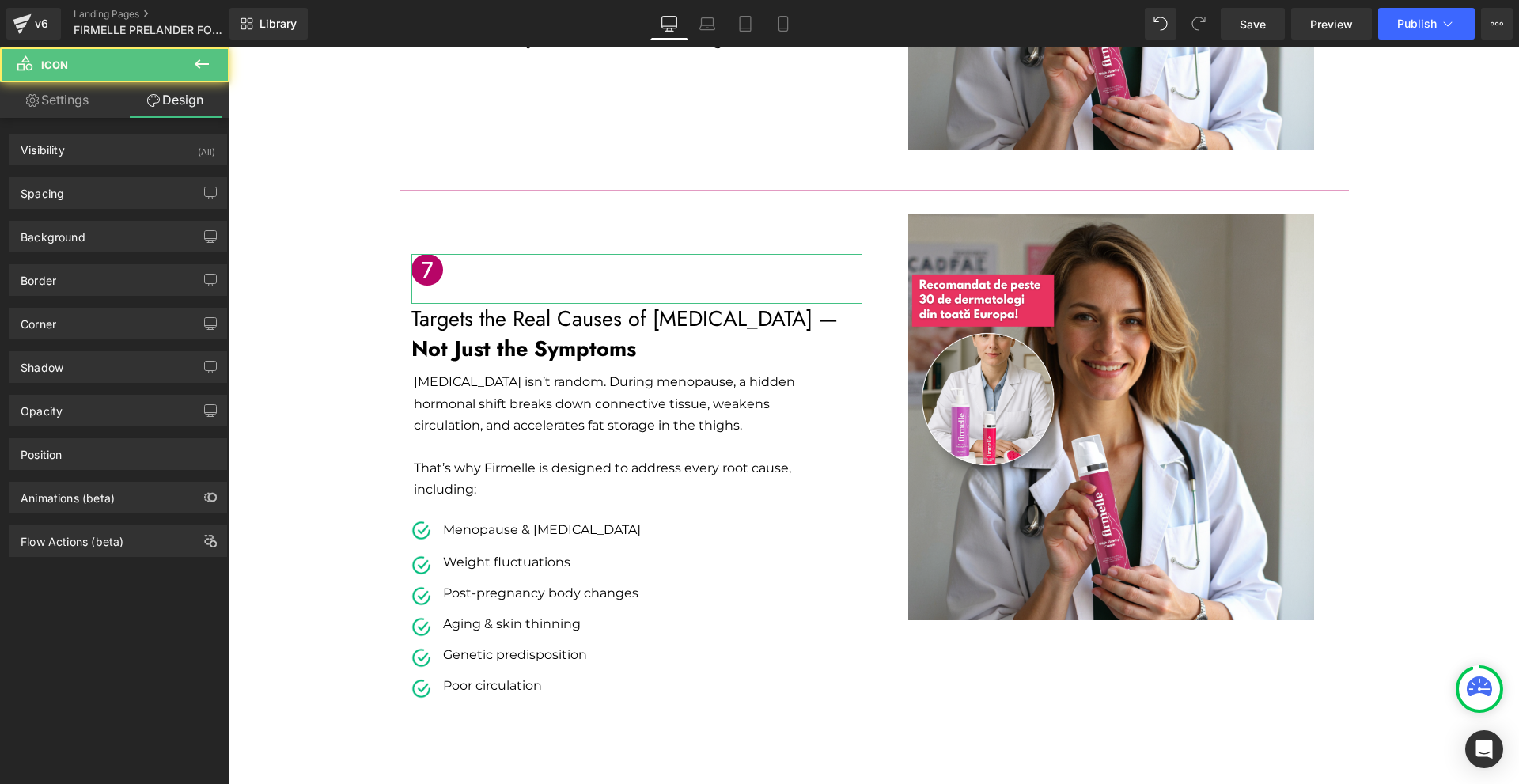
type input "0"
type input "23"
type input "0"
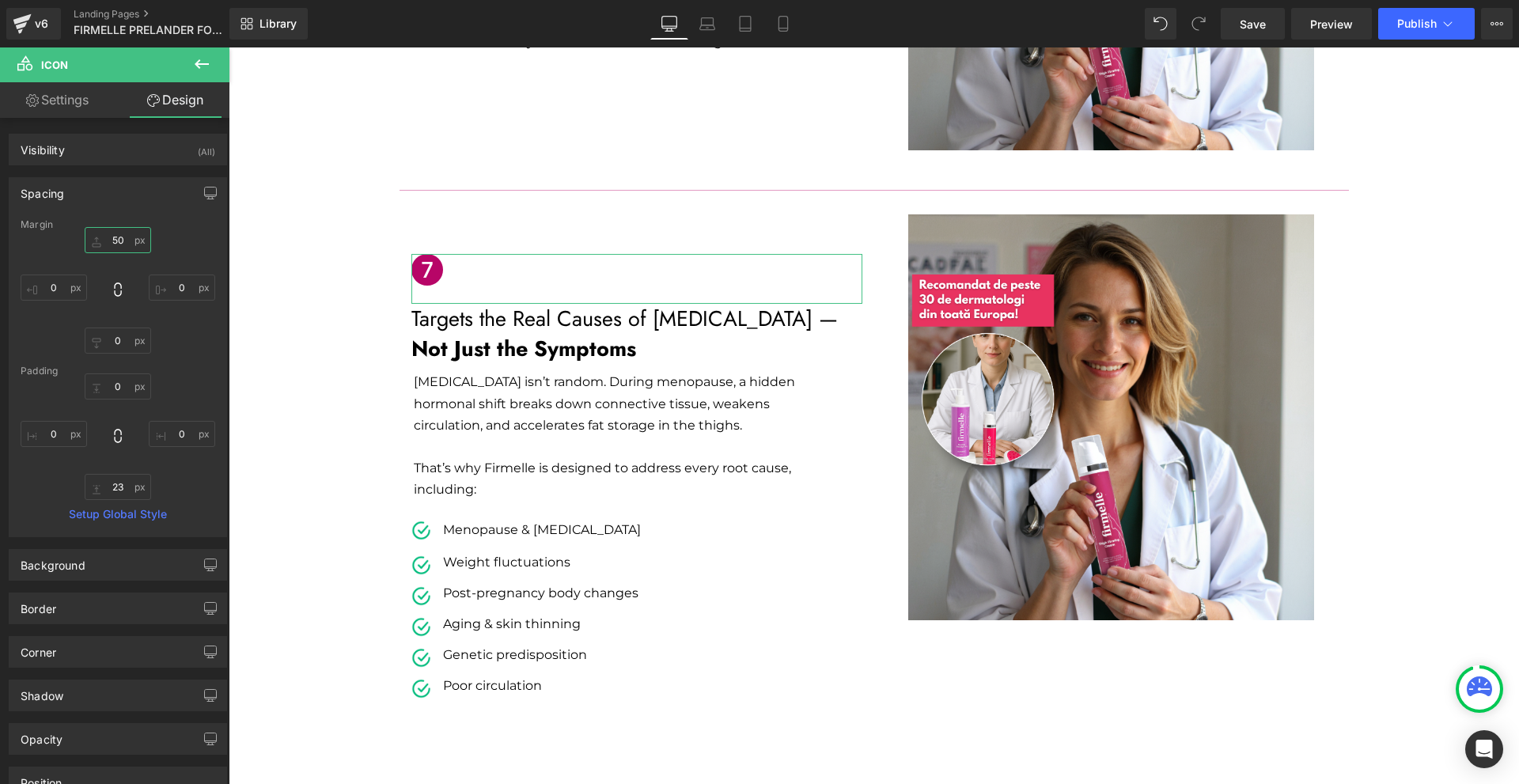
click at [113, 236] on input "50" at bounding box center [117, 240] width 67 height 26
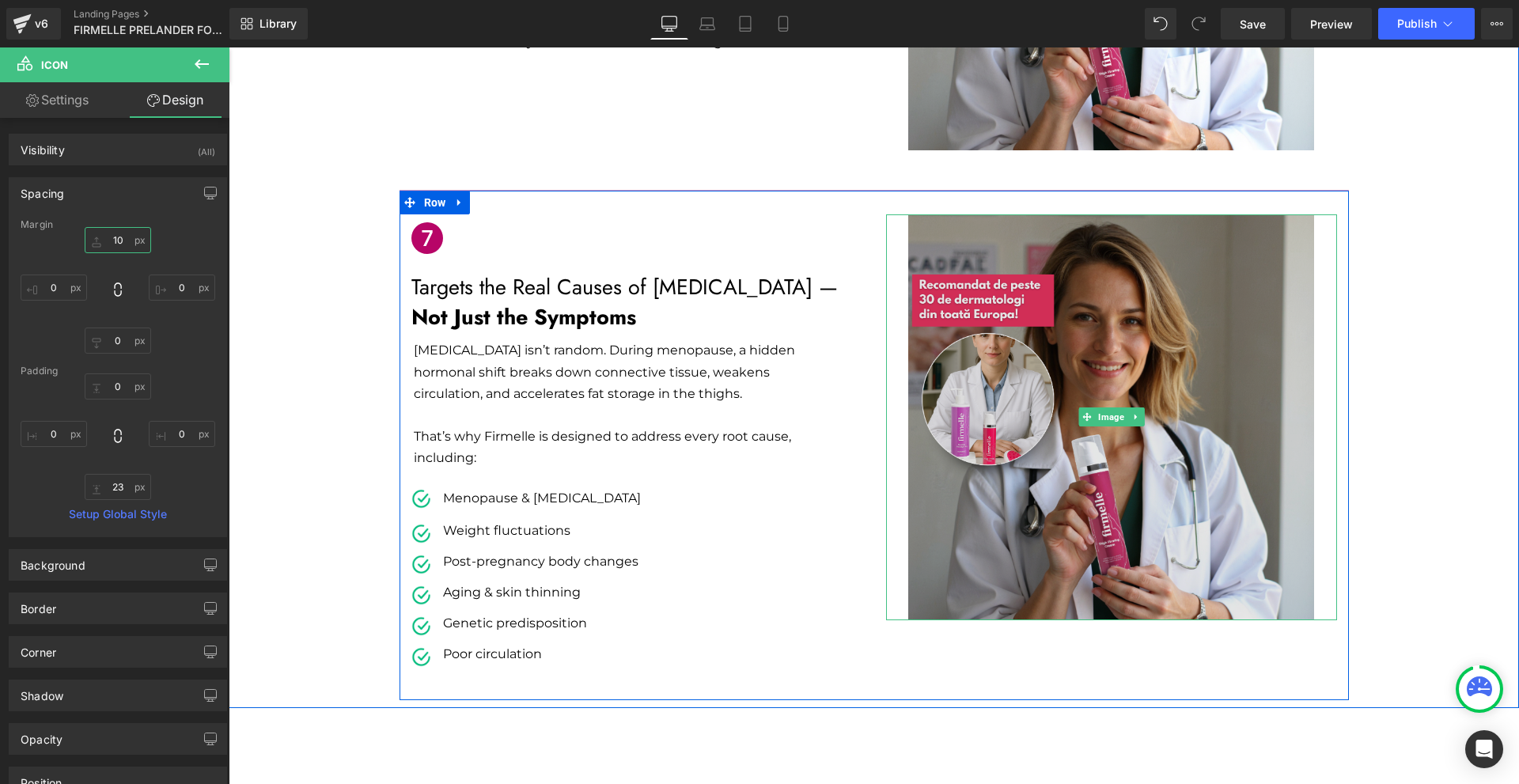
scroll to position [2709, 0]
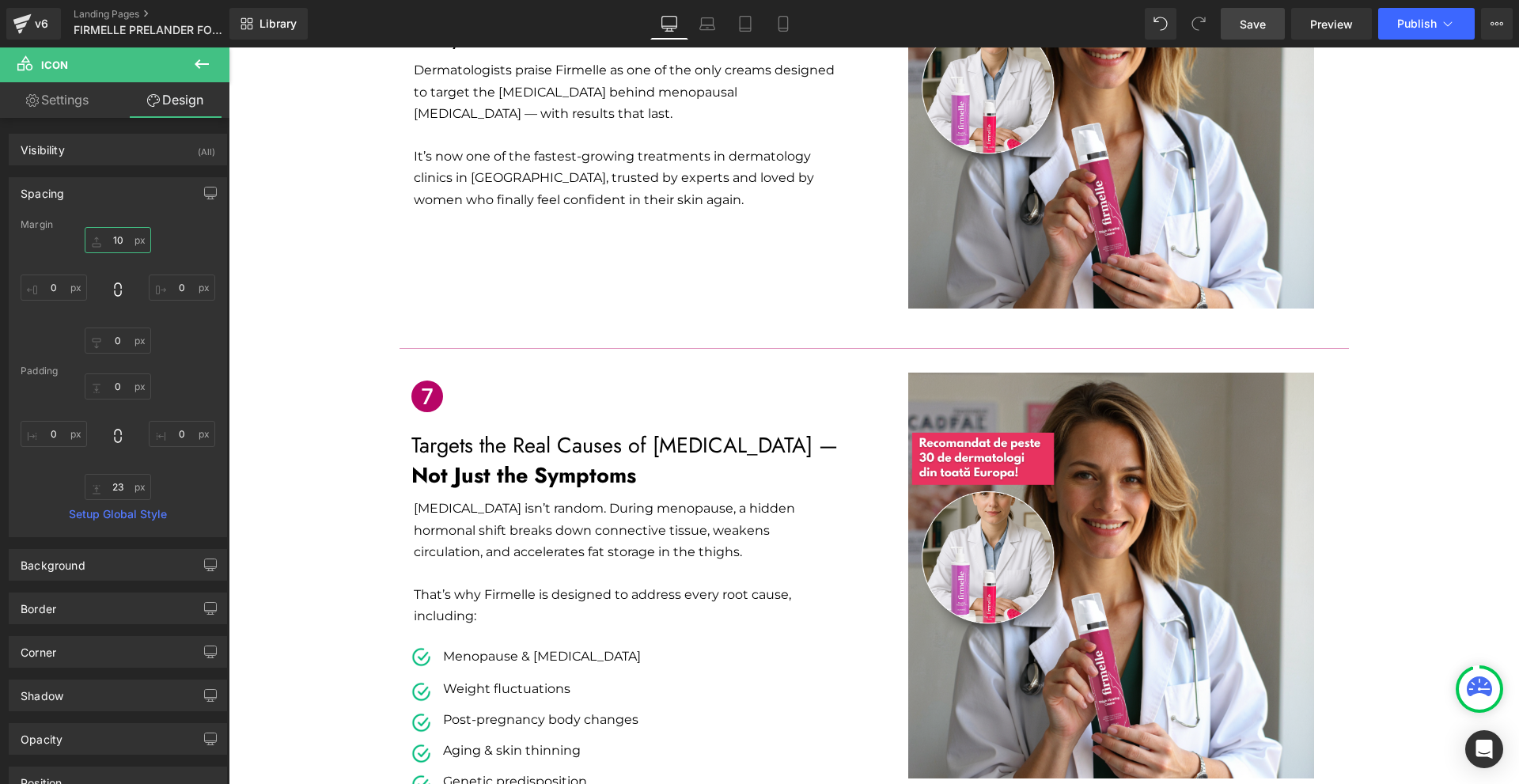
type input "10"
click at [1232, 16] on link "Save" at bounding box center [1253, 23] width 64 height 31
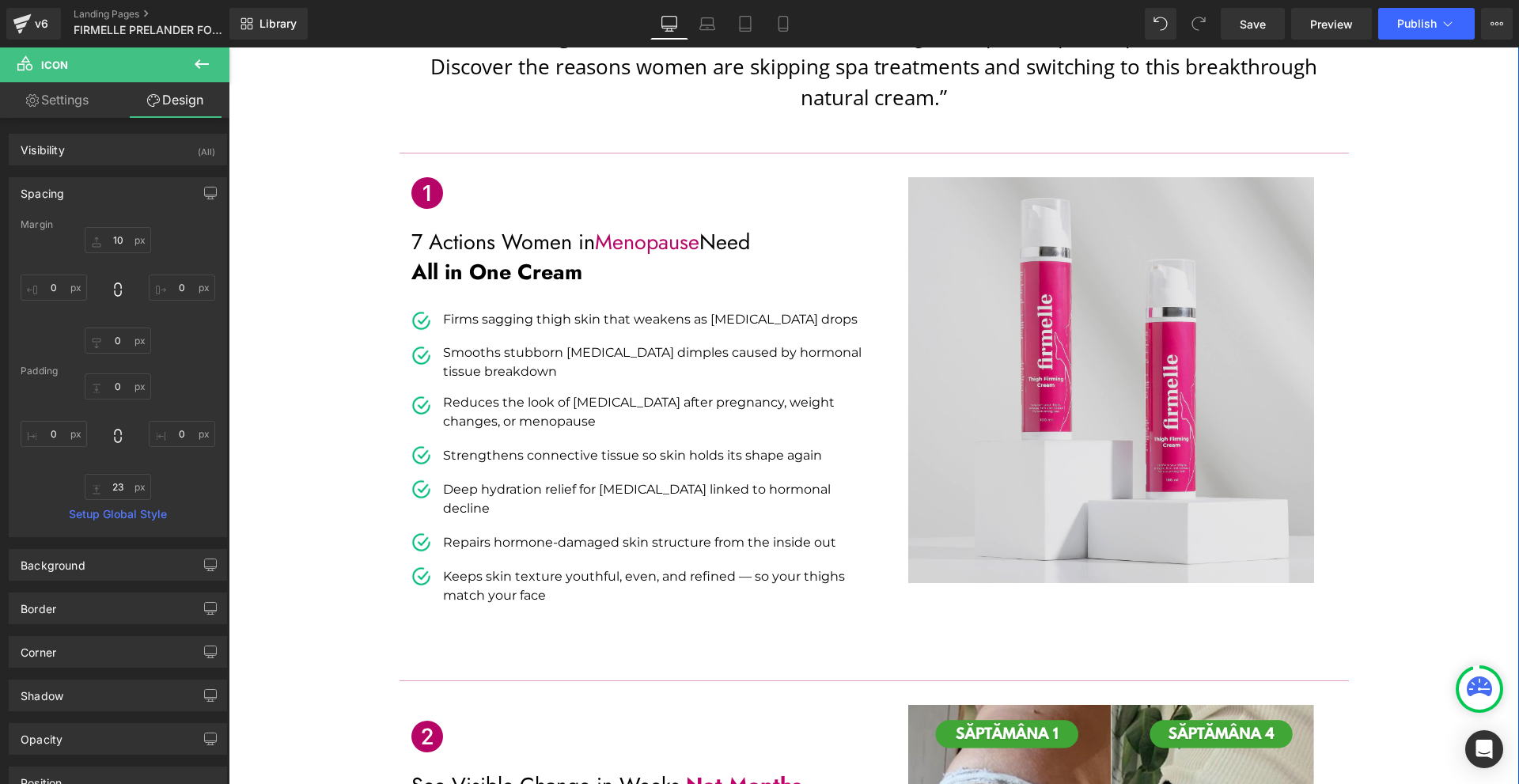
scroll to position [0, 0]
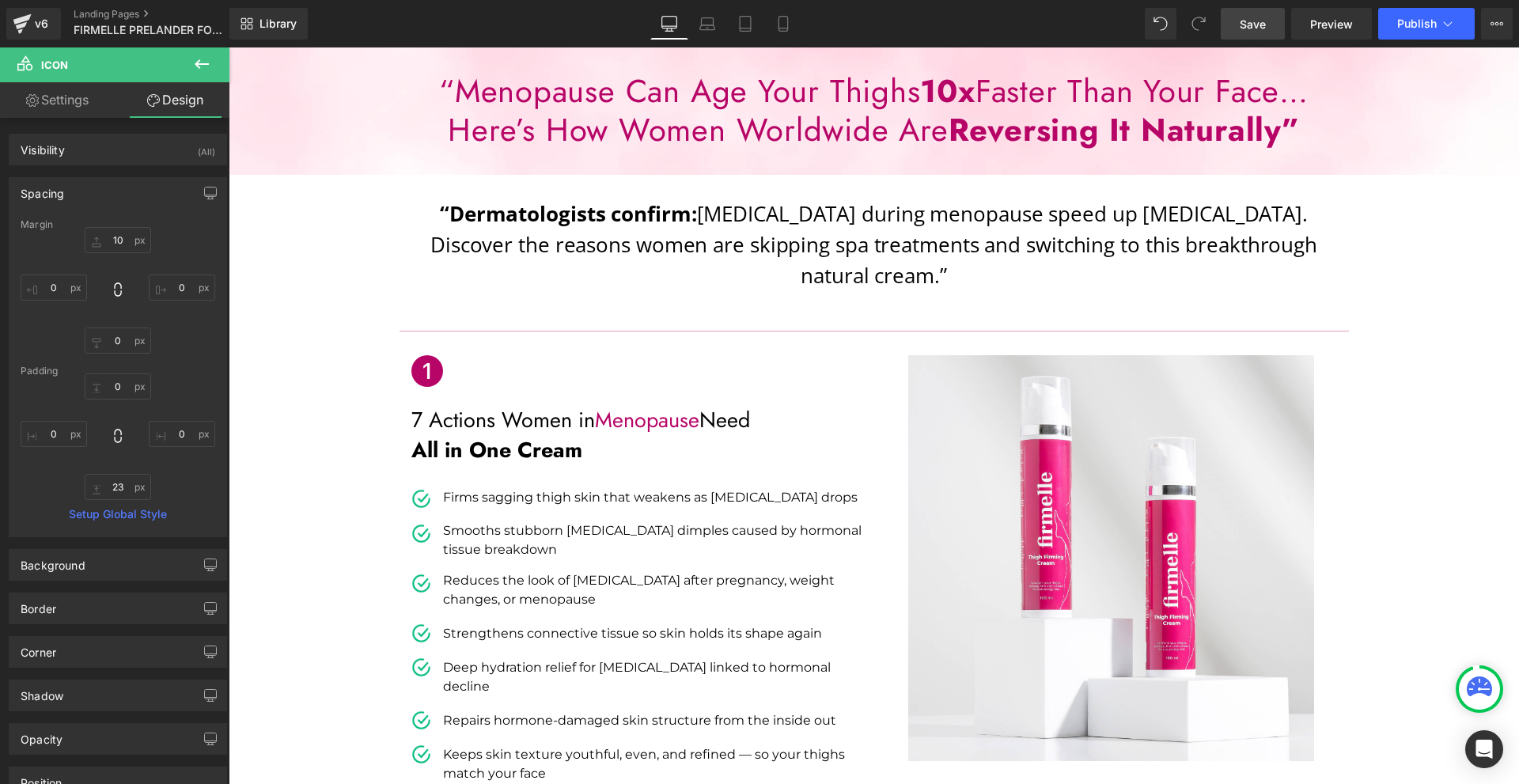
click at [1255, 38] on link "Save" at bounding box center [1253, 23] width 64 height 31
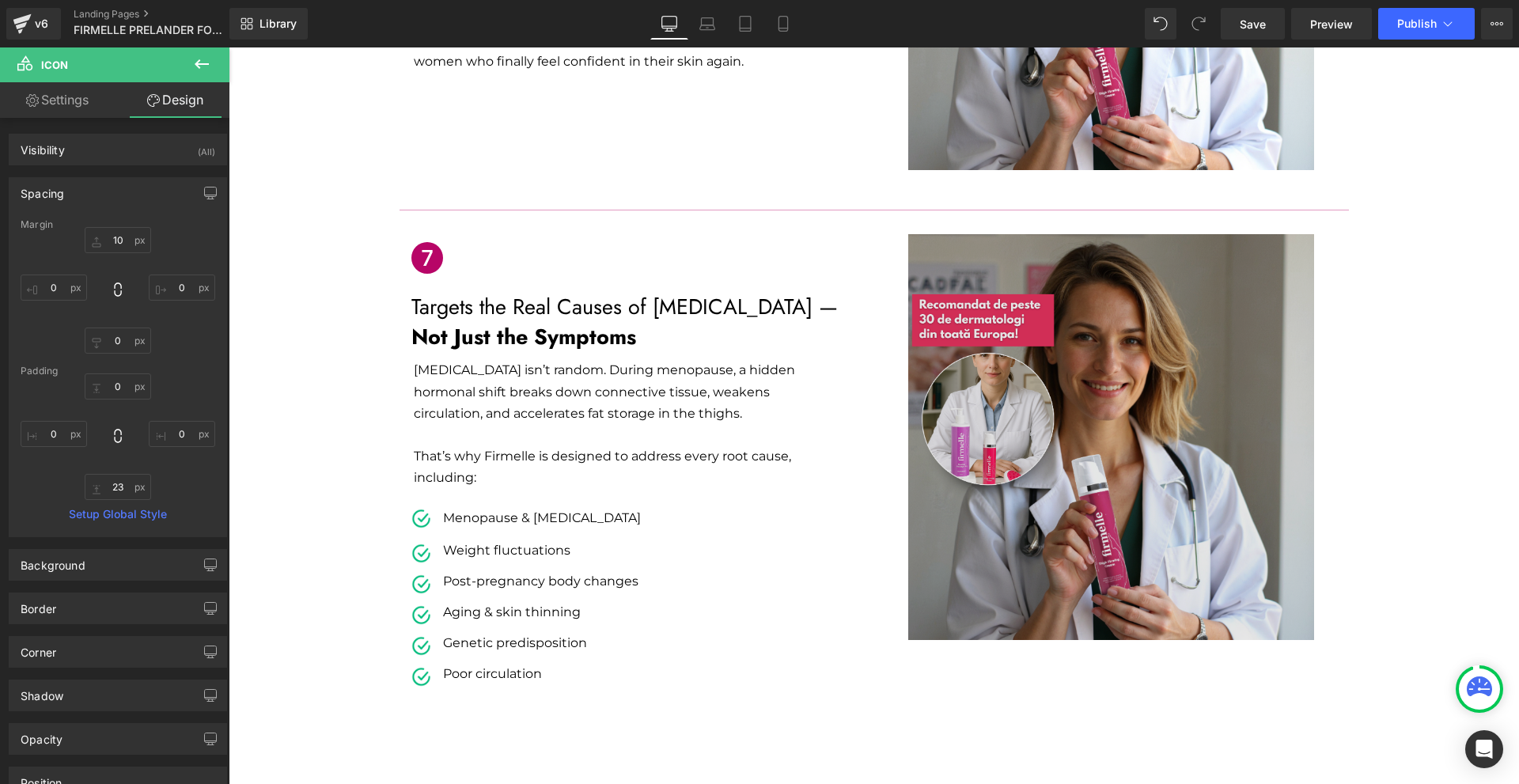
scroll to position [2926, 0]
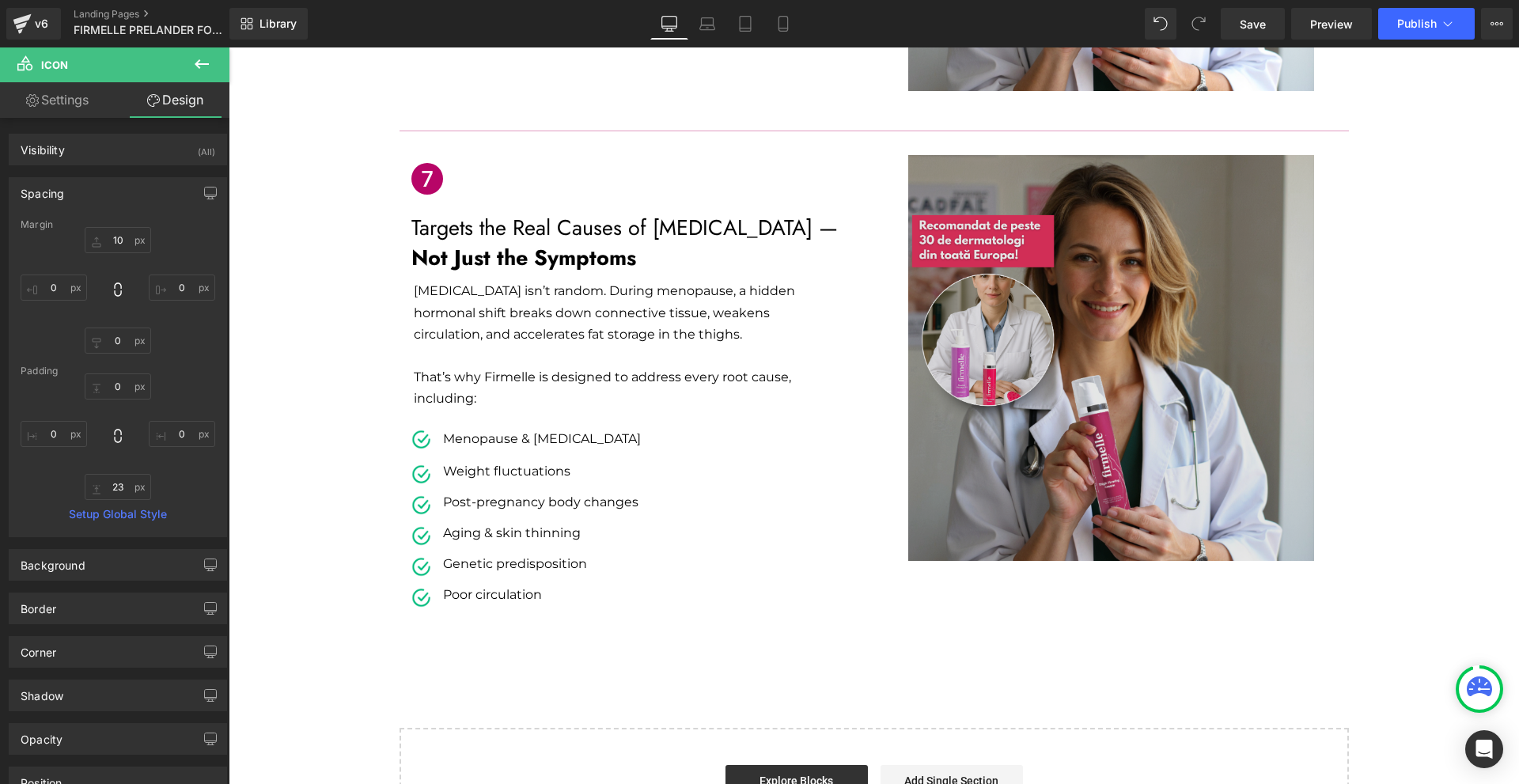
click at [975, 376] on img at bounding box center [1111, 357] width 406 height 406
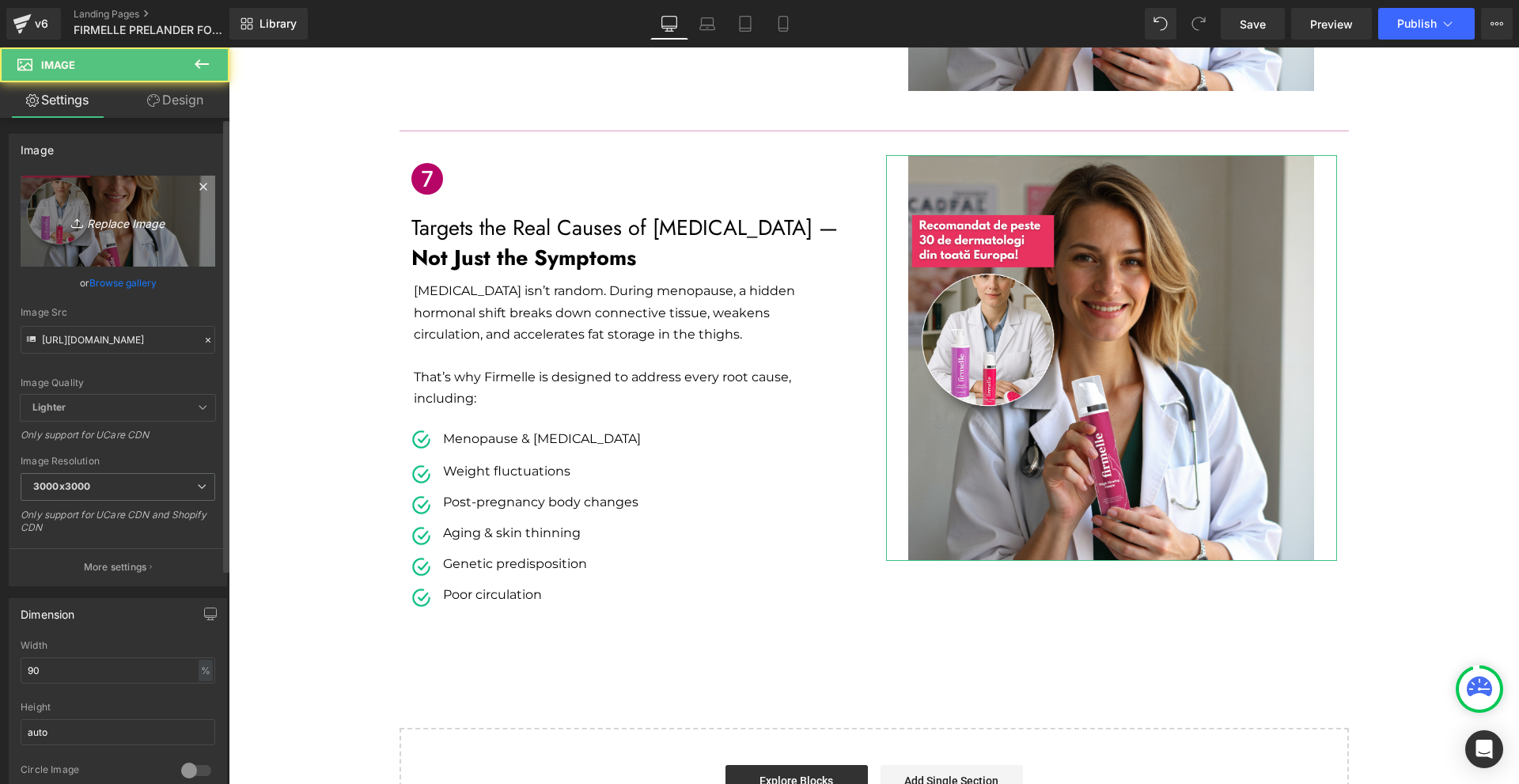
click at [117, 199] on link "Replace Image" at bounding box center [117, 221] width 194 height 91
type input "C:\fakepath\Címsor (8).png"
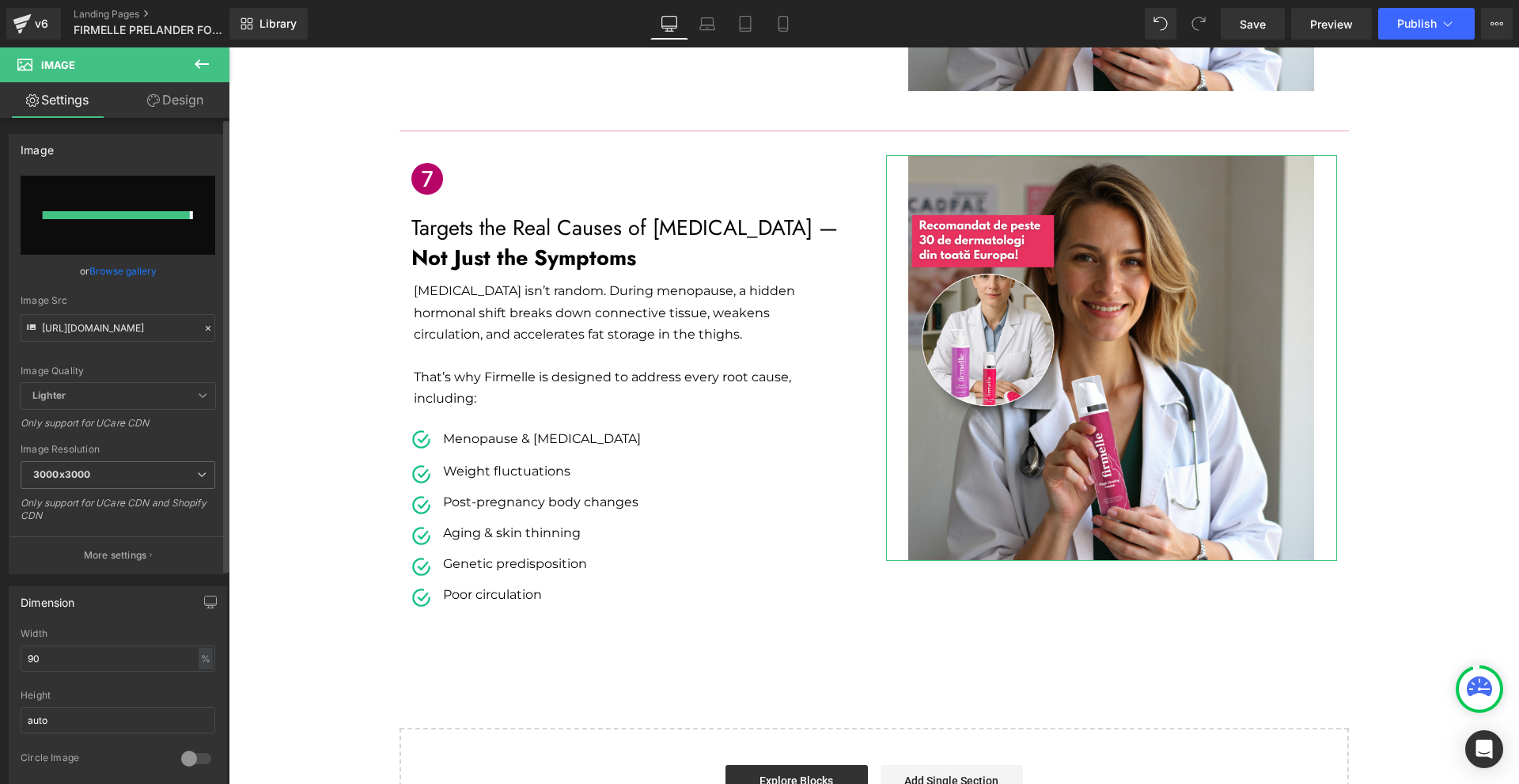
type input "[URL][DOMAIN_NAME]"
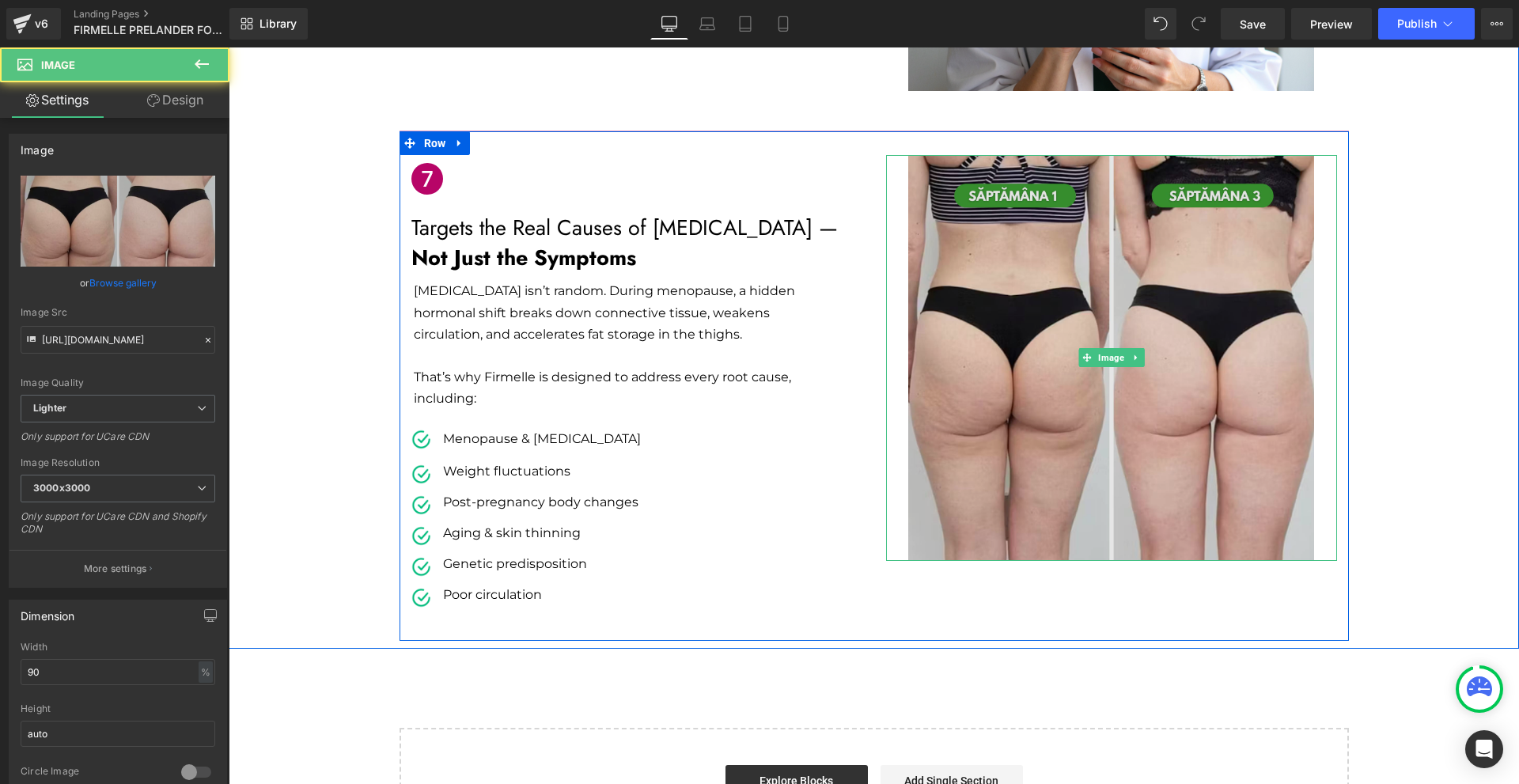
click at [1213, 449] on img at bounding box center [1111, 357] width 406 height 406
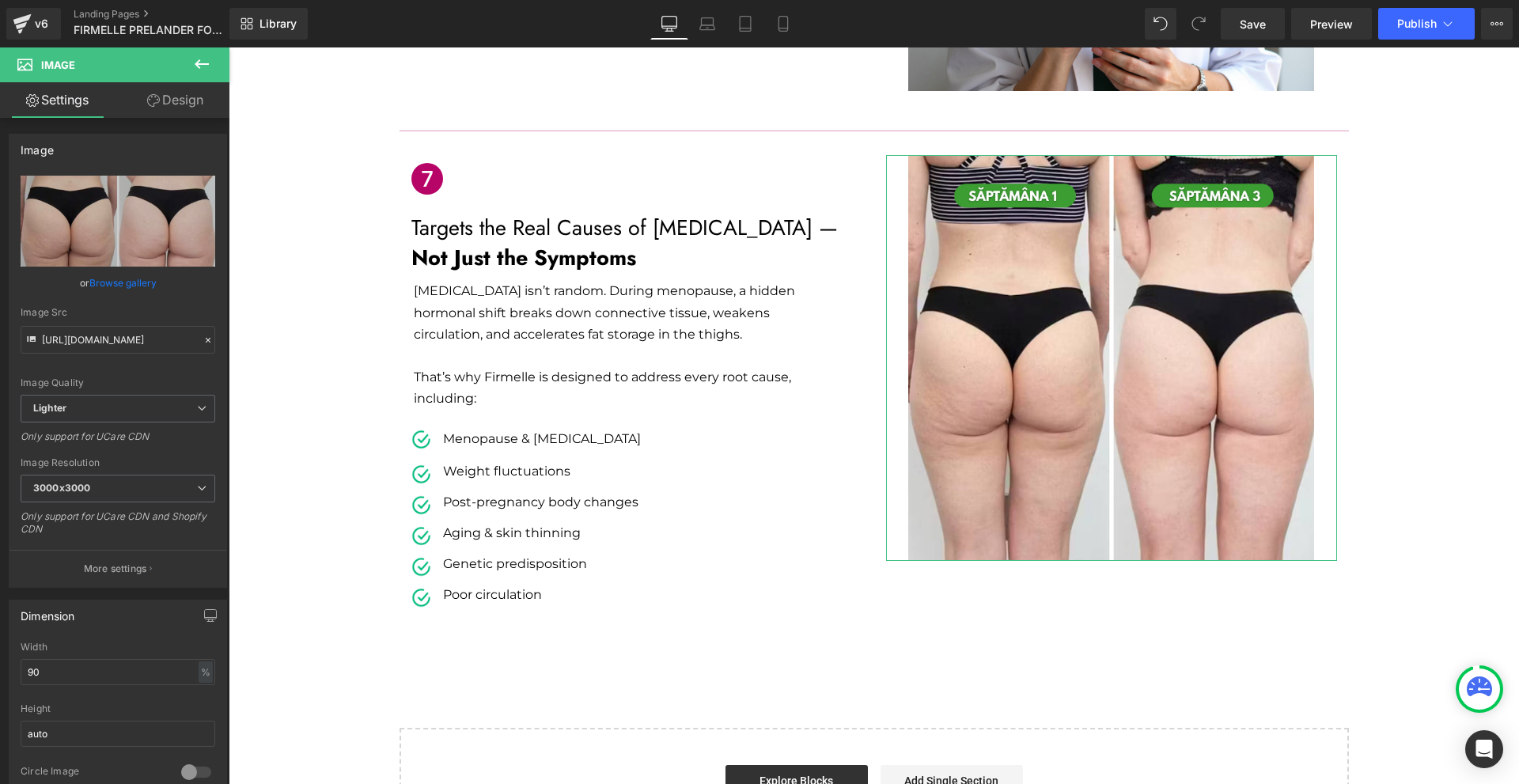
click at [188, 97] on link "Design" at bounding box center [175, 100] width 115 height 35
click at [0, 0] on div "Spacing" at bounding box center [0, 0] width 0 height 0
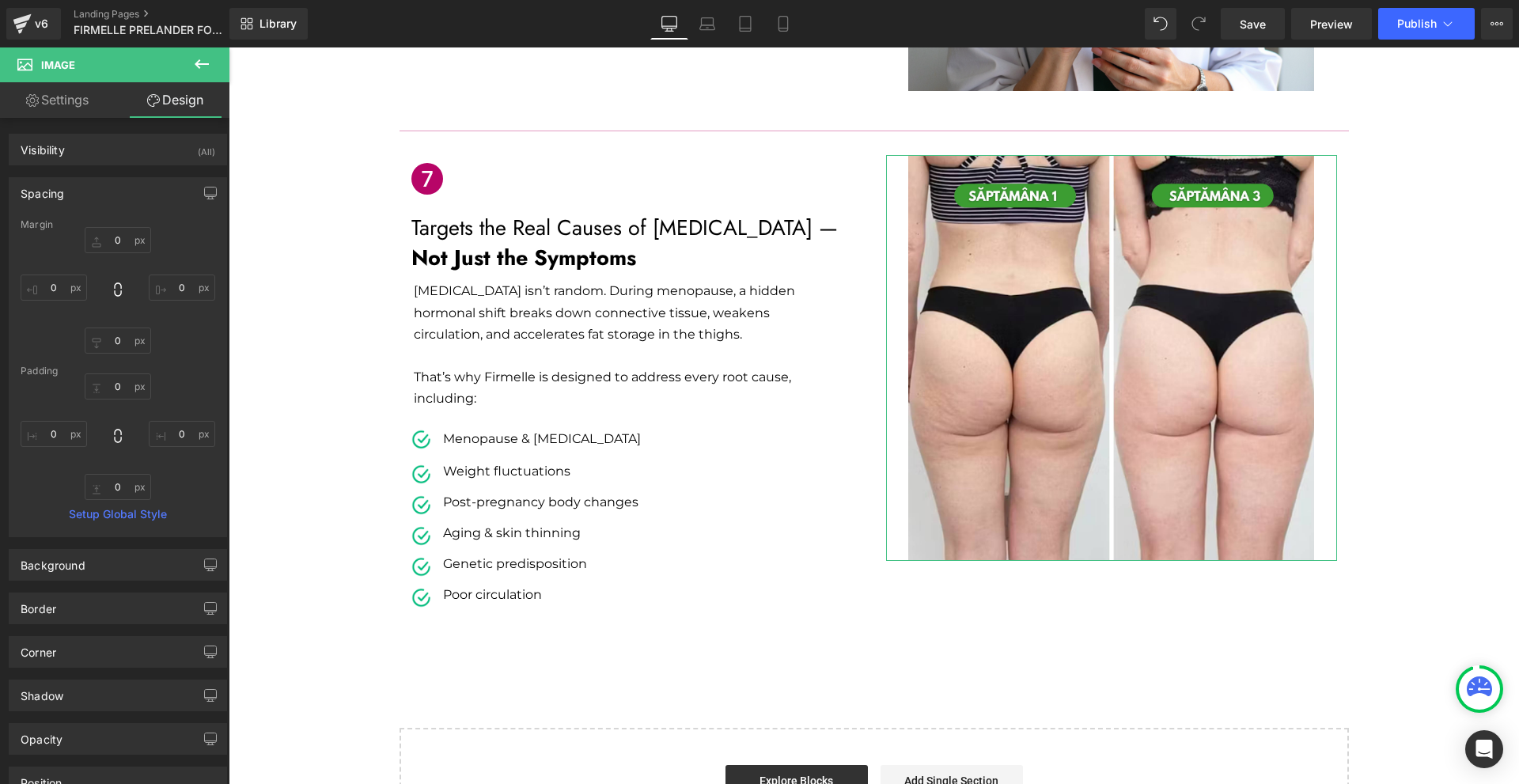
type input "0"
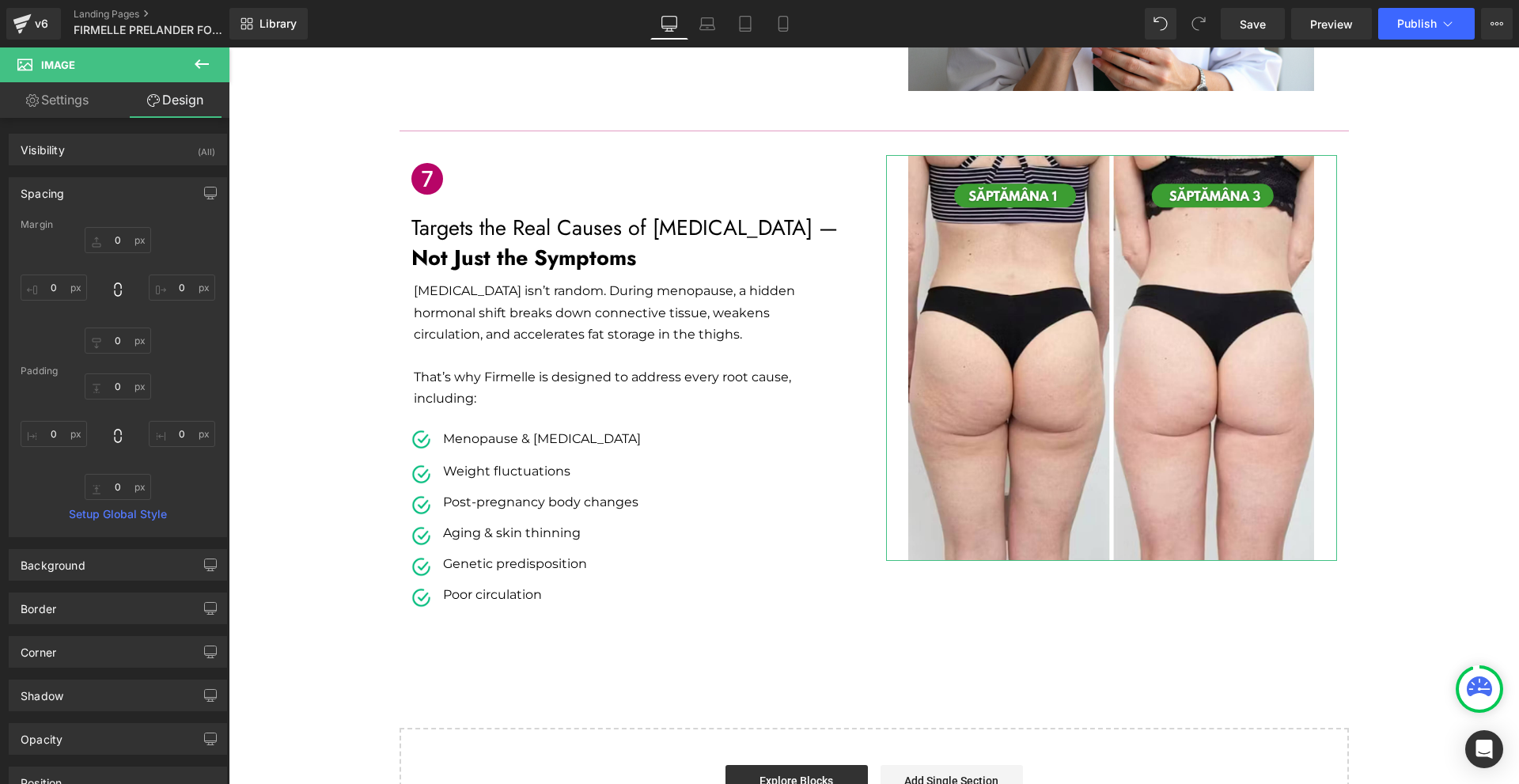
type input "0"
click at [122, 238] on input "0" at bounding box center [117, 240] width 67 height 26
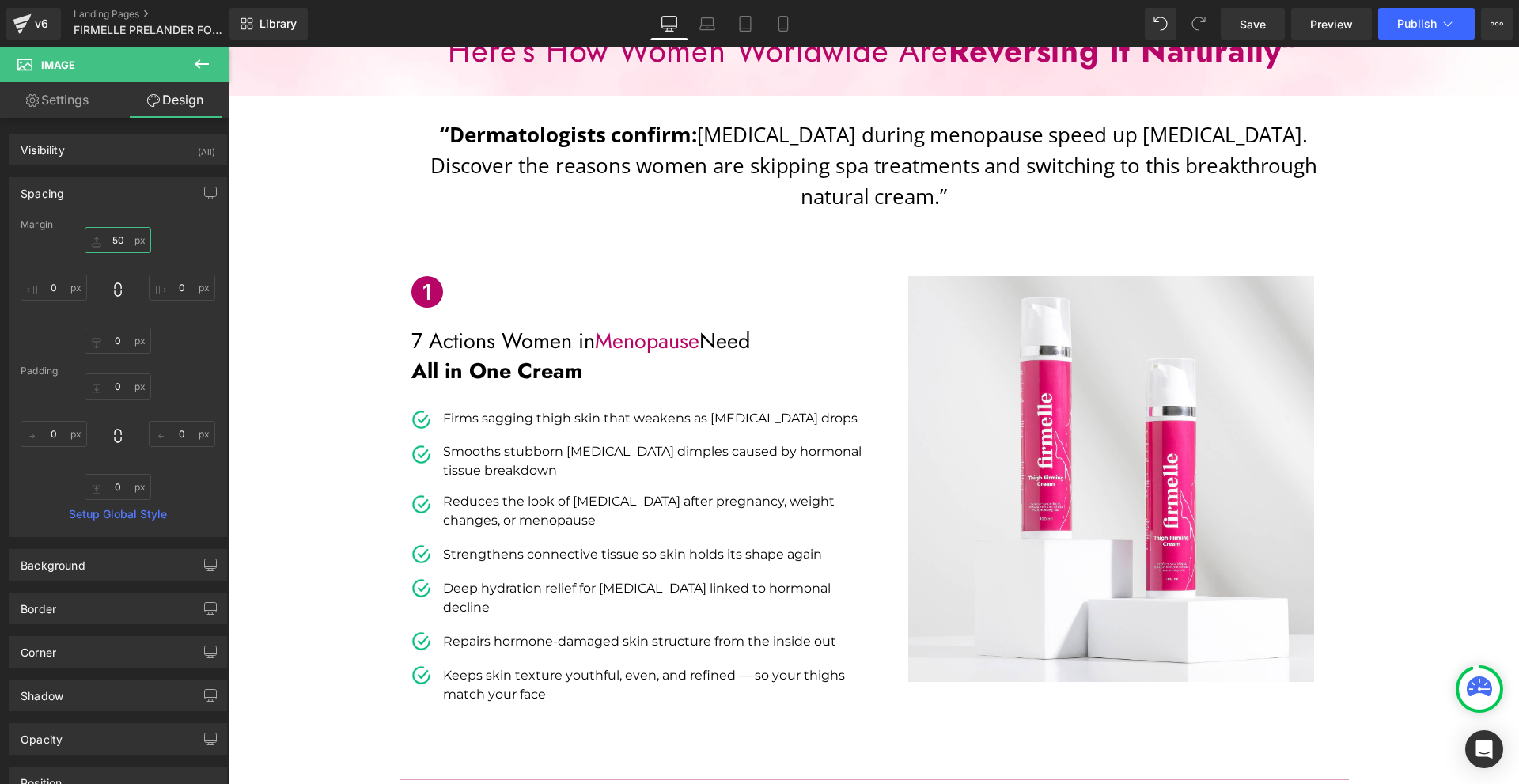
scroll to position [0, 0]
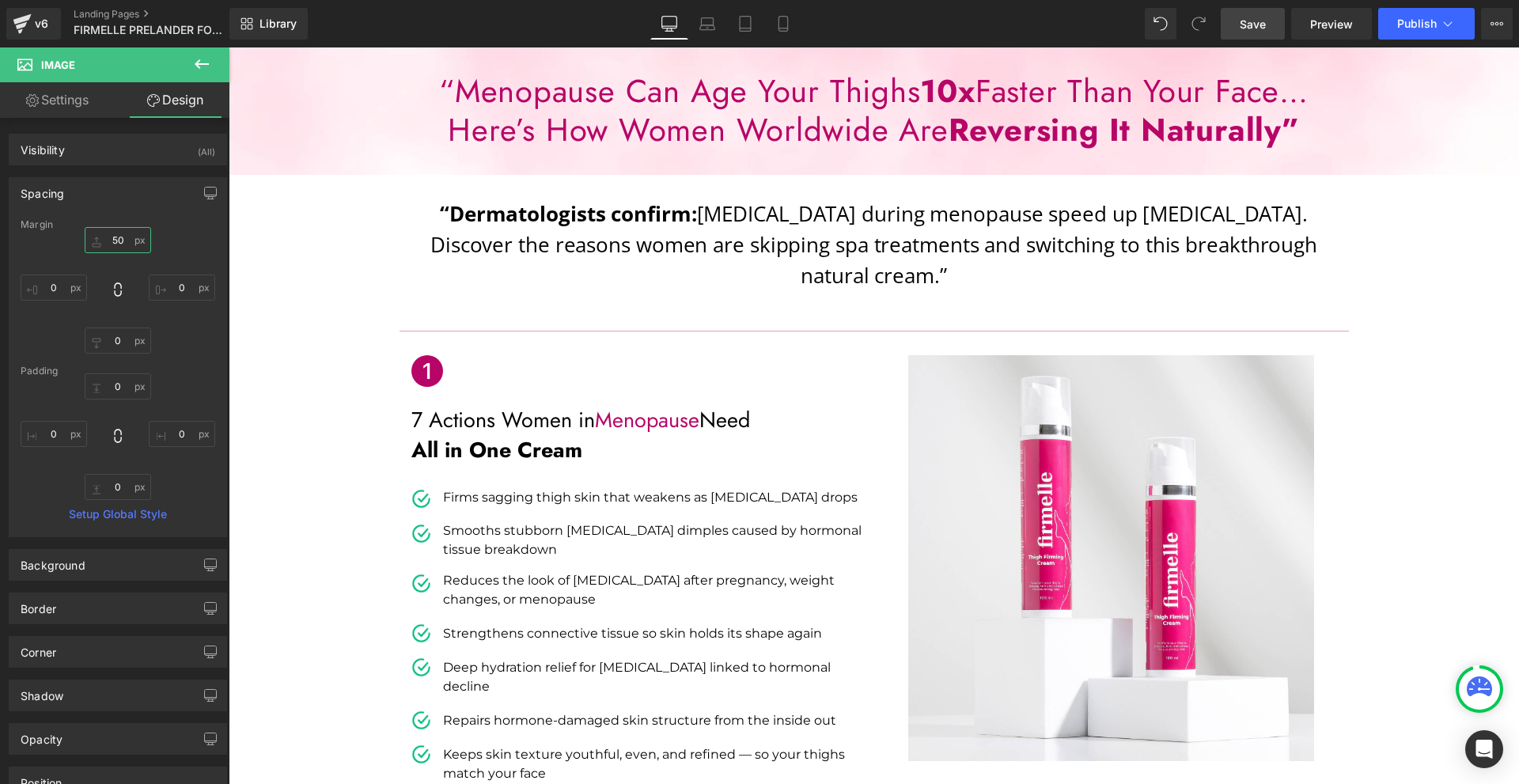
type input "50"
click at [1265, 19] on span "Save" at bounding box center [1253, 24] width 26 height 17
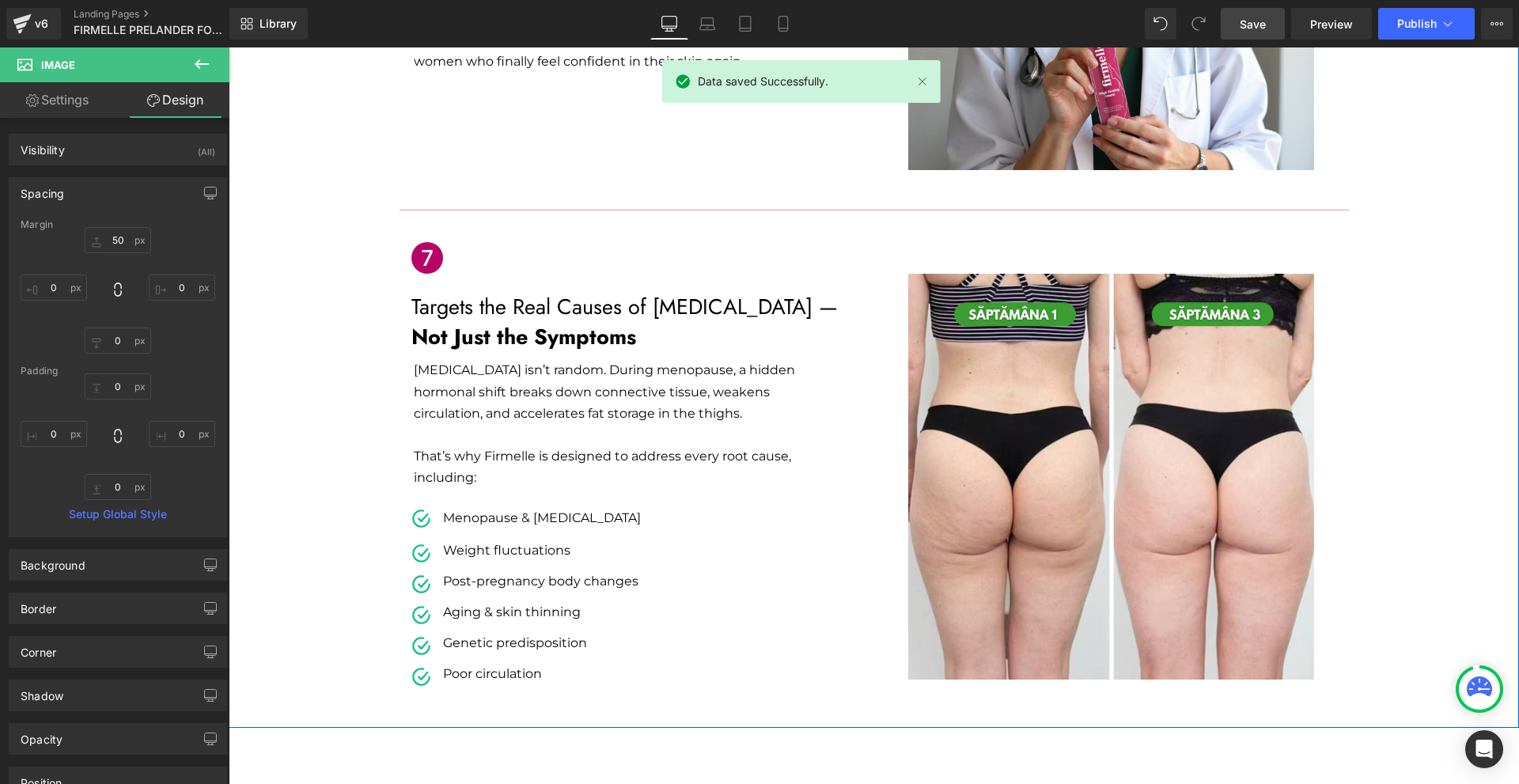
scroll to position [2962, 0]
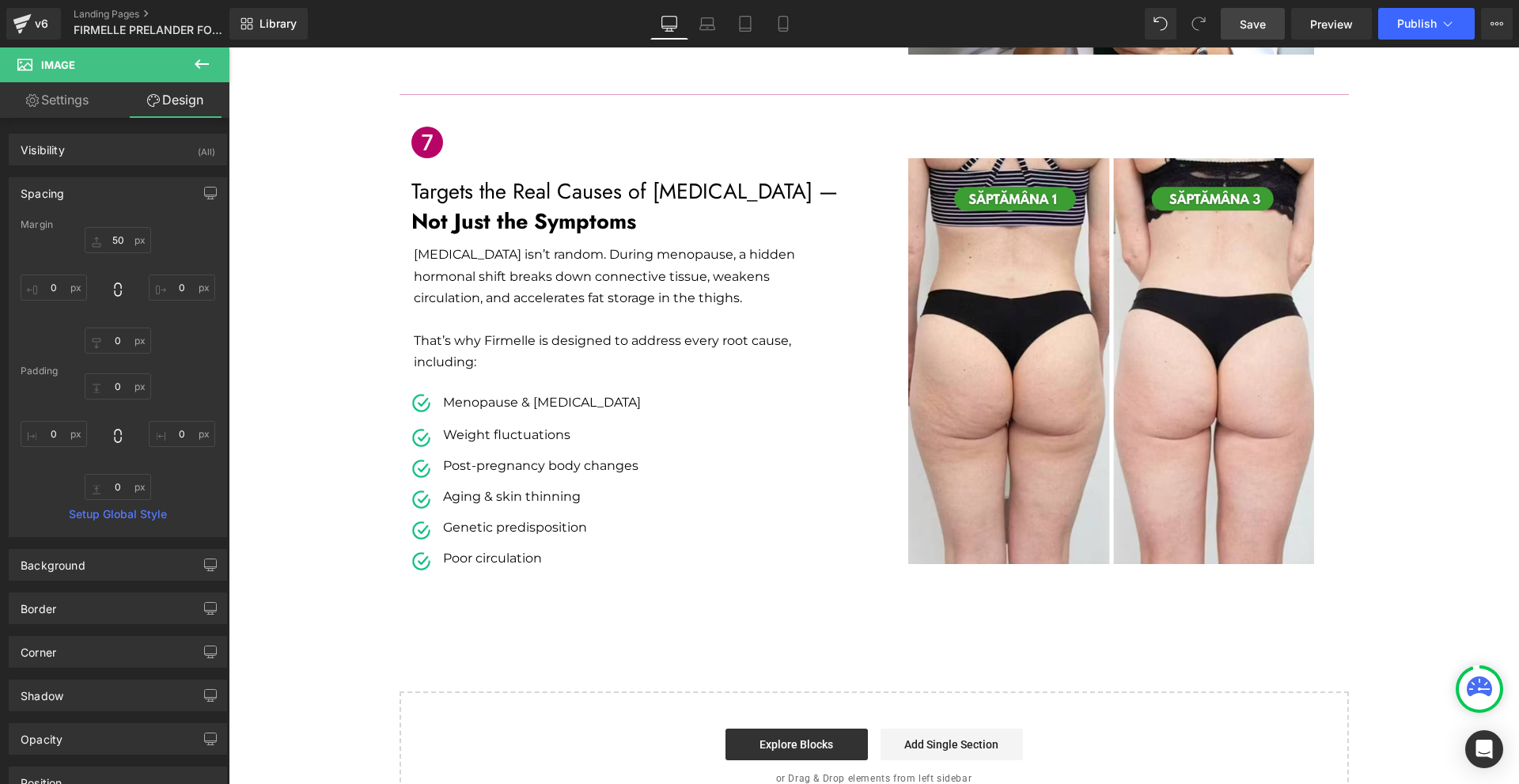
click at [552, 177] on p "Targets the Real Causes of [MEDICAL_DATA] — Not Just the Symptoms" at bounding box center [637, 206] width 451 height 60
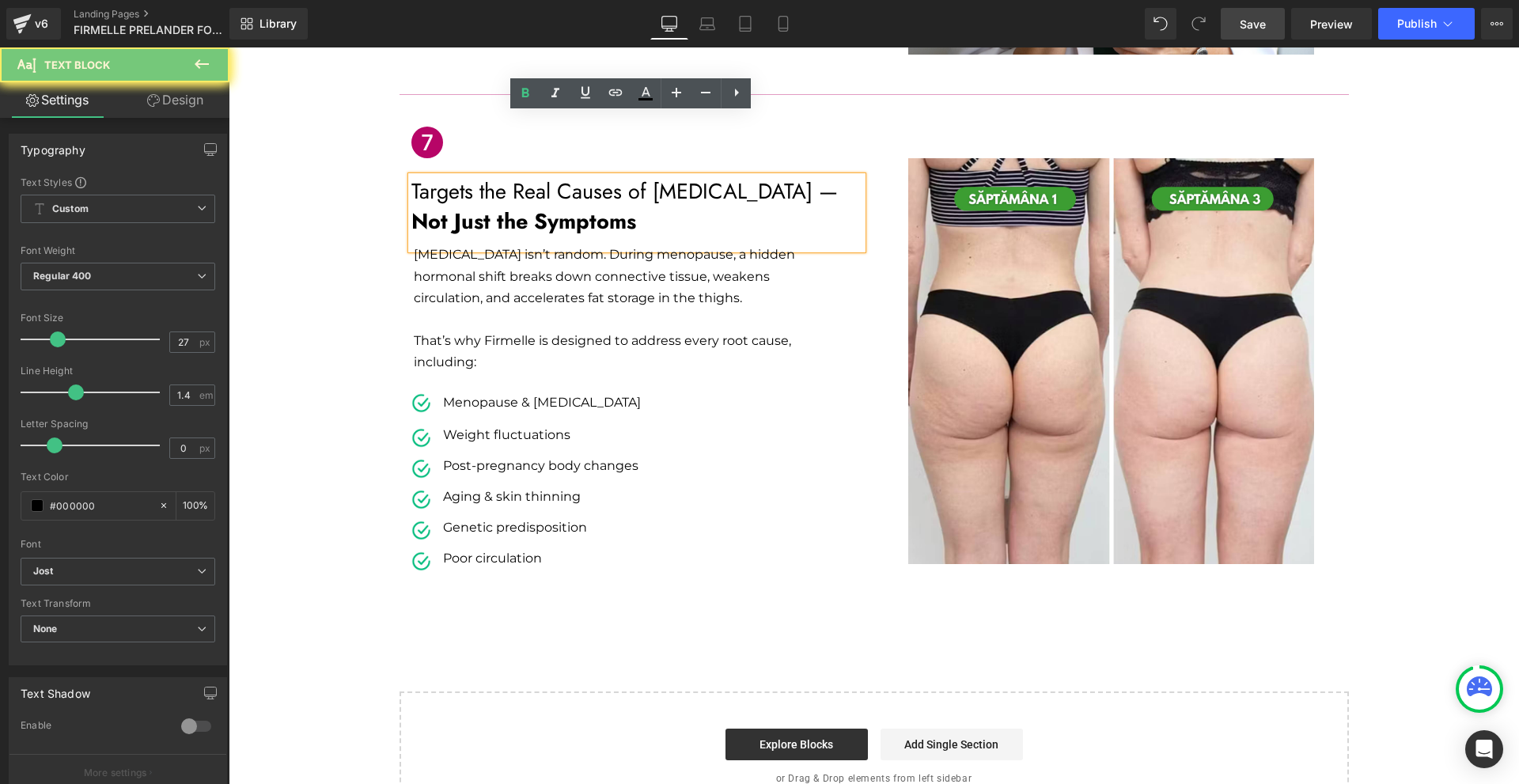
click at [552, 177] on p "Targets the Real Causes of [MEDICAL_DATA] — Not Just the Symptoms" at bounding box center [637, 206] width 451 height 60
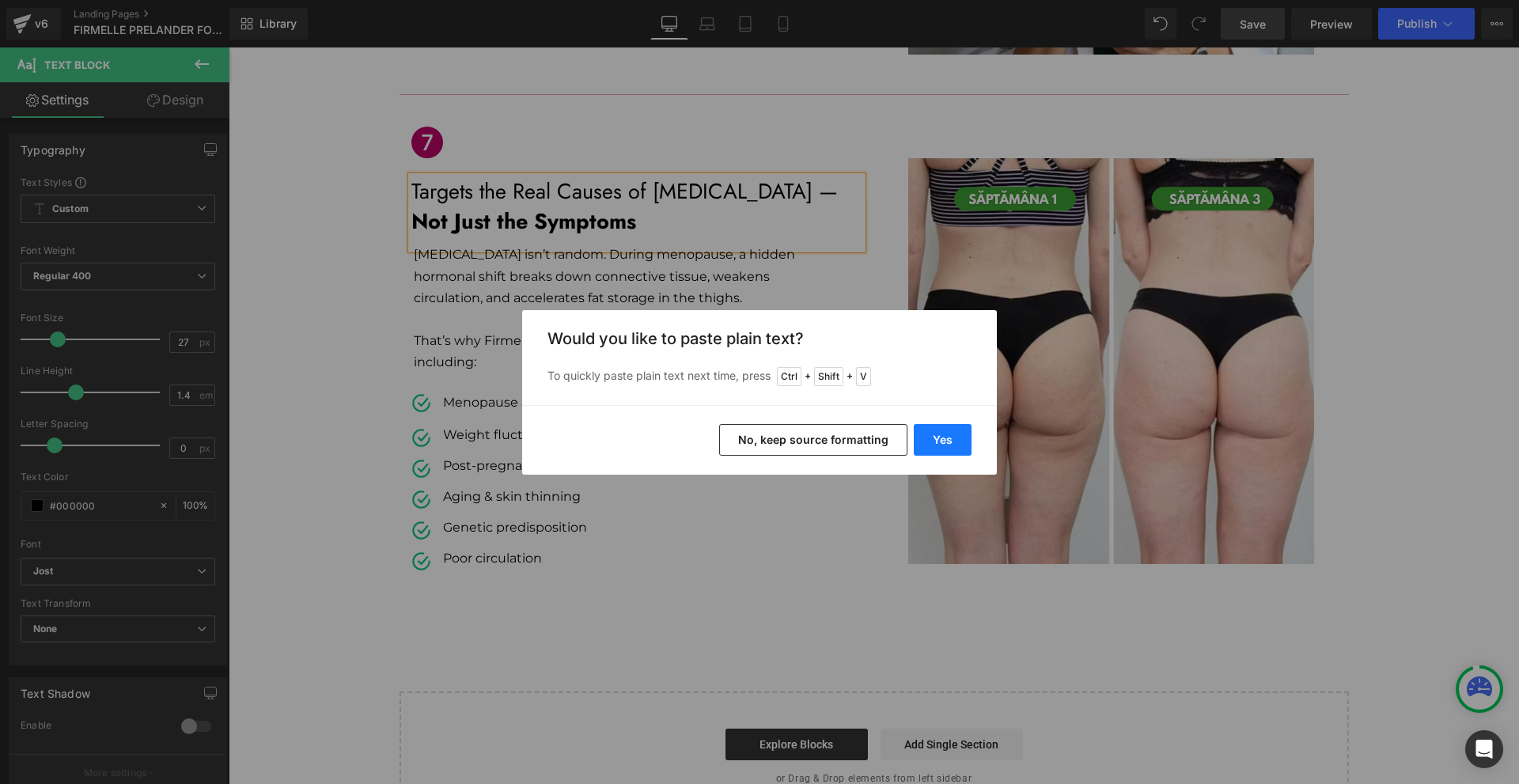
drag, startPoint x: 952, startPoint y: 427, endPoint x: 723, endPoint y: 380, distance: 233.8
click at [952, 427] on button "Yes" at bounding box center [943, 439] width 57 height 31
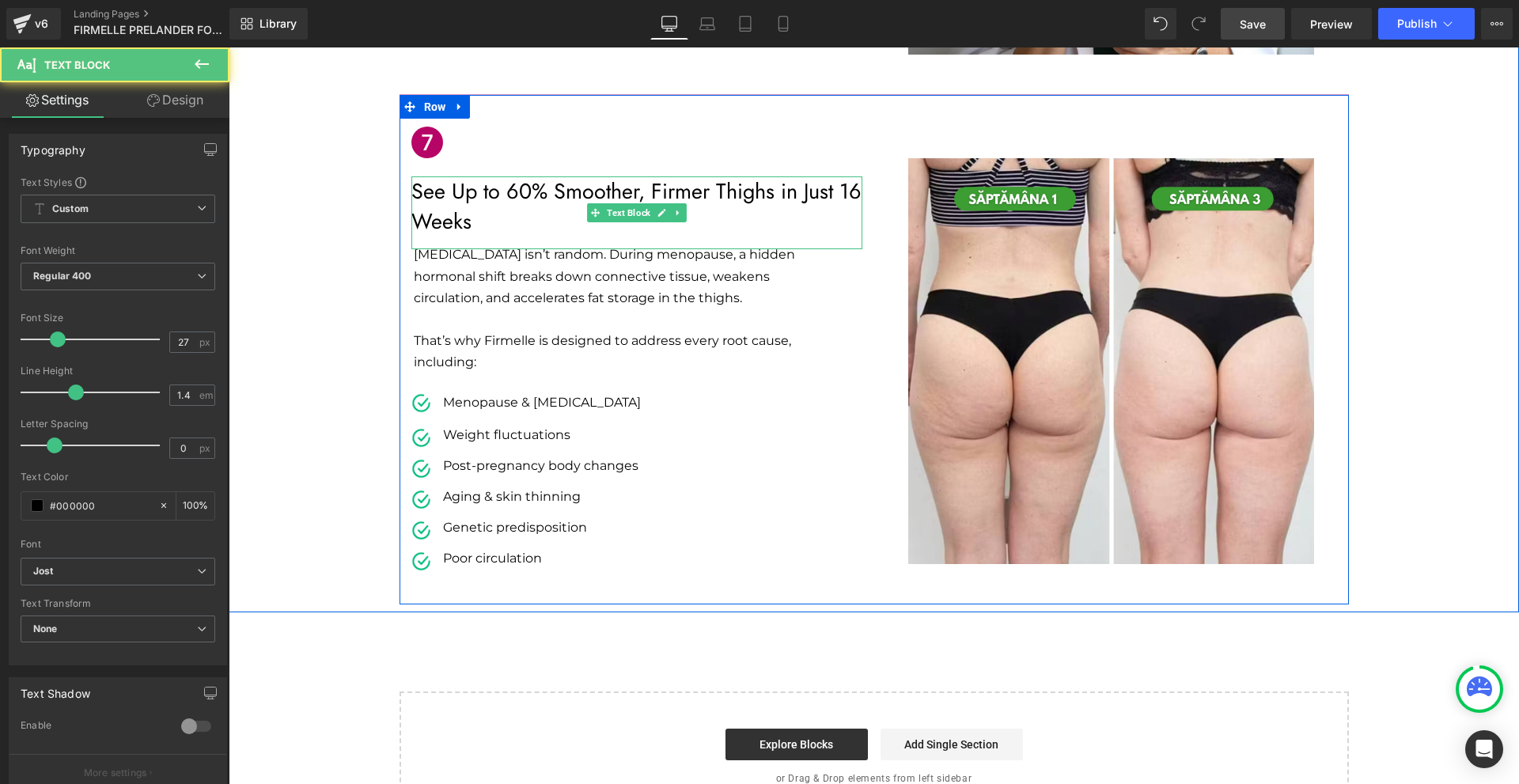
click at [499, 177] on p "See Up to 60% Smoother, Firmer Thighs in Just 16 Weeks" at bounding box center [637, 206] width 451 height 60
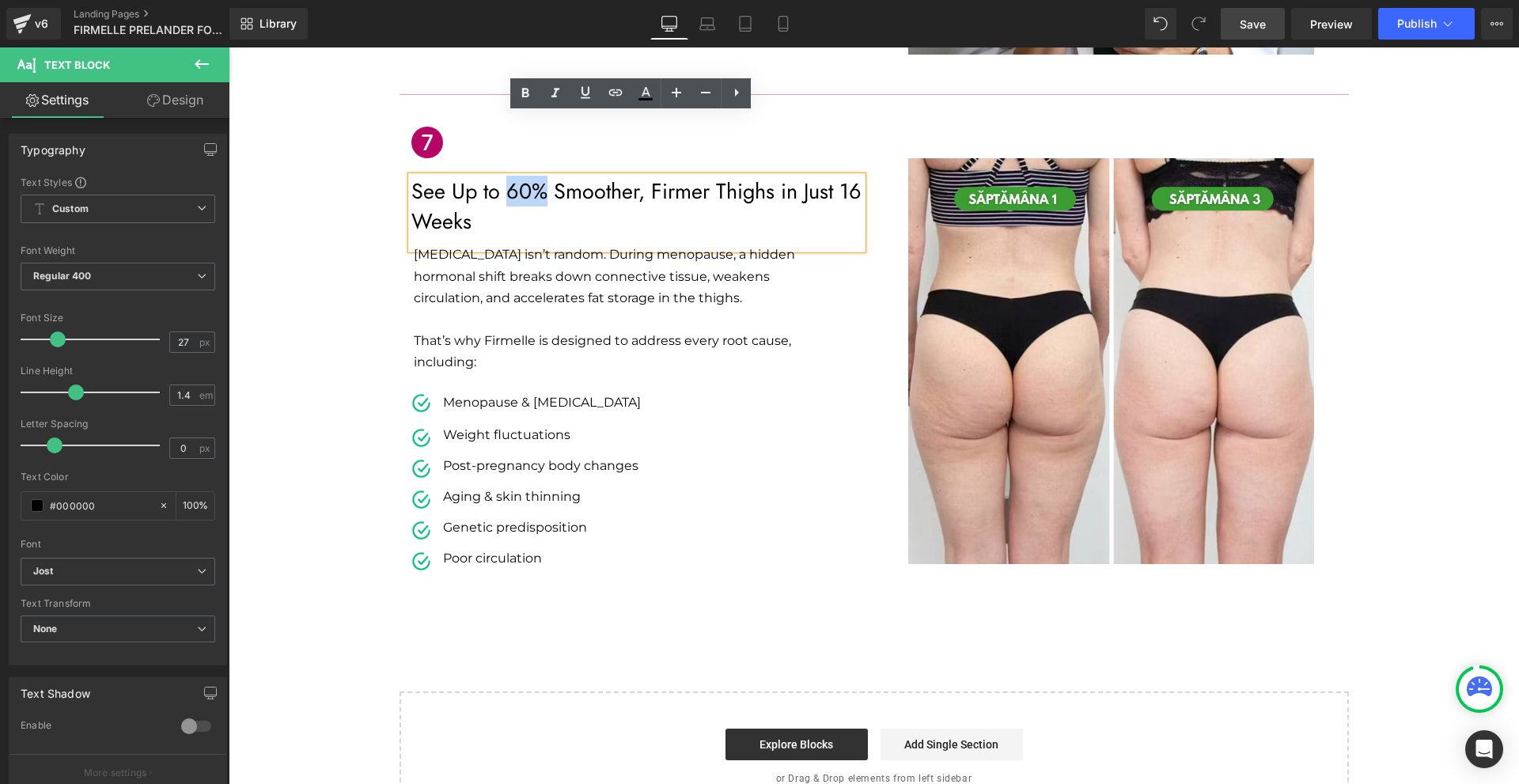
drag, startPoint x: 500, startPoint y: 128, endPoint x: 540, endPoint y: 135, distance: 40.6
click at [540, 177] on p "See Up to 60% Smoother, Firmer Thighs in Just 16 Weeks" at bounding box center [637, 206] width 451 height 60
drag, startPoint x: 523, startPoint y: 90, endPoint x: 294, endPoint y: 66, distance: 230.3
click at [0, 0] on icon at bounding box center [0, 0] width 0 height 0
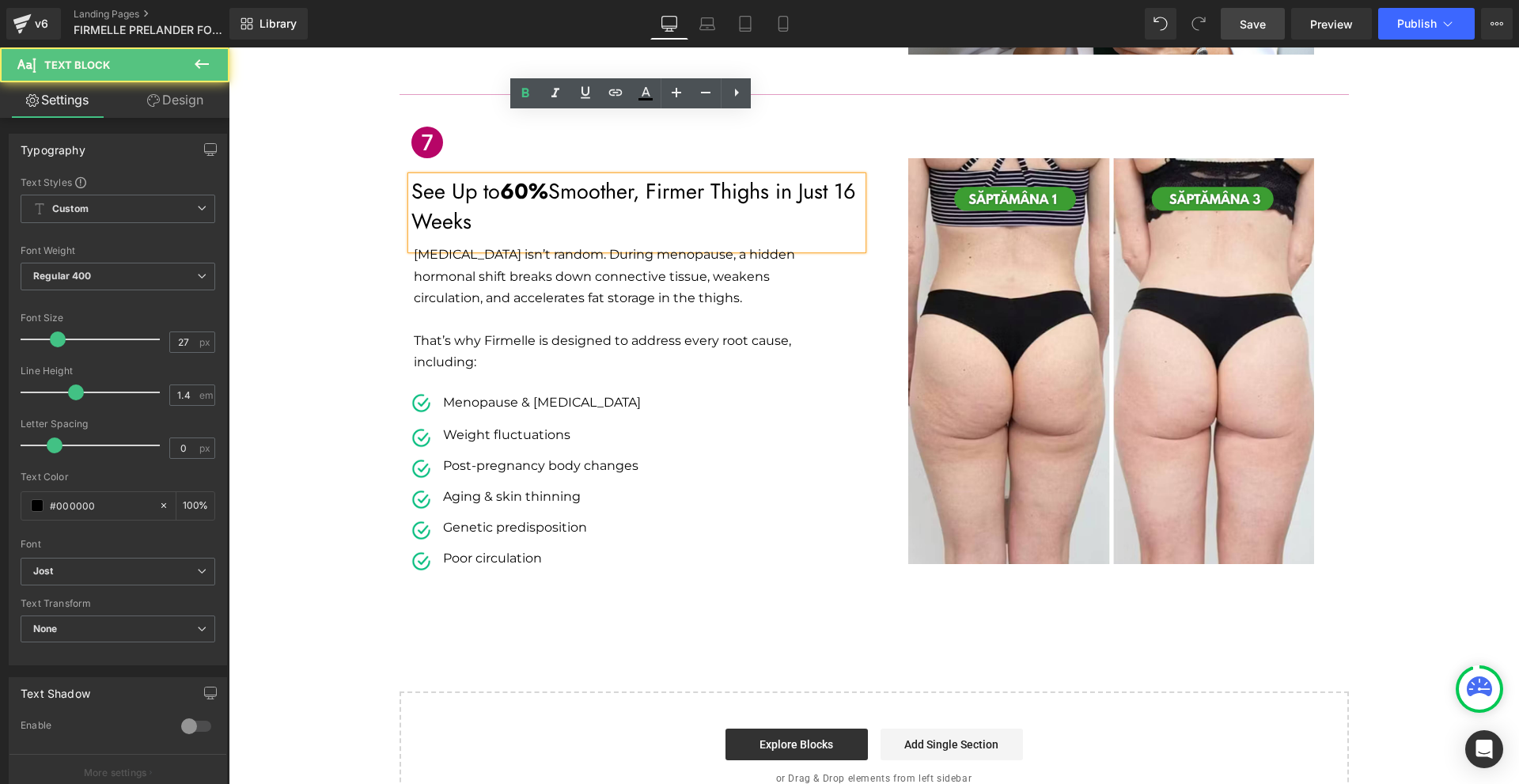
click at [518, 177] on p "See Up to 60% Smoother, Firmer Thighs in Just 16 Weeks" at bounding box center [637, 206] width 451 height 60
click at [424, 177] on p "See Up to 60% Smoother, Firmer Thighs in Just 16 Weeks" at bounding box center [637, 206] width 451 height 60
click at [847, 177] on p "See Up to 60% Smoother, Firmer Thighs in Just 6 Weeks" at bounding box center [637, 206] width 451 height 60
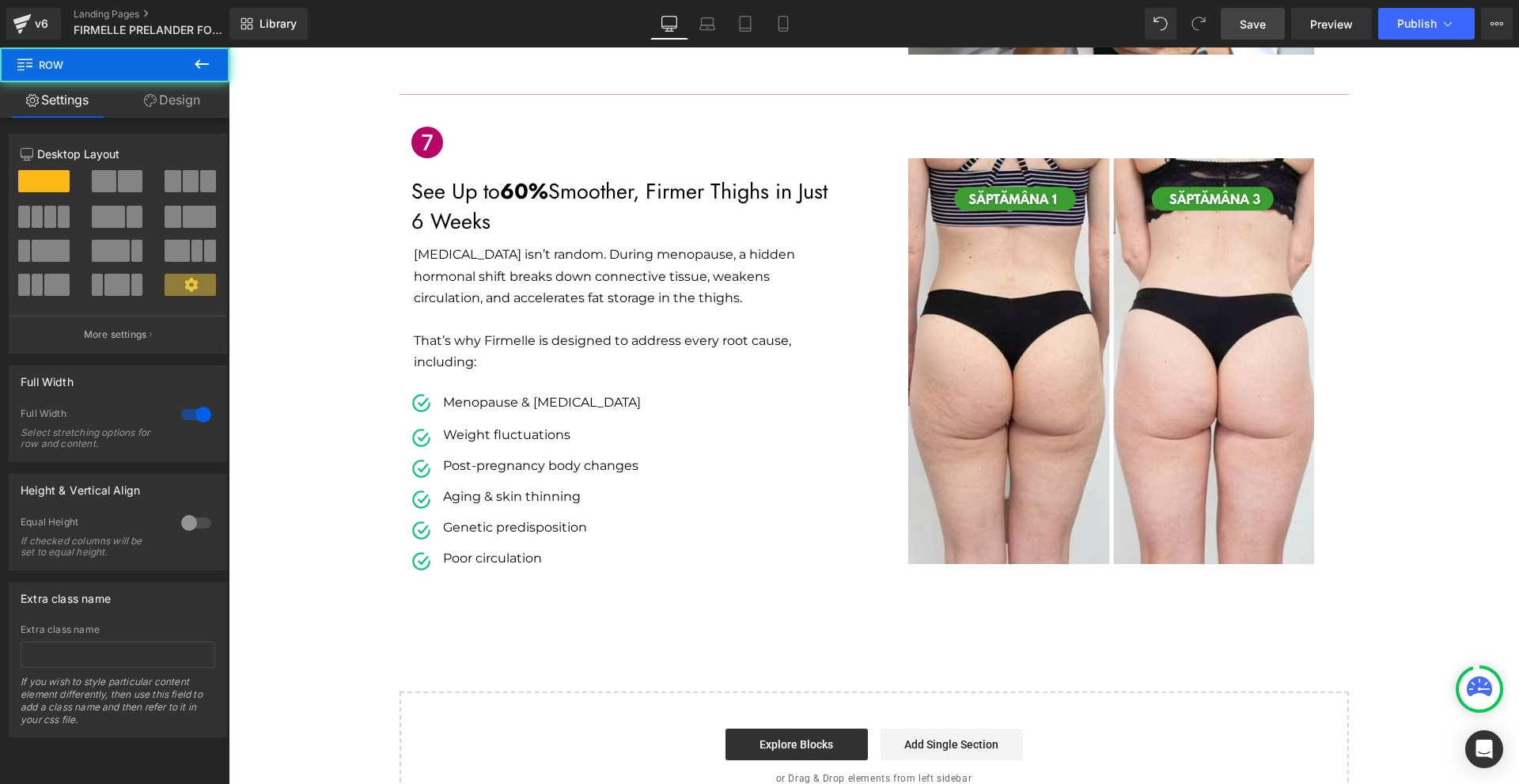
click at [738, 177] on p "See Up to 60% Smoother, Firmer Thighs in Just" at bounding box center [637, 192] width 451 height 30
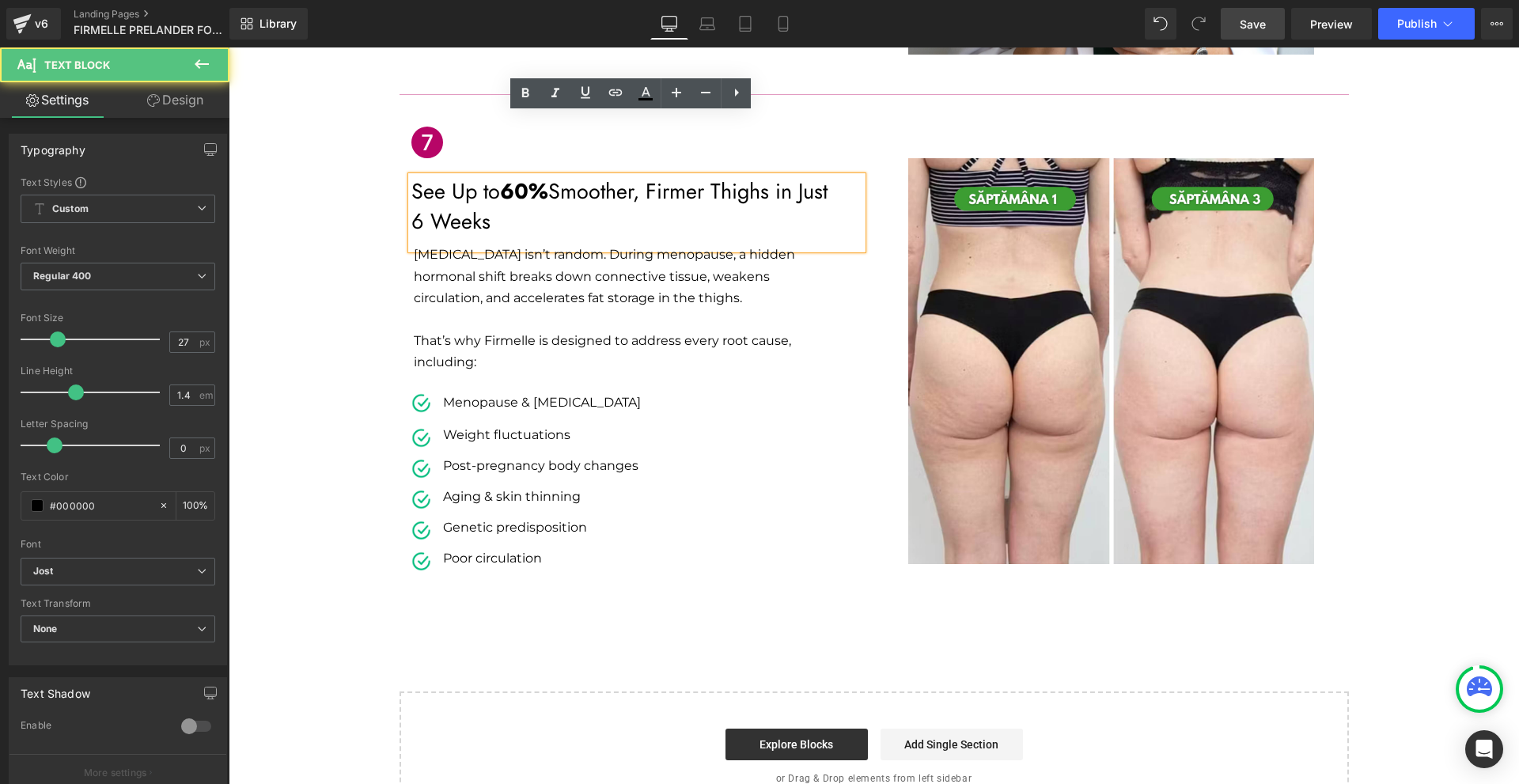
click at [719, 177] on p "See Up to 60% Smoother, Firmer Thighs in Just" at bounding box center [637, 192] width 451 height 30
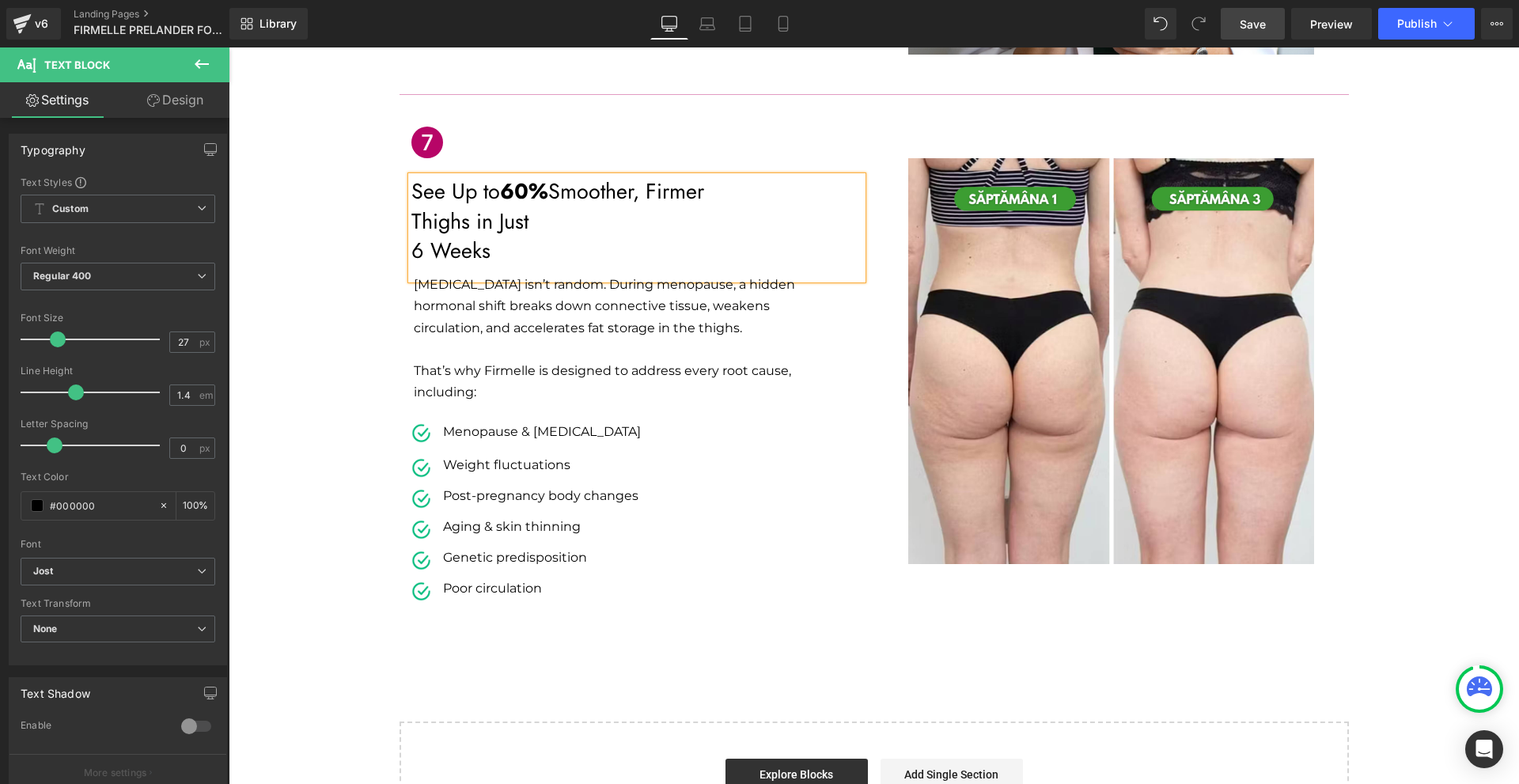
click at [412, 236] on p "6 Weeks" at bounding box center [637, 251] width 451 height 30
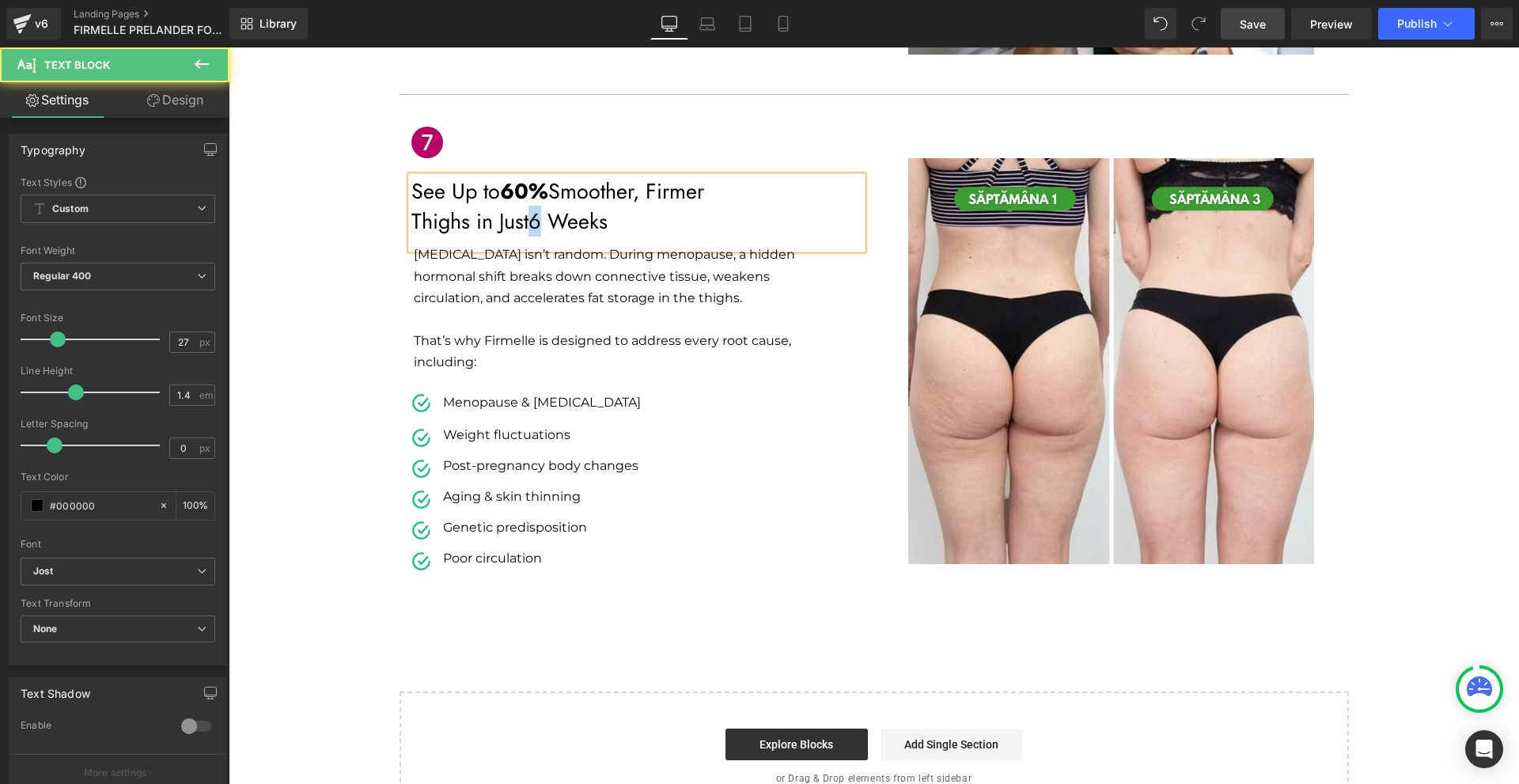
drag, startPoint x: 544, startPoint y: 158, endPoint x: 535, endPoint y: 157, distance: 9.1
click at [535, 205] on span "6 Weeks" at bounding box center [568, 220] width 79 height 31
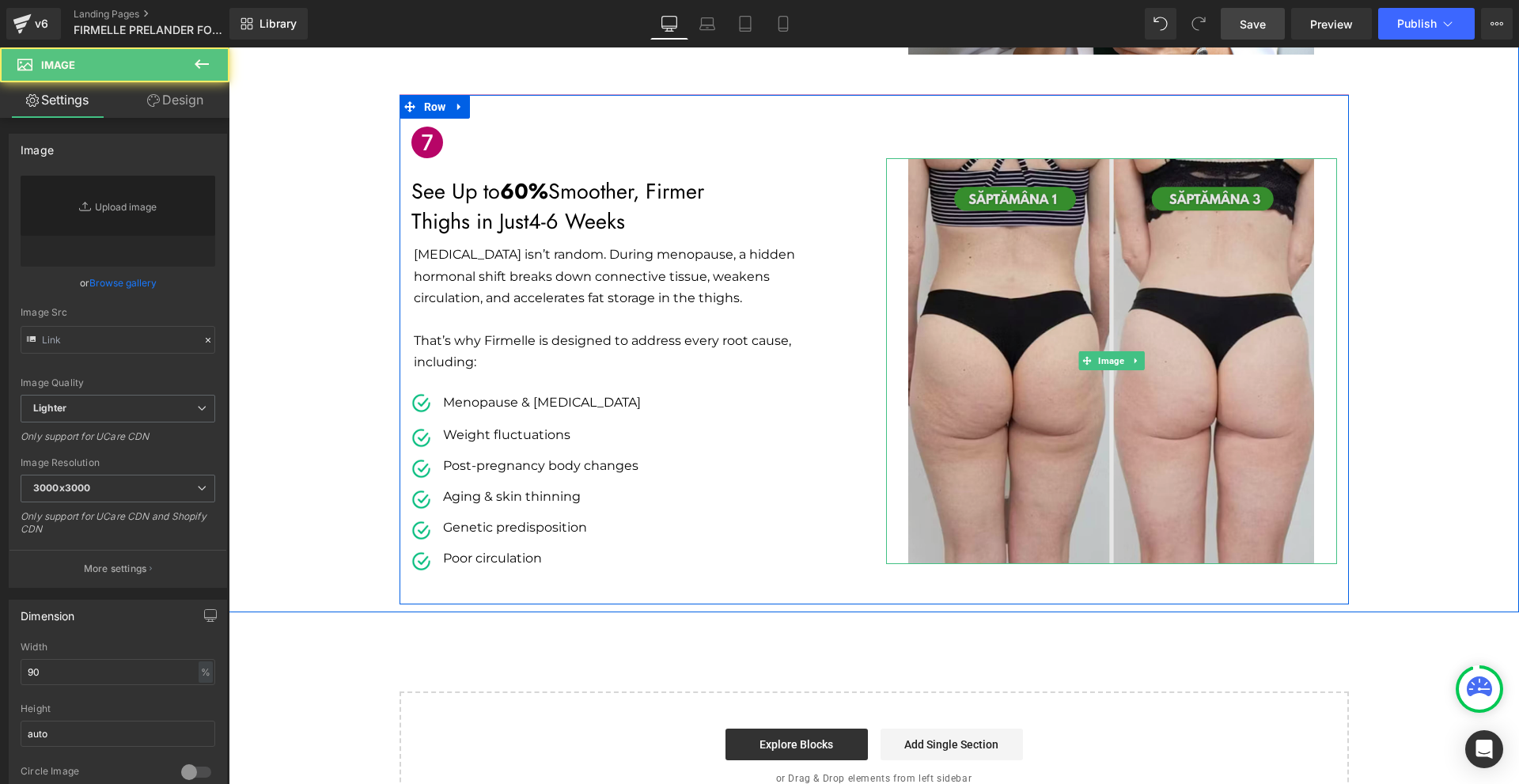
type input "[URL][DOMAIN_NAME]"
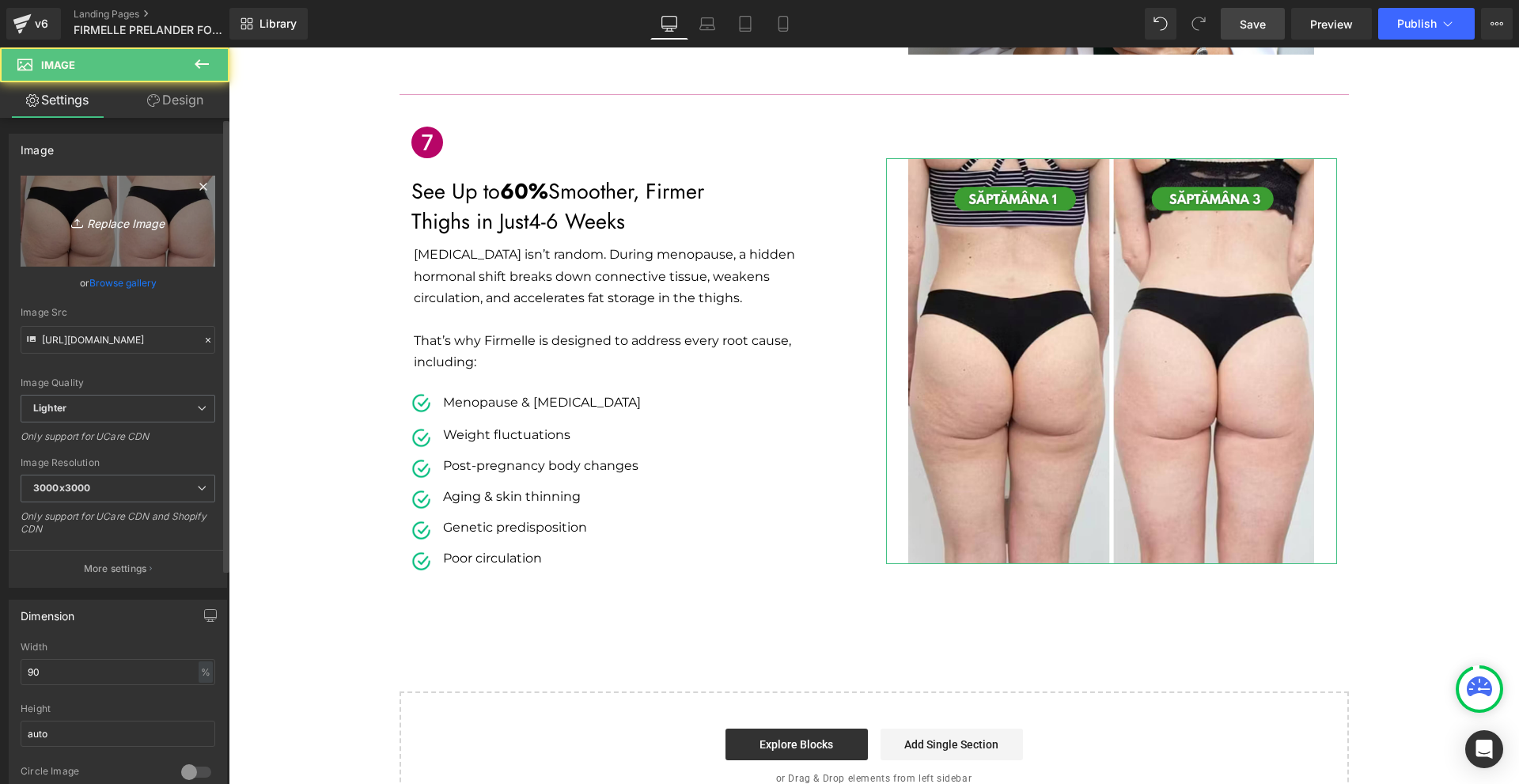
click at [147, 221] on icon "Replace Image" at bounding box center [118, 220] width 127 height 19
type input "C:\fakepath\Címsor (9).png"
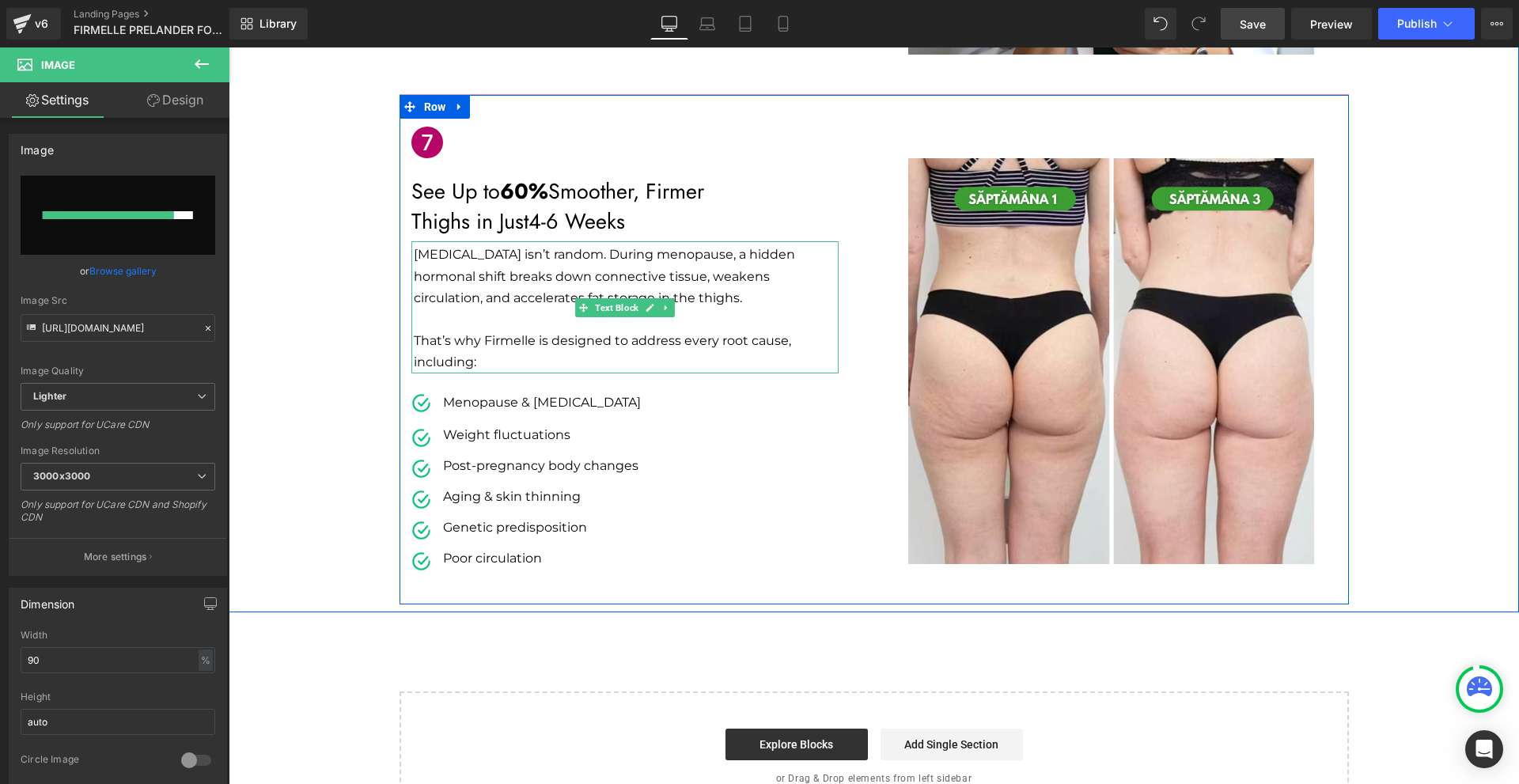
click at [751, 329] on p "That’s why Firmelle is designed to address every root cause, including:" at bounding box center [626, 351] width 425 height 43
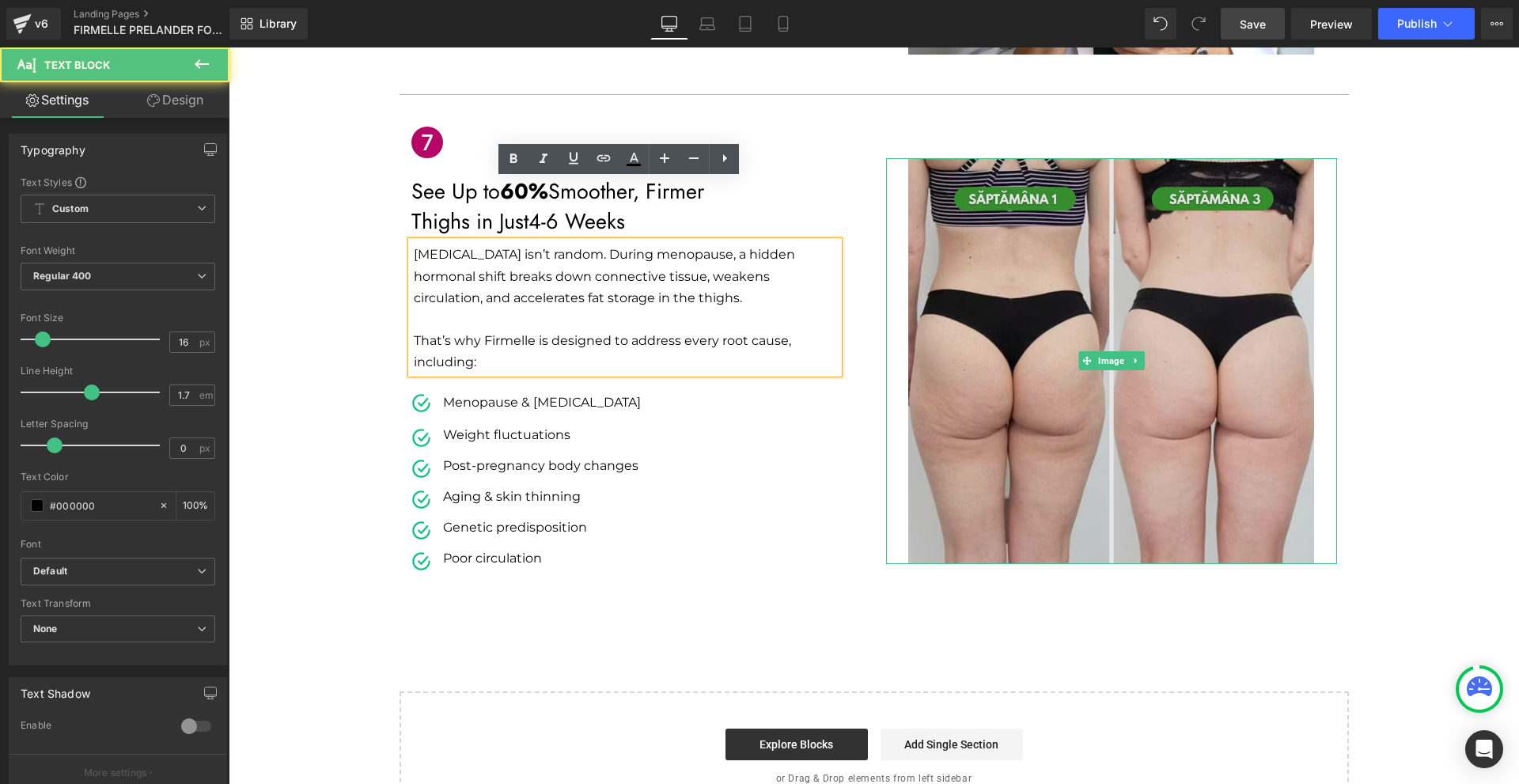
click at [1004, 320] on img at bounding box center [1111, 361] width 406 height 406
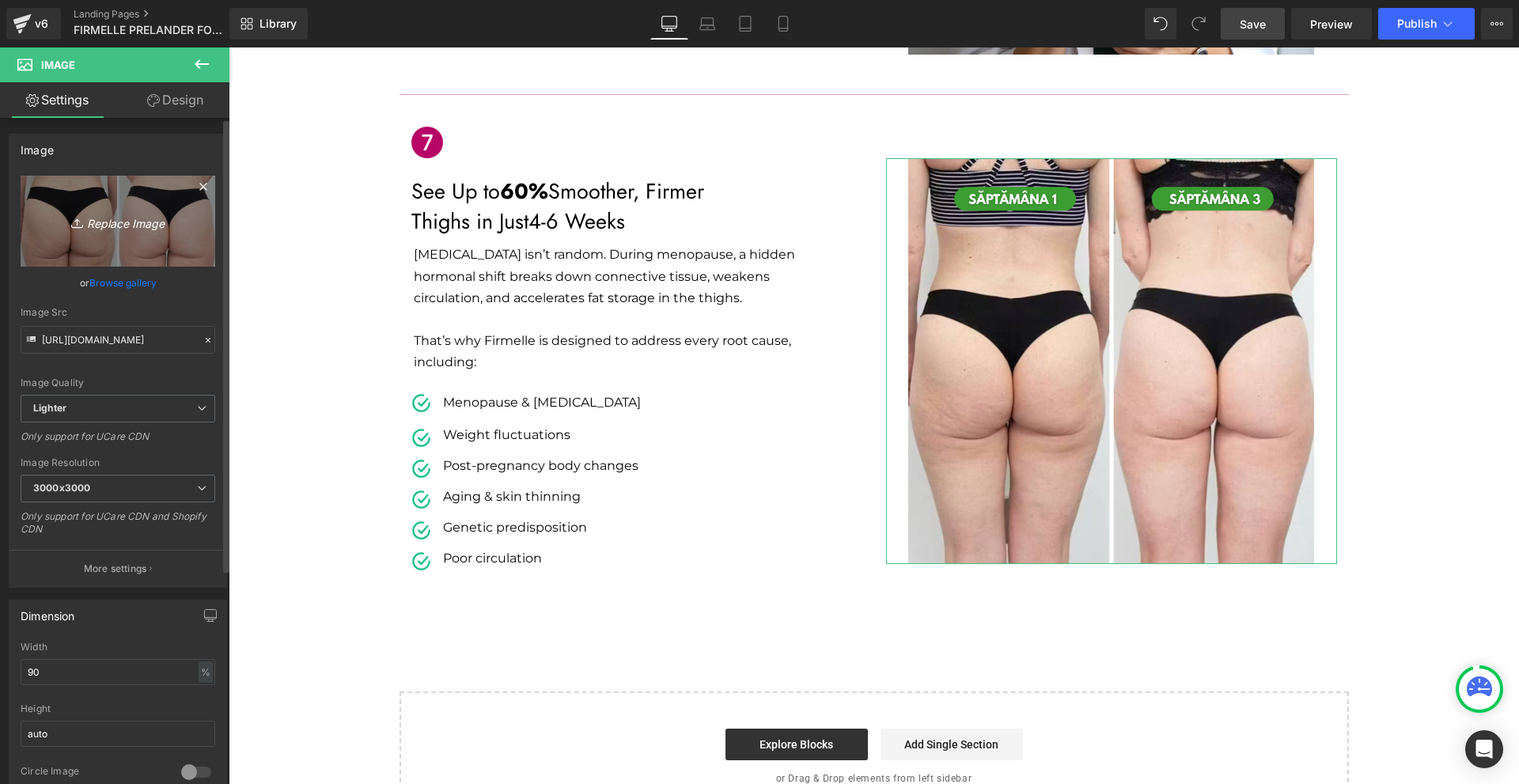
click at [109, 237] on link "Replace Image" at bounding box center [117, 221] width 194 height 91
type input "C:\fakepath\Címsor (9).png"
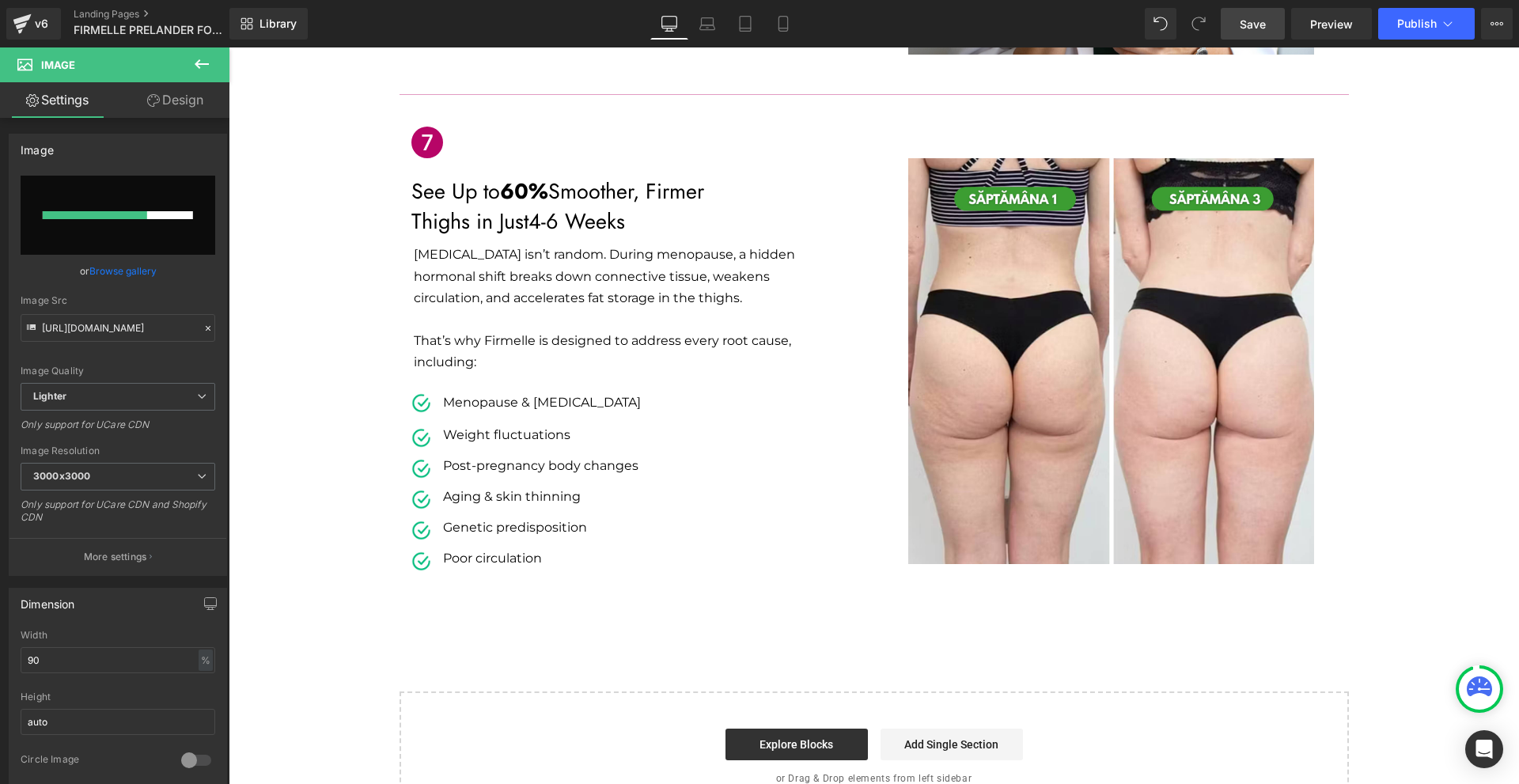
type input "[URL][DOMAIN_NAME]"
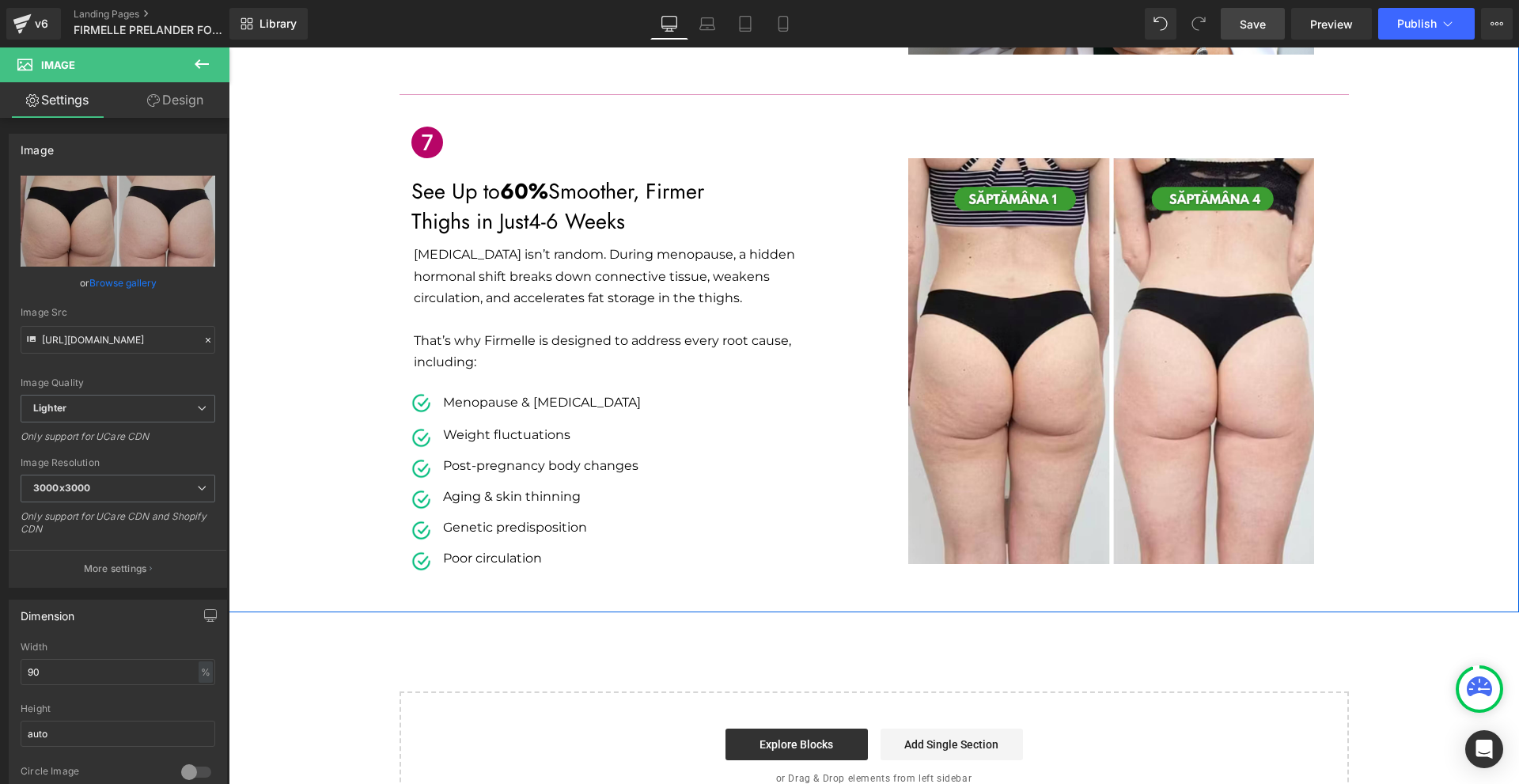
scroll to position [2883, 0]
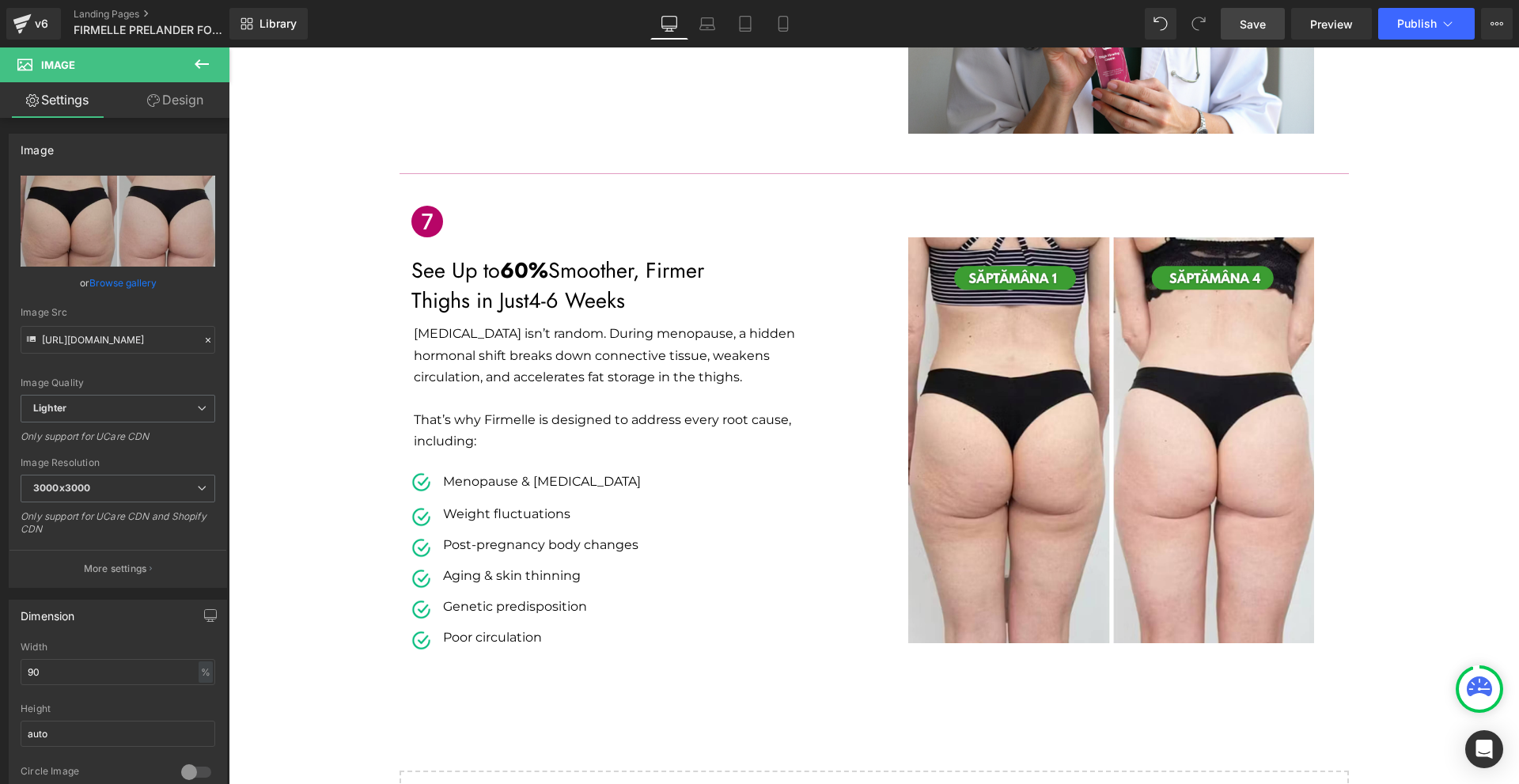
click at [423, 323] on p "[MEDICAL_DATA] isn’t random. During menopause, a hidden hormonal shift breaks d…" at bounding box center [626, 355] width 425 height 65
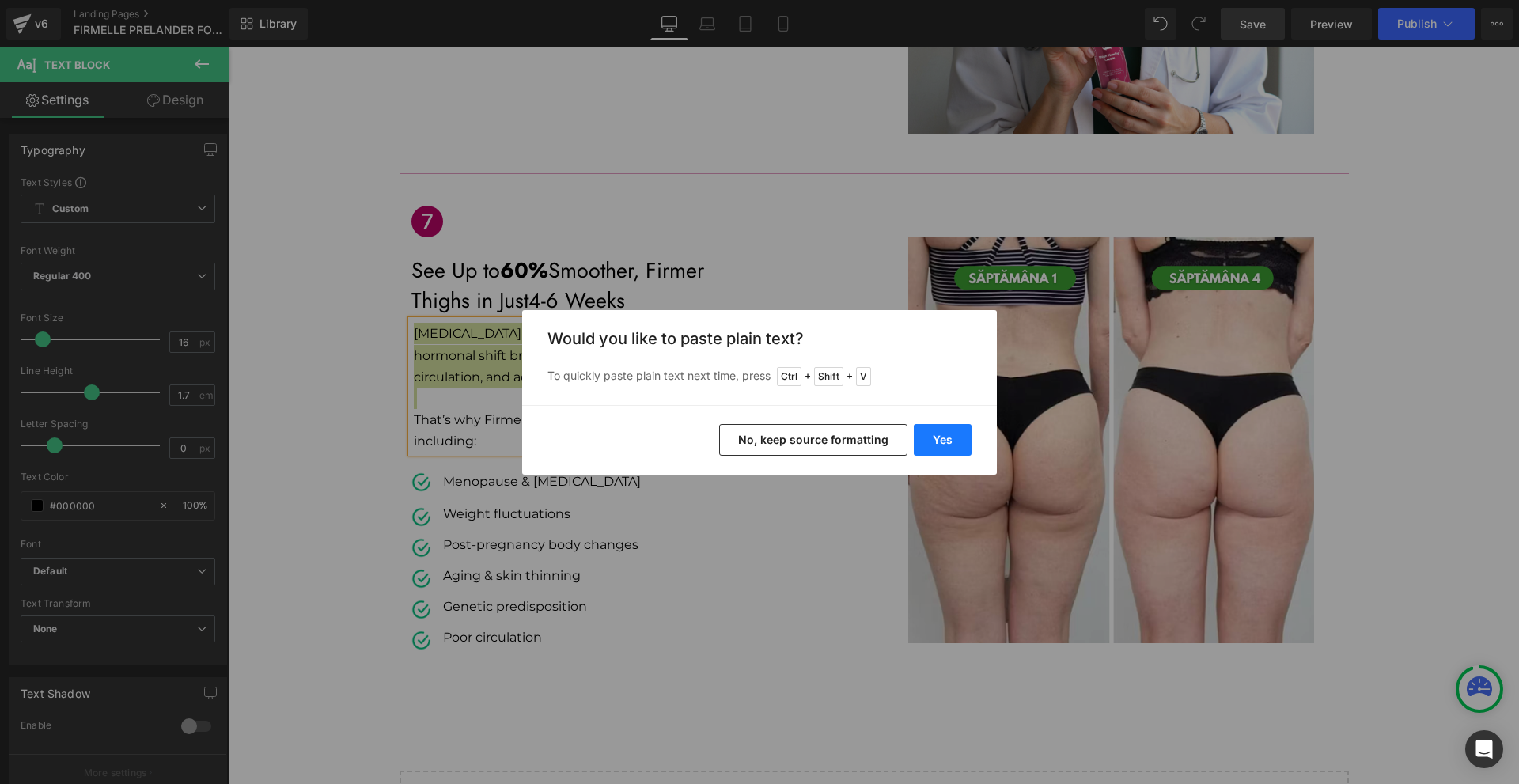
click at [937, 444] on button "Yes" at bounding box center [943, 439] width 57 height 31
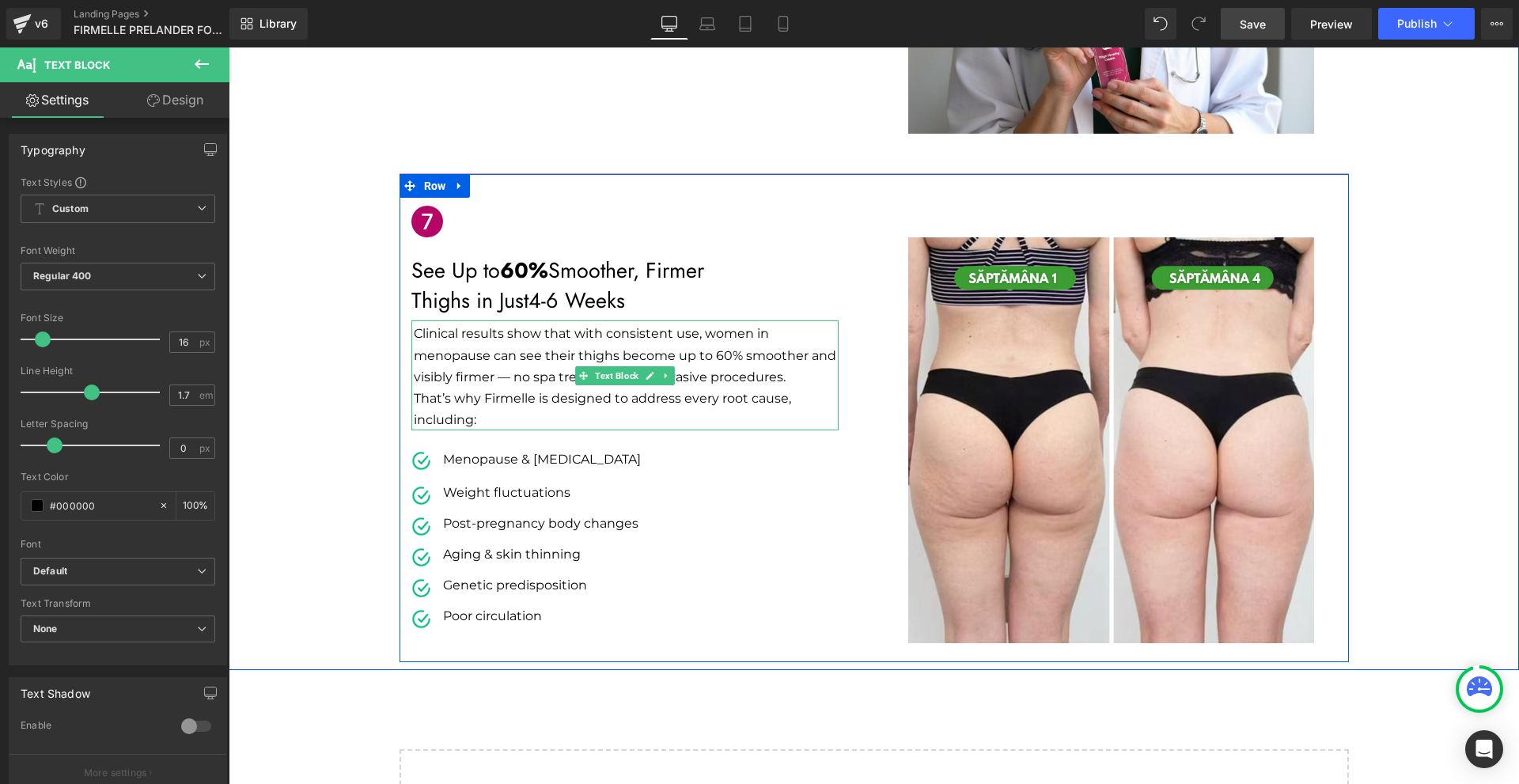
click at [729, 388] on p "That’s why Firmelle is designed to address every root cause, including:" at bounding box center [626, 409] width 425 height 43
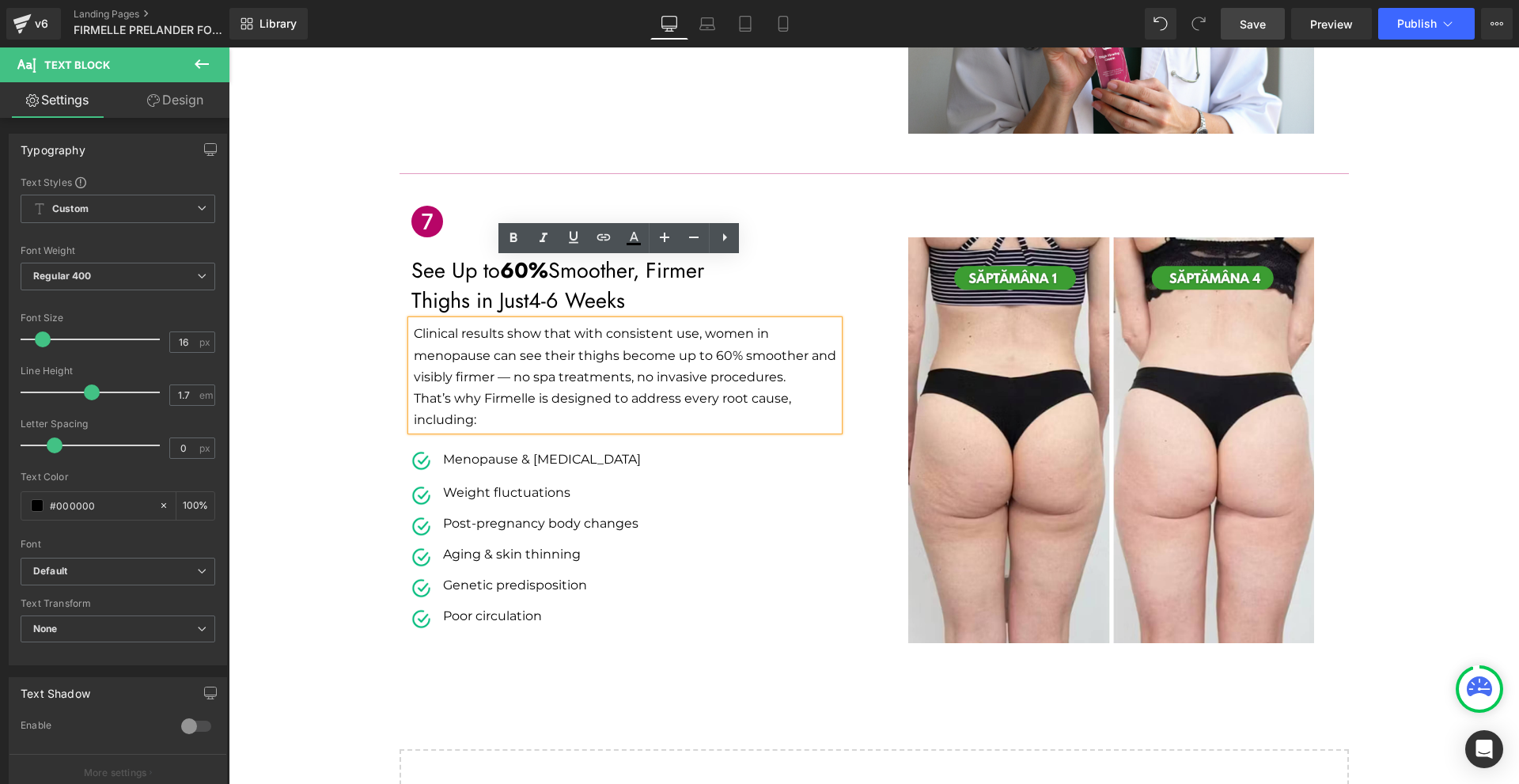
drag, startPoint x: 530, startPoint y: 354, endPoint x: 402, endPoint y: 259, distance: 159.4
click at [412, 320] on div "Clinical results show that with consistent use, women in menopause can see thei…" at bounding box center [625, 375] width 427 height 110
click at [414, 323] on p "Clinical results show that with consistent use, women in menopause can see thei…" at bounding box center [626, 355] width 425 height 65
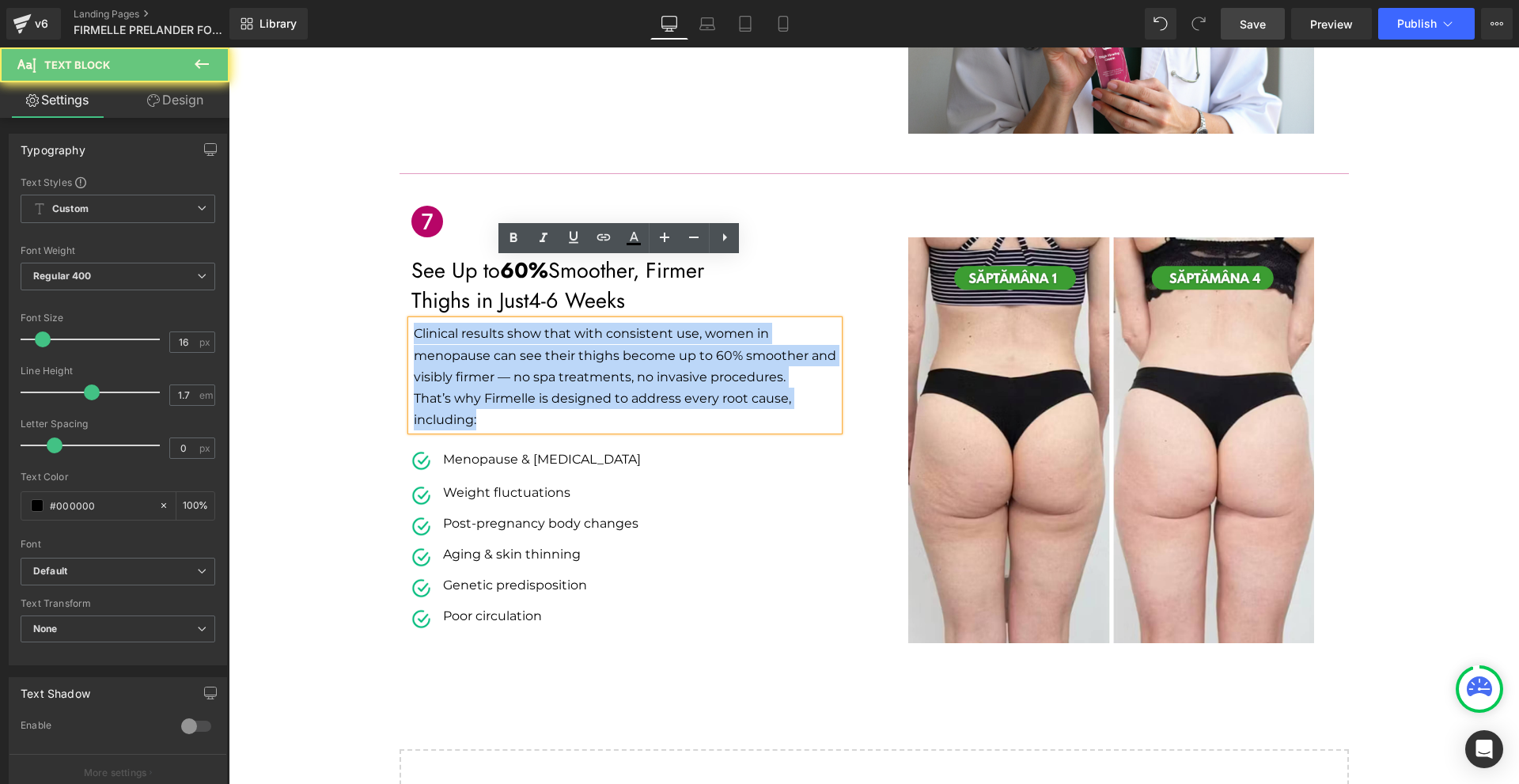
drag, startPoint x: 412, startPoint y: 267, endPoint x: 497, endPoint y: 351, distance: 119.5
click at [497, 351] on div "Clinical results show that with consistent use, women in menopause can see thei…" at bounding box center [625, 375] width 427 height 110
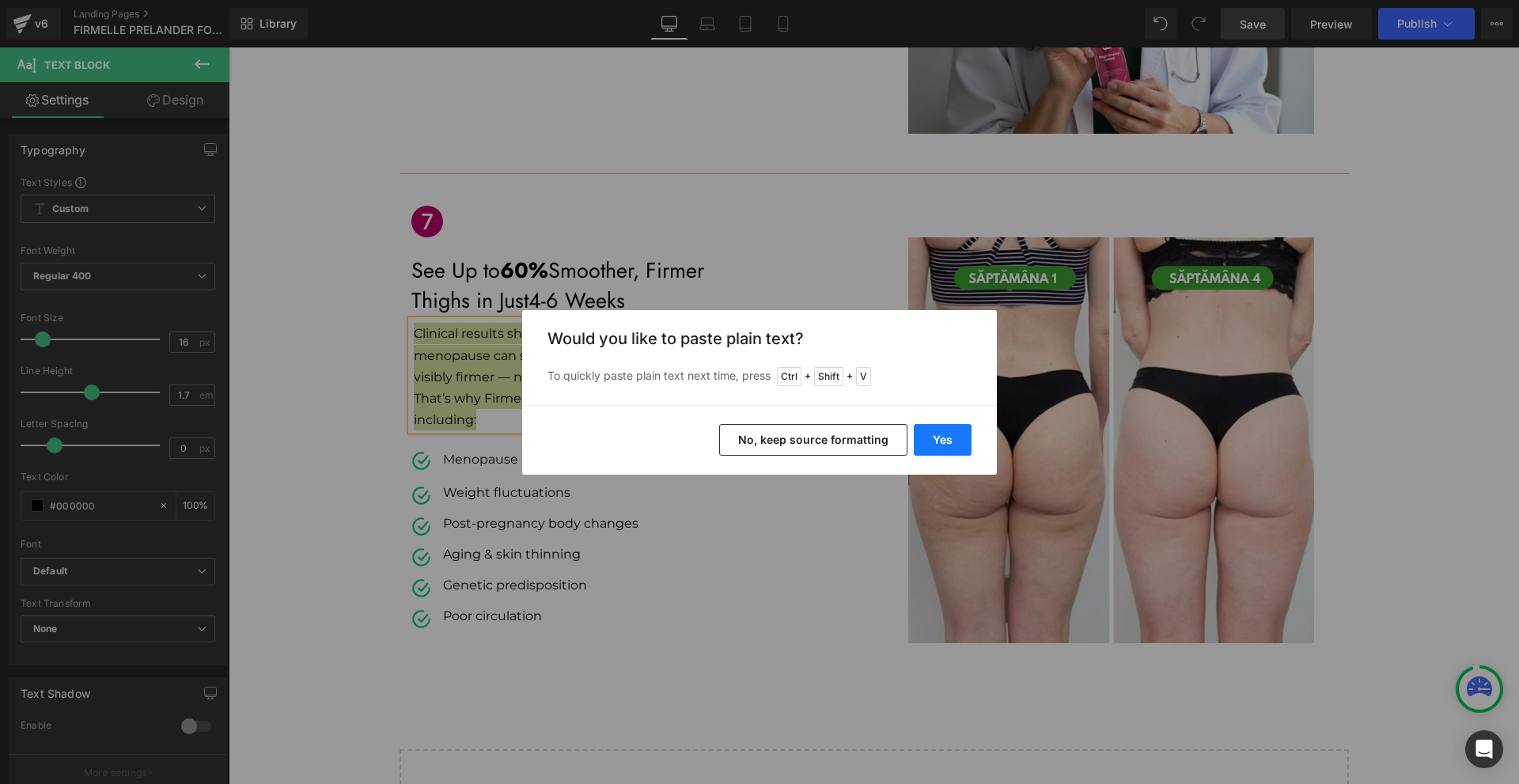
click at [946, 435] on button "Yes" at bounding box center [943, 439] width 57 height 31
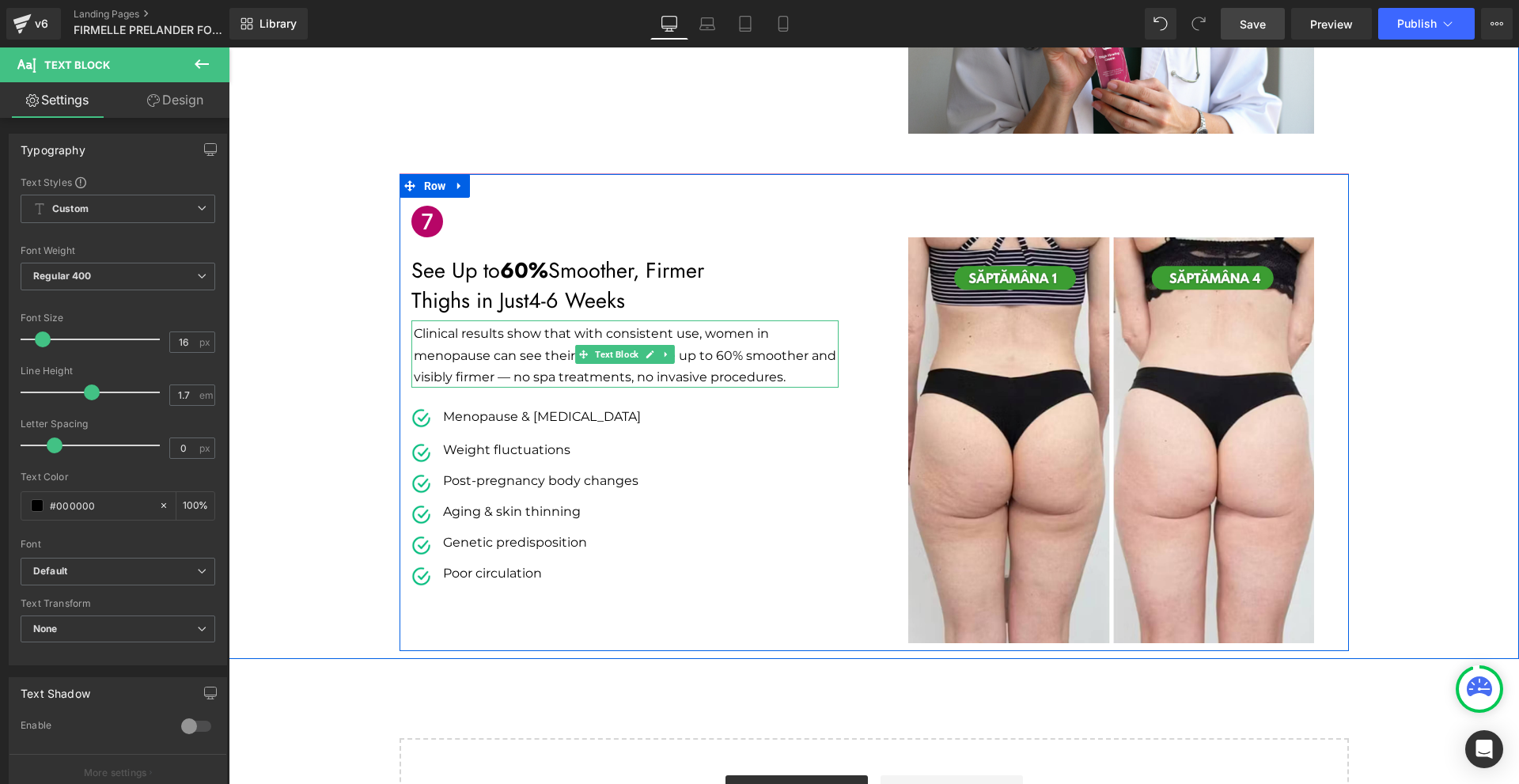
click at [516, 323] on p "Clinical results show that with consistent use, women in menopause can see thei…" at bounding box center [626, 355] width 425 height 65
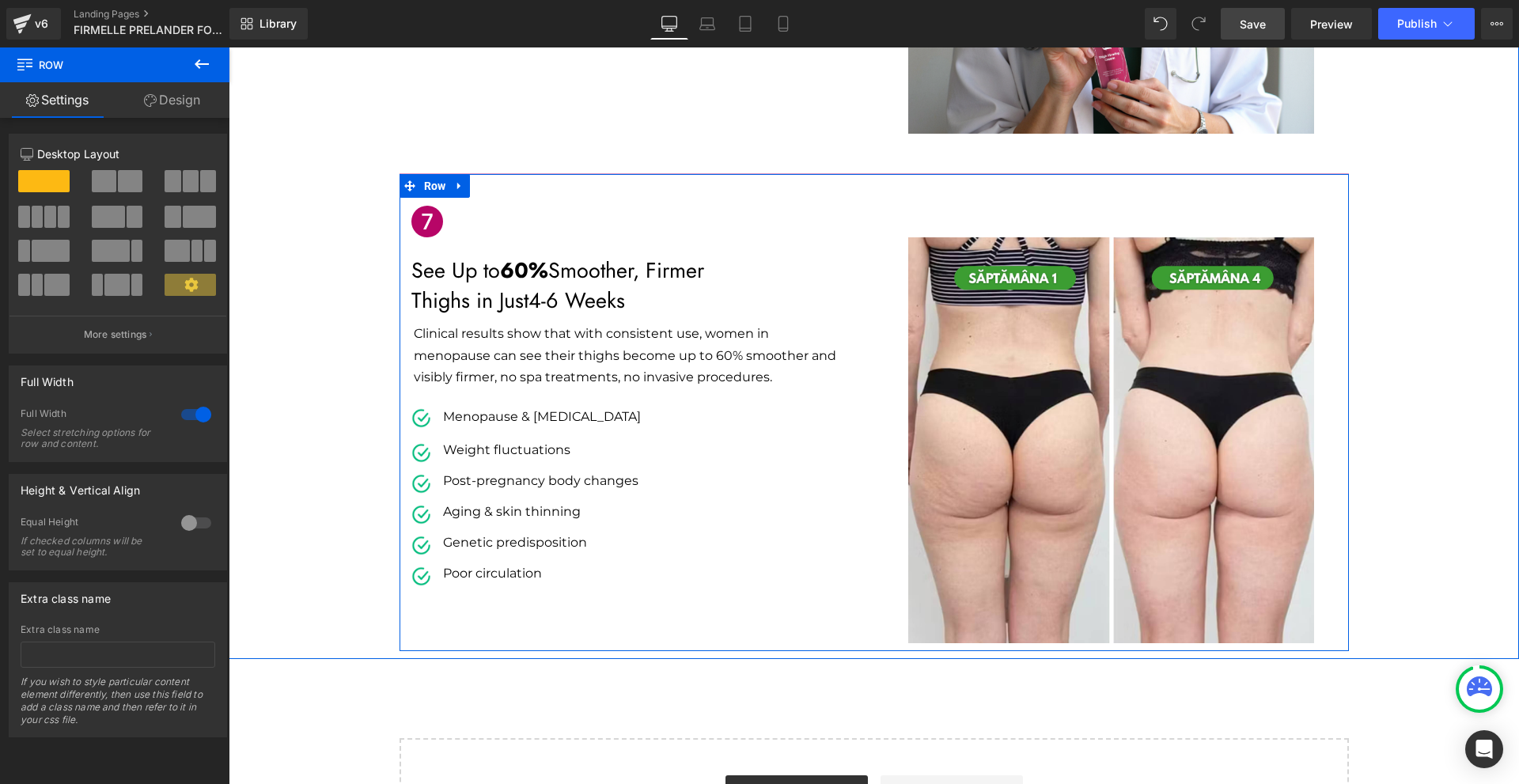
click at [228, 47] on div at bounding box center [228, 47] width 0 height 0
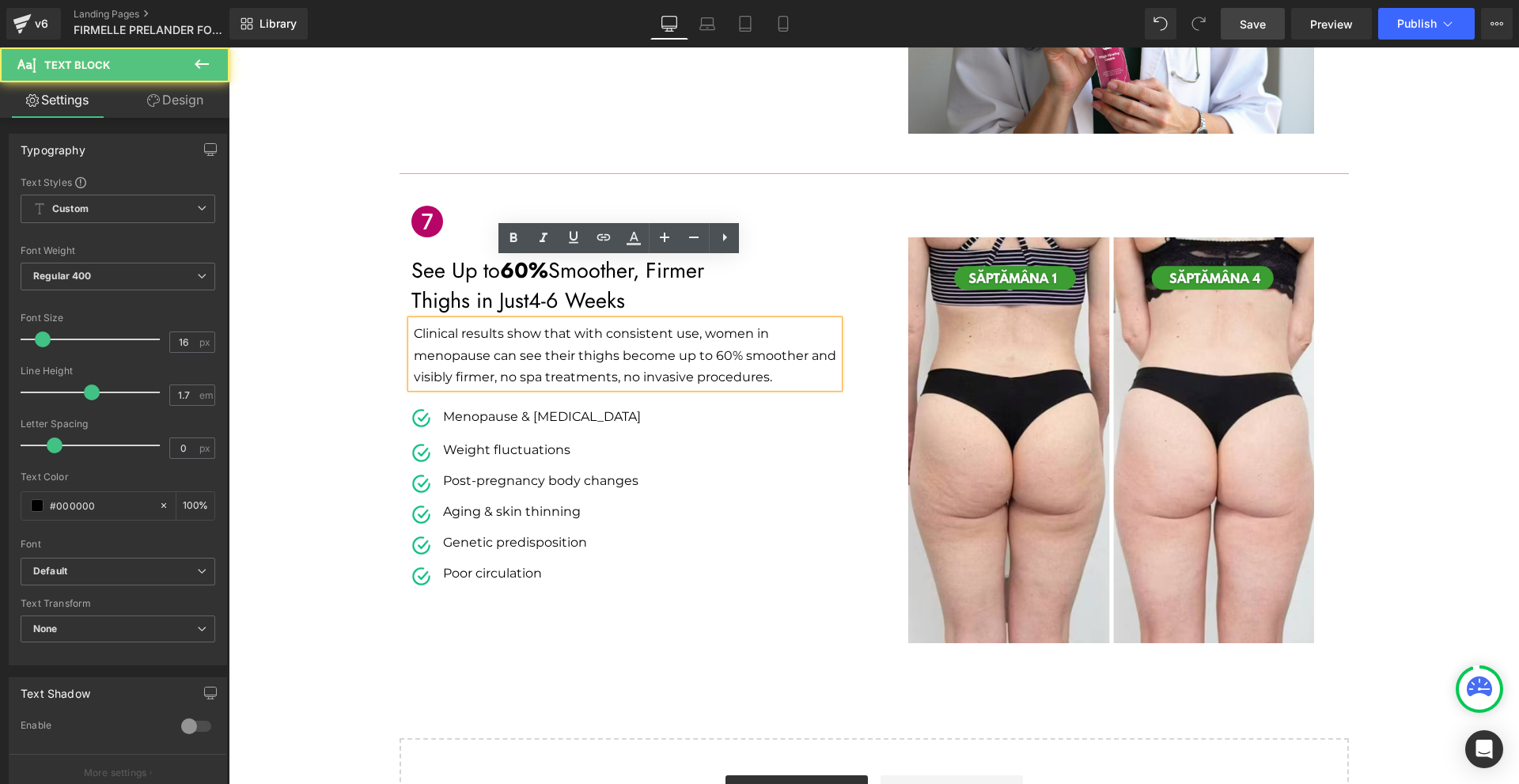
click at [796, 323] on p "Clinical results show that with consistent use, women in menopause can see thei…" at bounding box center [626, 355] width 425 height 65
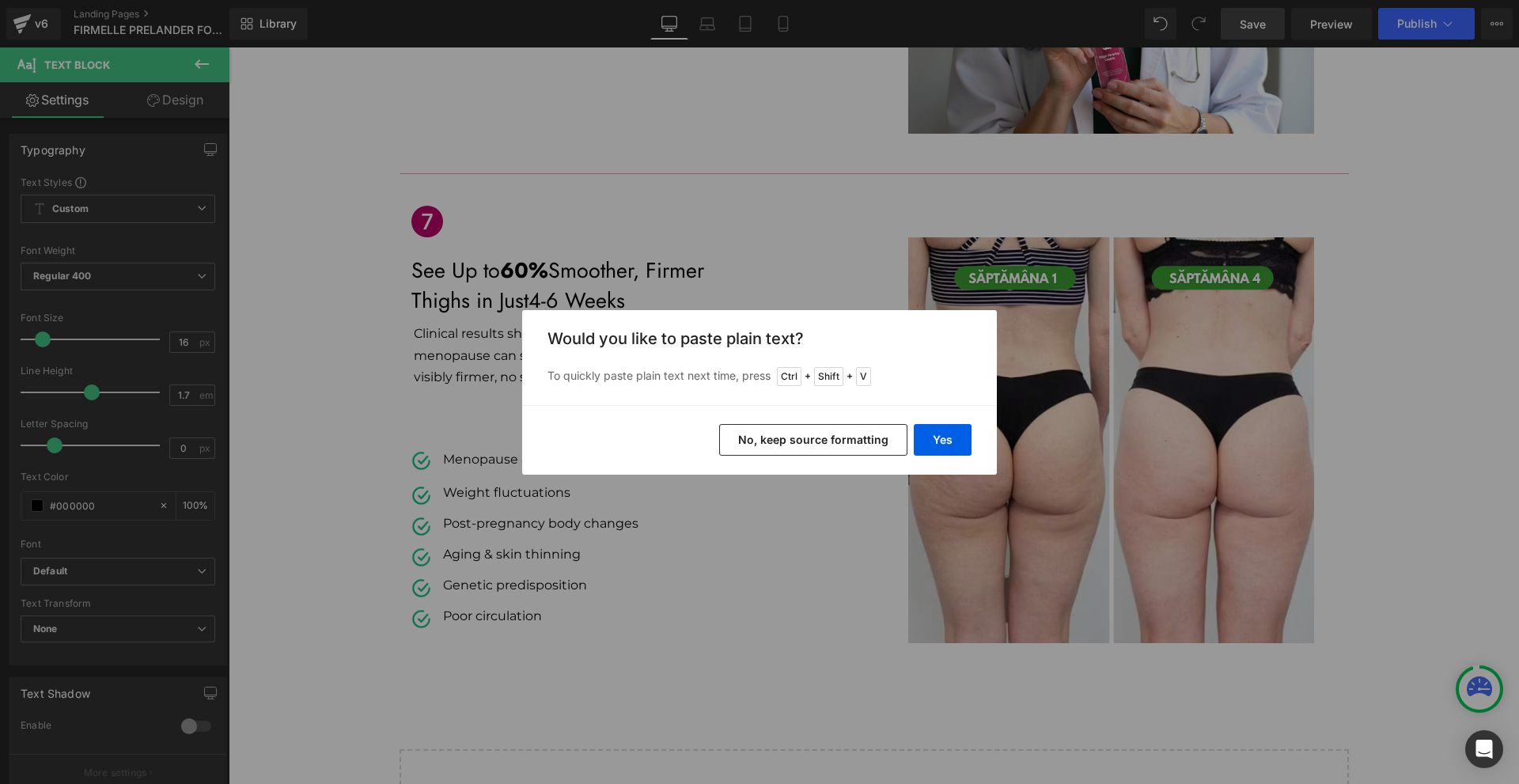
click at [913, 447] on div "Yes No, keep source formatting" at bounding box center [760, 439] width 475 height 69
click at [953, 445] on button "Yes" at bounding box center [943, 439] width 57 height 31
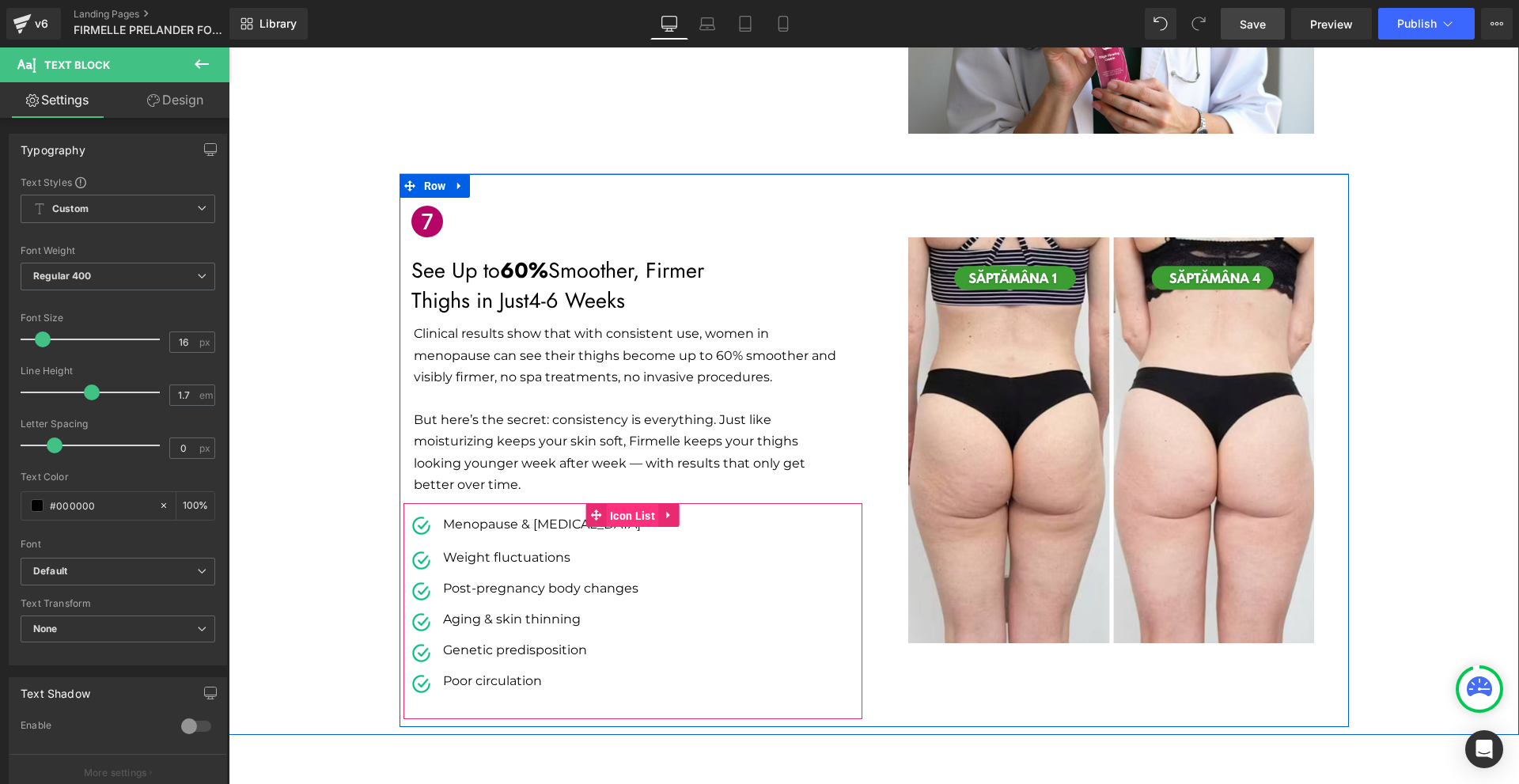
click at [652, 504] on span "Icon List" at bounding box center [632, 515] width 53 height 24
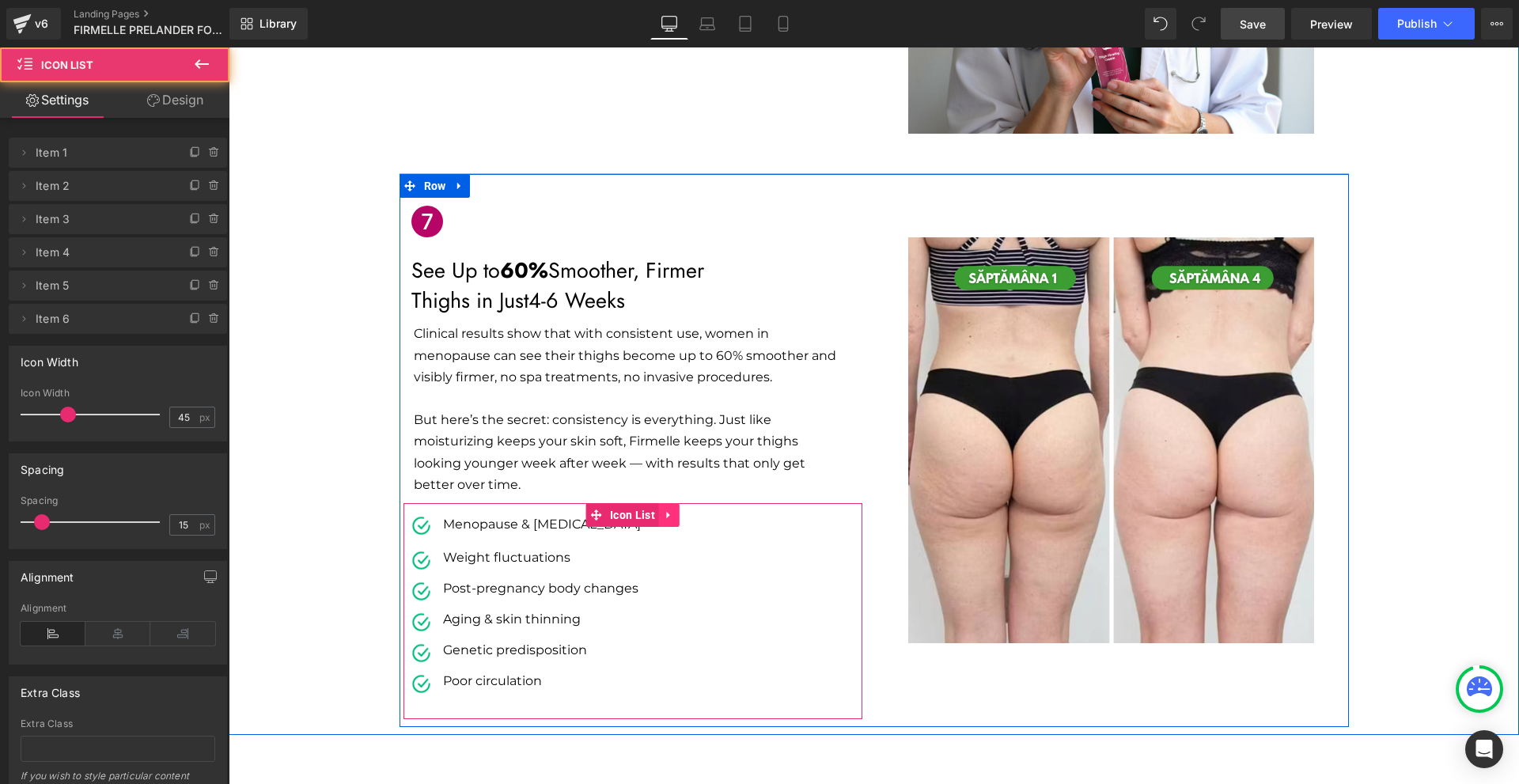
click at [664, 509] on icon at bounding box center [669, 515] width 11 height 12
click at [682, 503] on link at bounding box center [680, 514] width 20 height 24
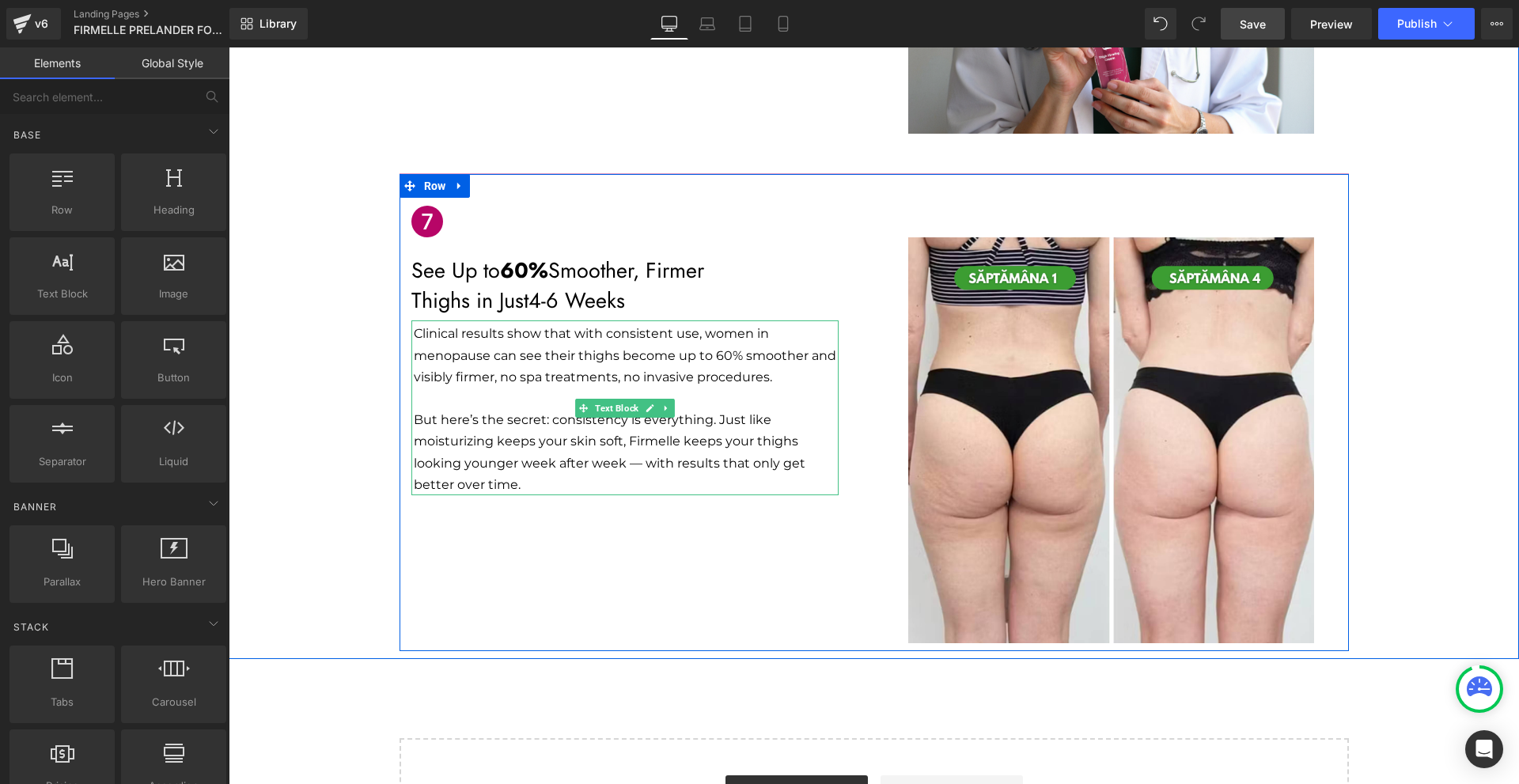
click at [631, 409] on p "But here’s the secret: consistency is everything. Just like moisturizing keeps …" at bounding box center [626, 452] width 425 height 86
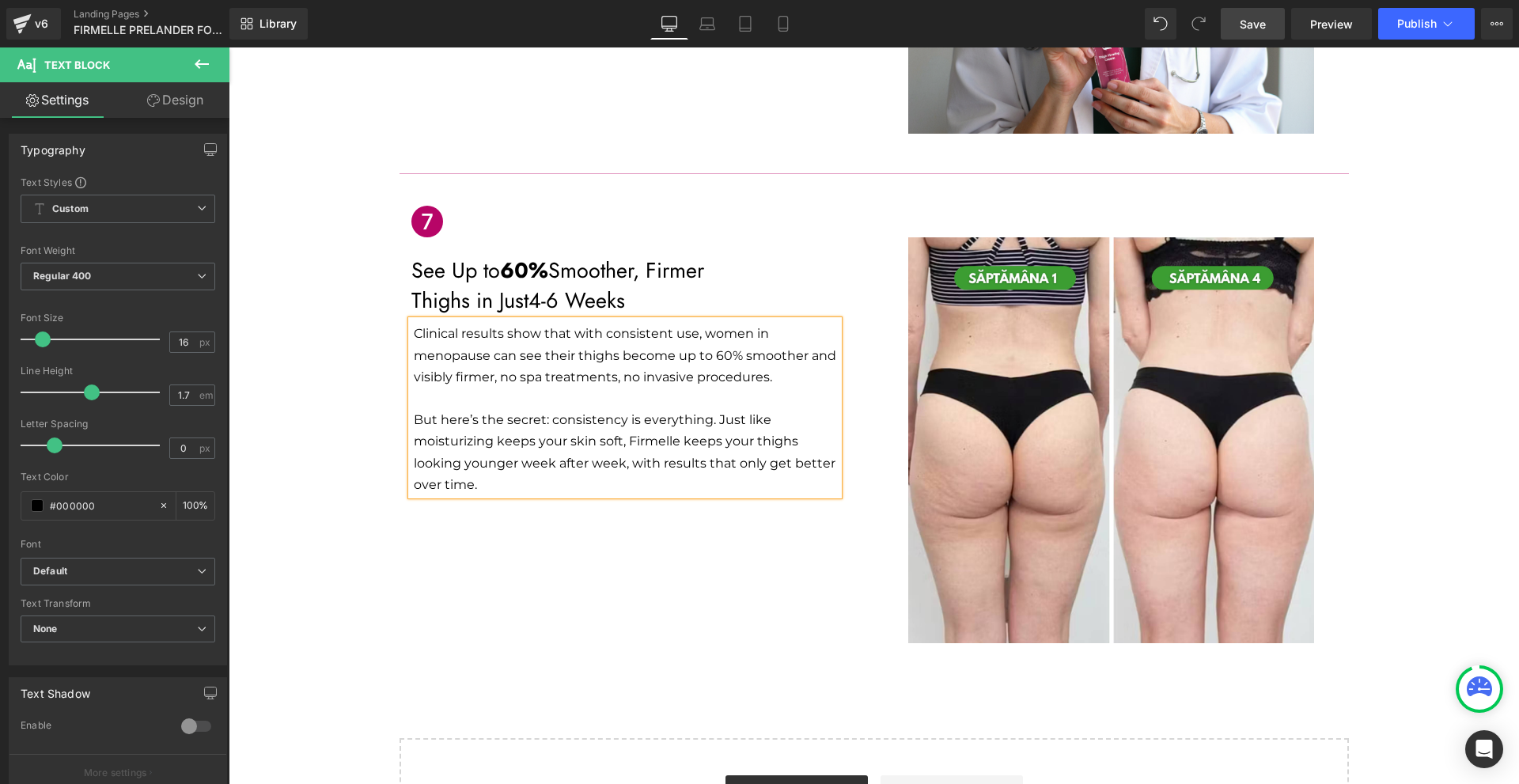
click at [657, 578] on div "Icon See Up to 60% Smoother, Firmer Thighs in Just 4-6 Weeks Text Block Clinica…" at bounding box center [874, 411] width 949 height 477
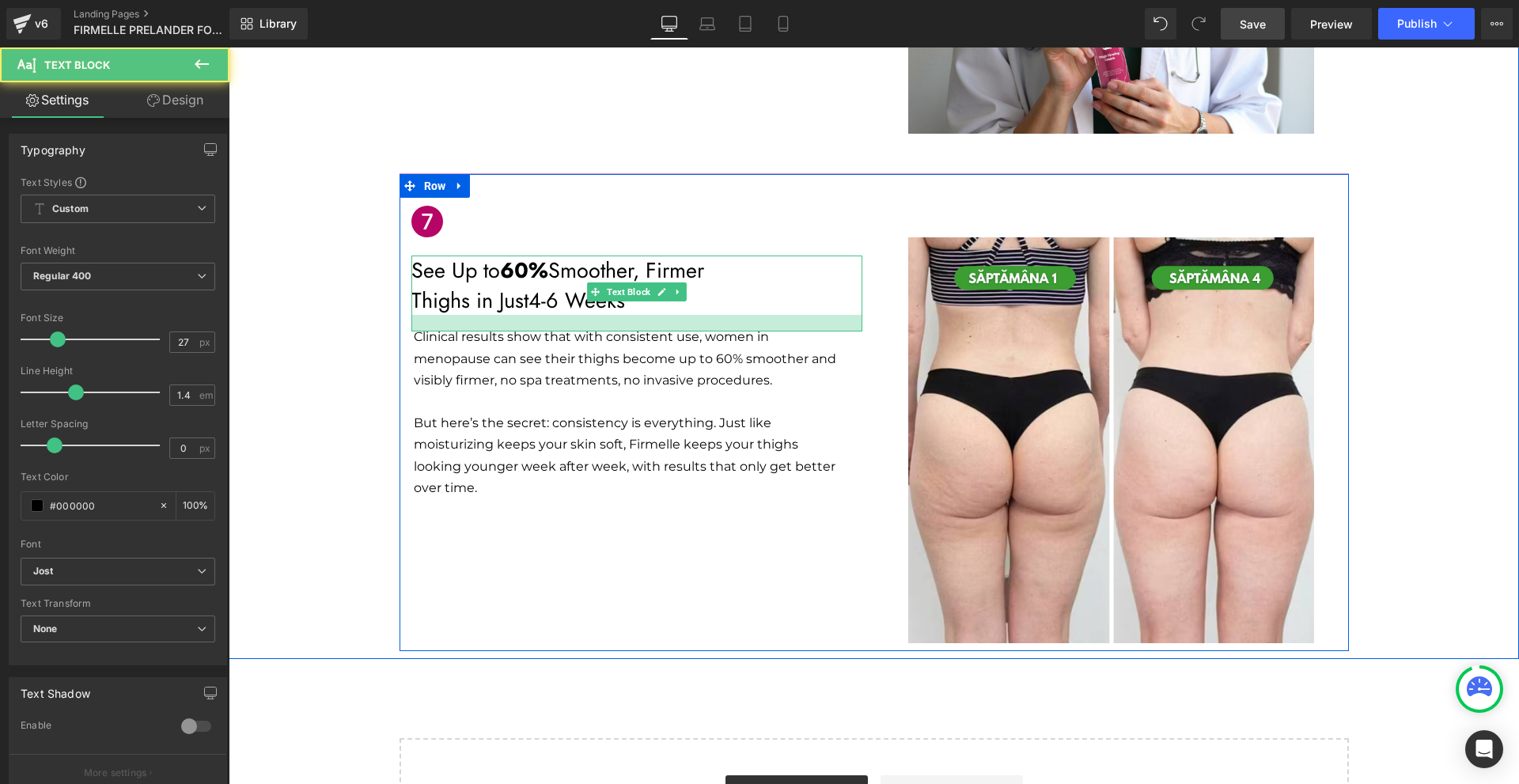
click at [850, 315] on div at bounding box center [637, 324] width 451 height 17
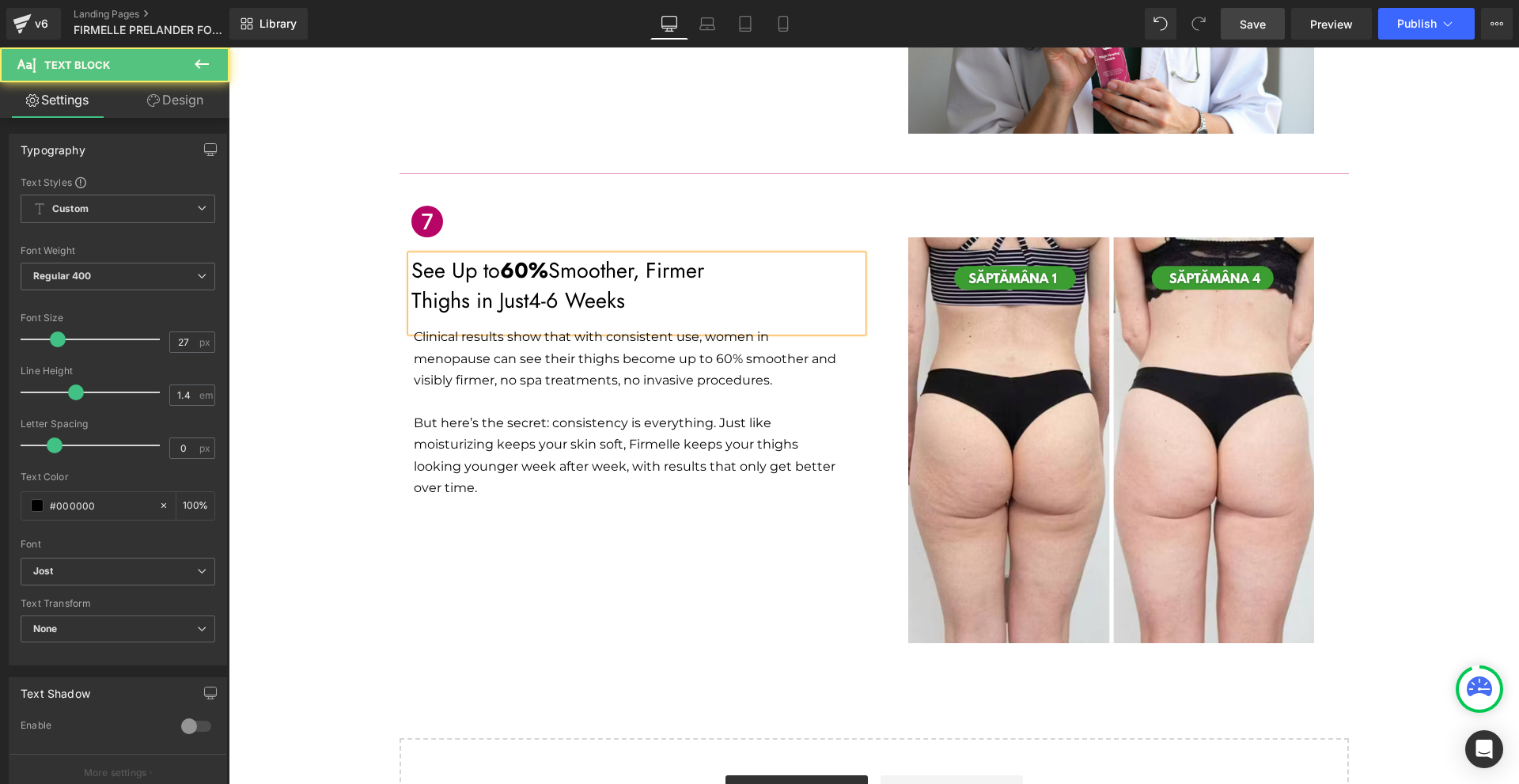
click at [823, 582] on div "Icon See Up to 60% Smoother, Firmer Thighs in Just 4-6 Weeks Text Block Clinica…" at bounding box center [874, 411] width 949 height 477
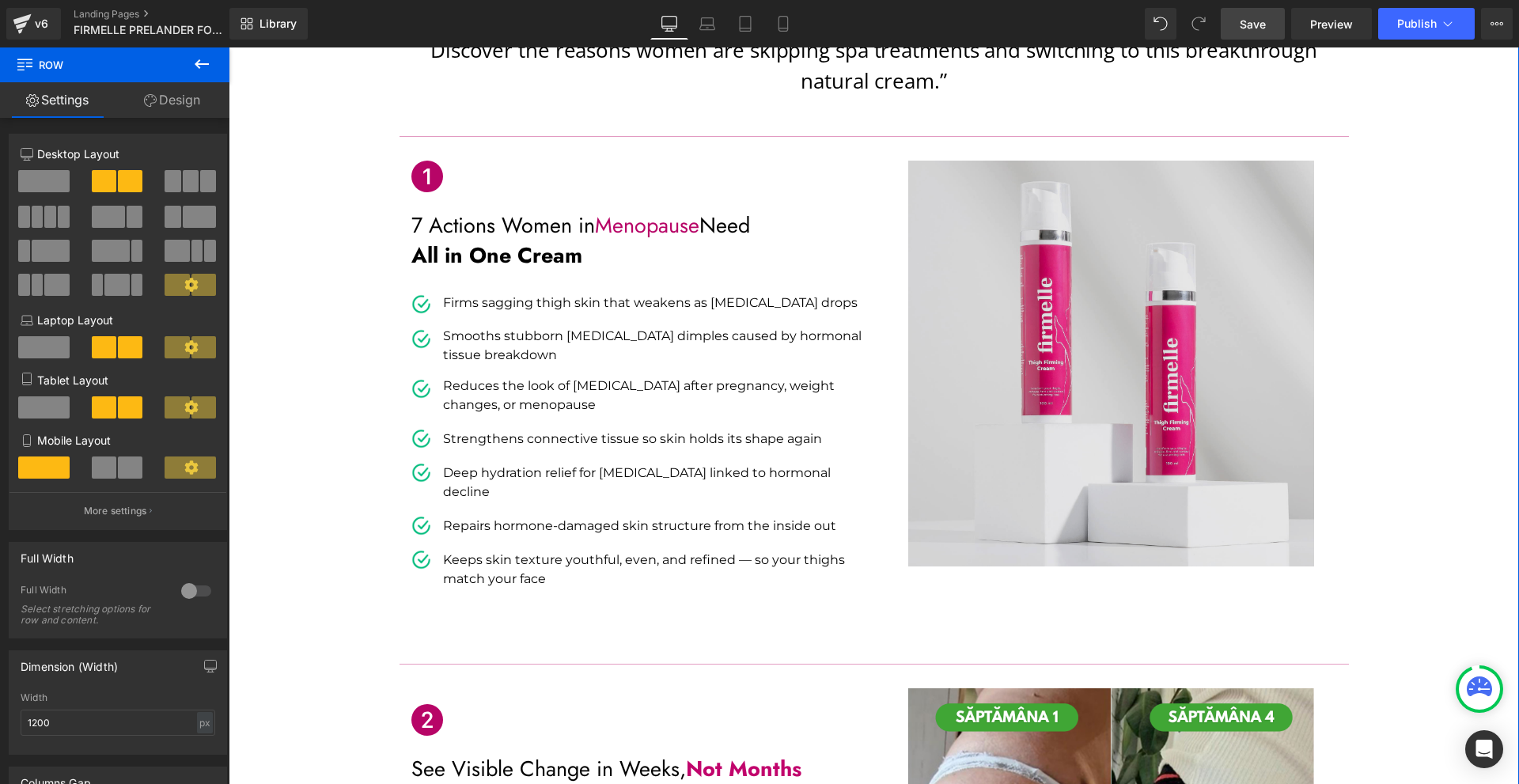
scroll to position [0, 0]
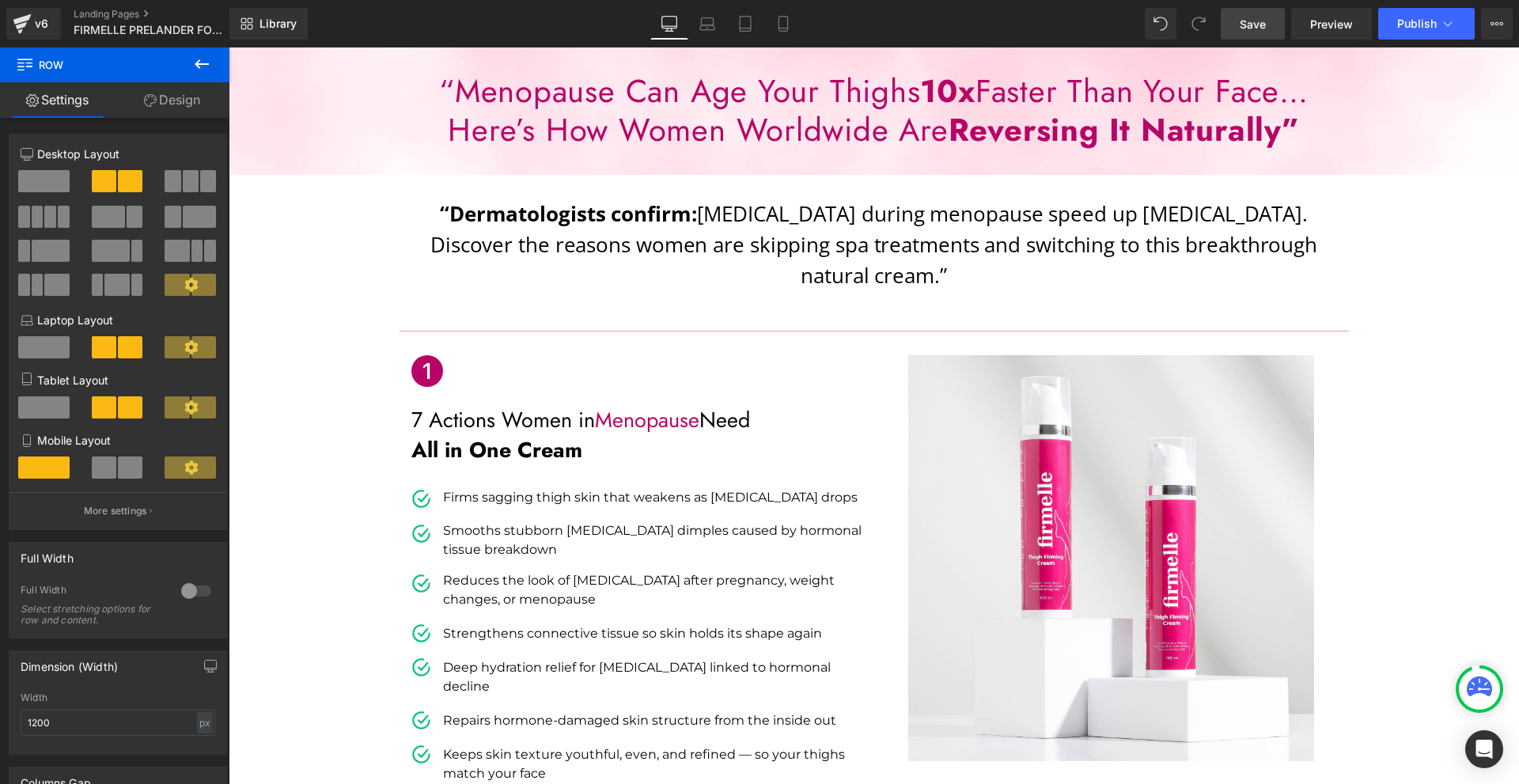
click at [1257, 19] on span "Save" at bounding box center [1253, 24] width 26 height 17
click at [1345, 21] on span "Preview" at bounding box center [1331, 24] width 43 height 17
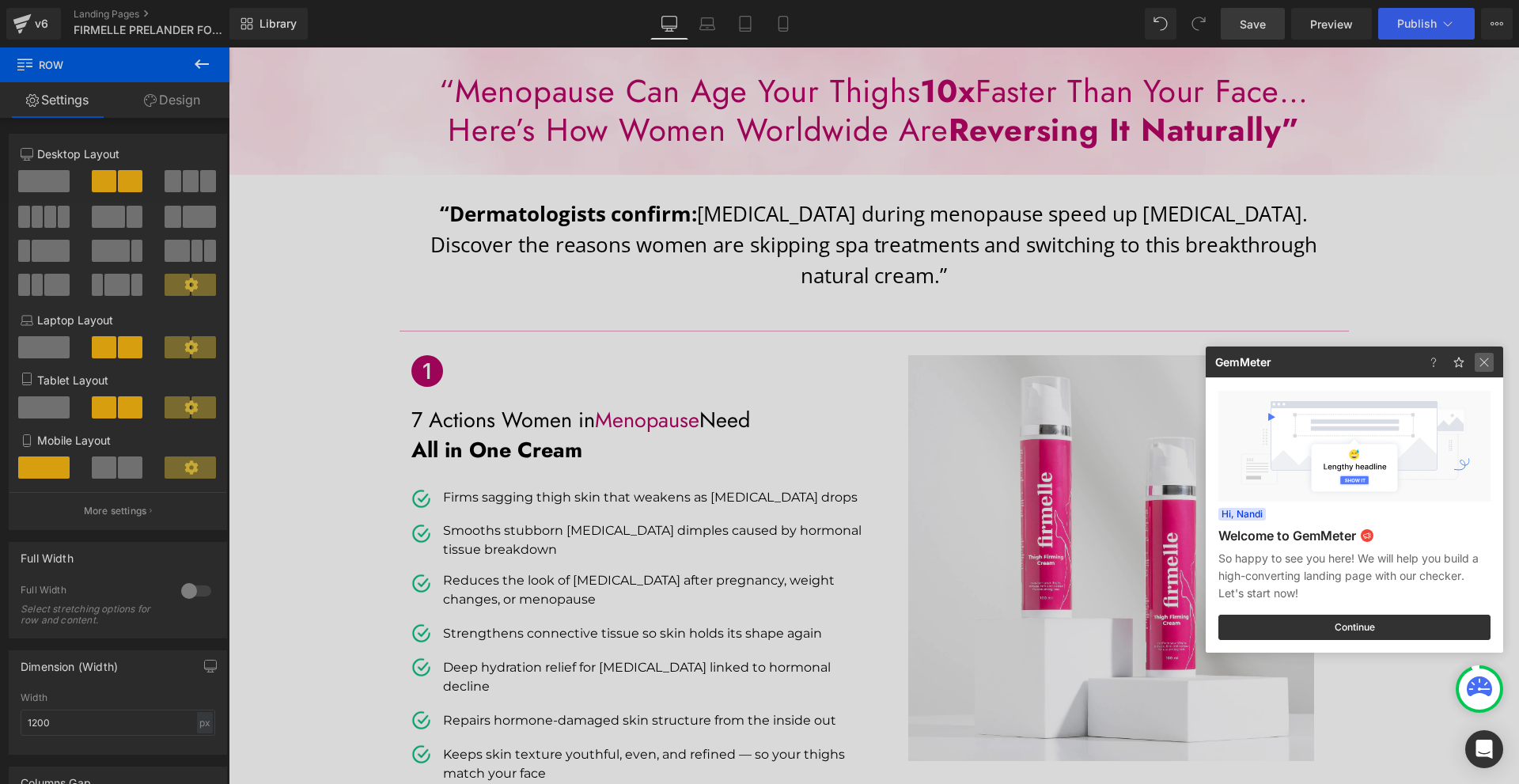
drag, startPoint x: 1491, startPoint y: 359, endPoint x: 1079, endPoint y: 286, distance: 418.4
click at [1491, 359] on img at bounding box center [1484, 362] width 19 height 19
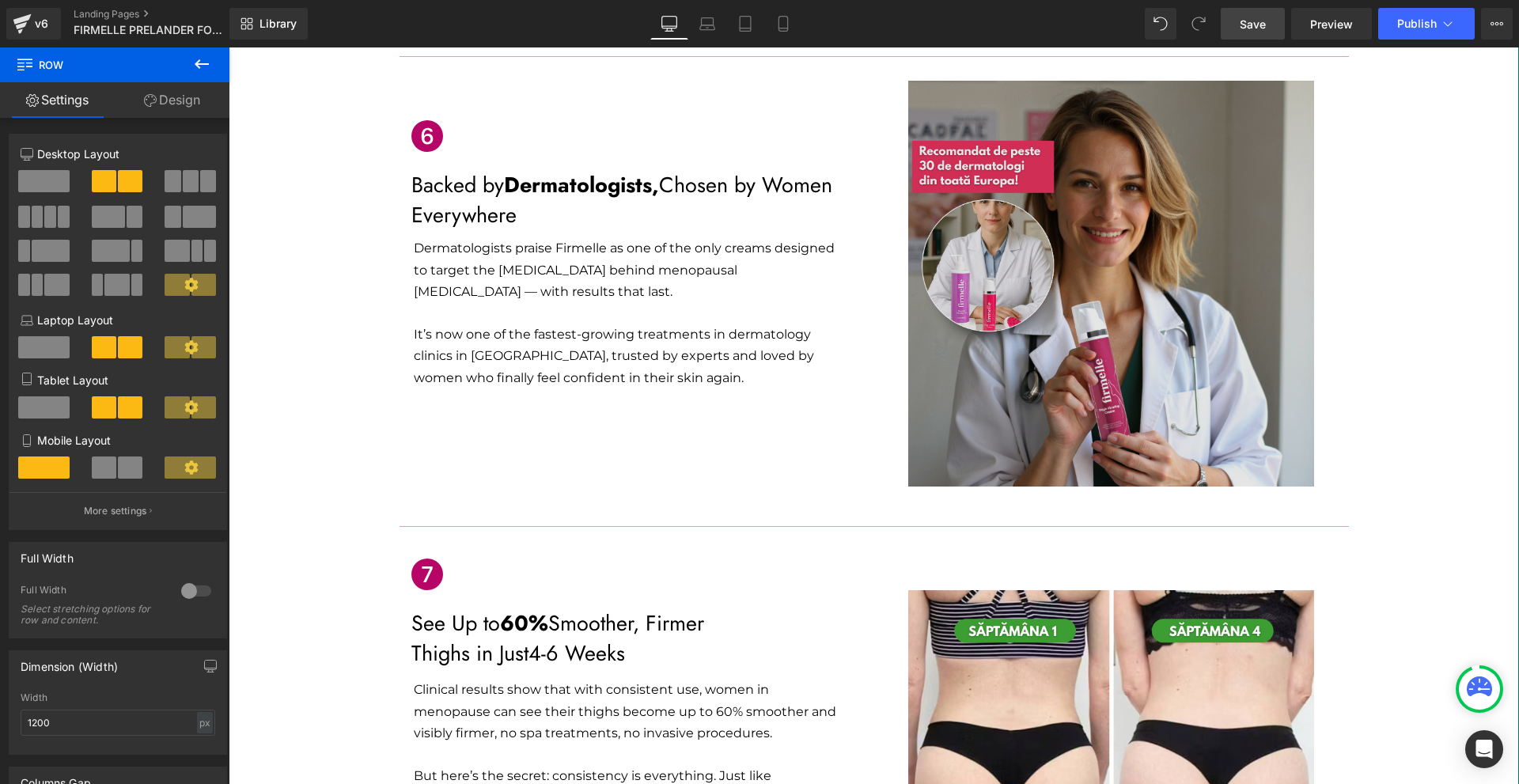
scroll to position [2926, 0]
